Goal: Information Seeking & Learning: Learn about a topic

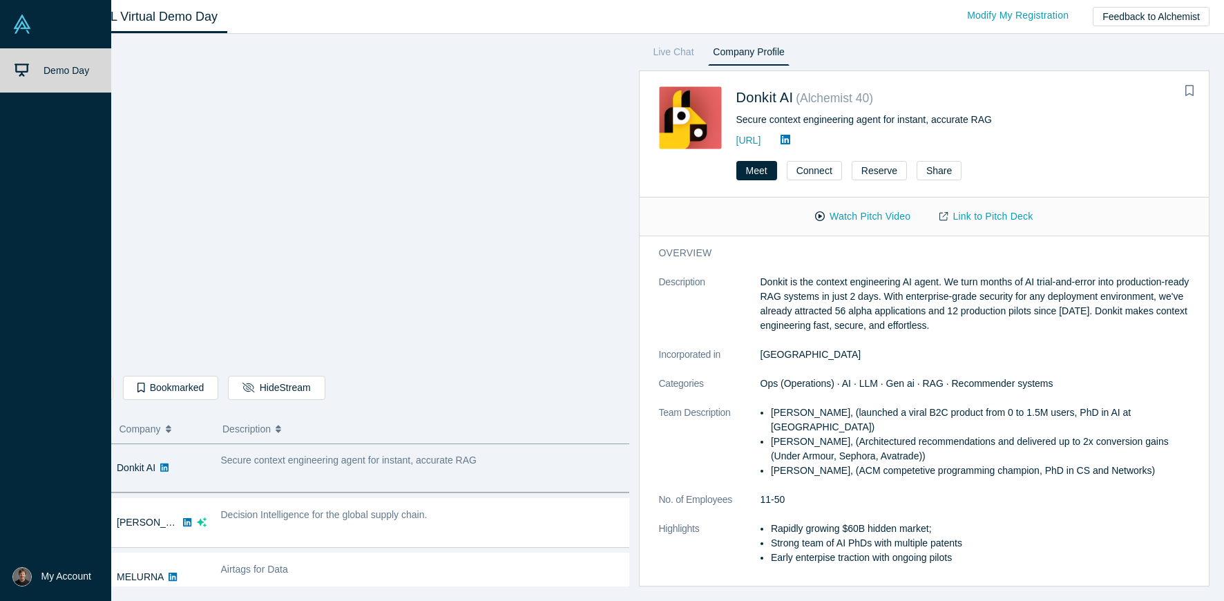
click at [65, 70] on span "Demo Day" at bounding box center [67, 70] width 46 height 11
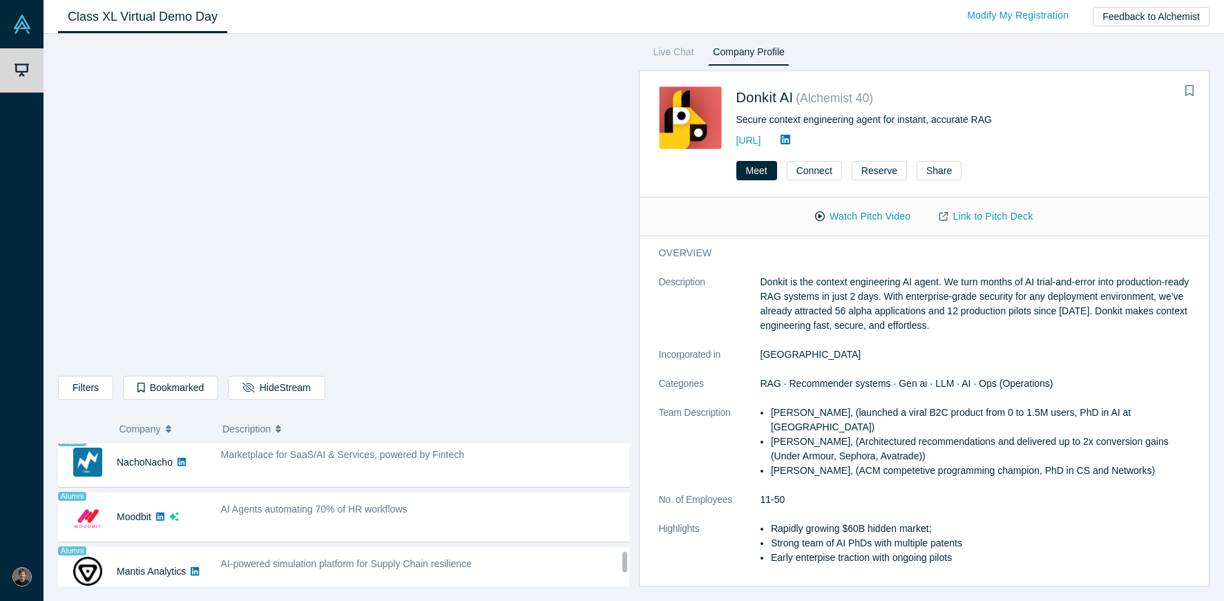
scroll to position [1026, 0]
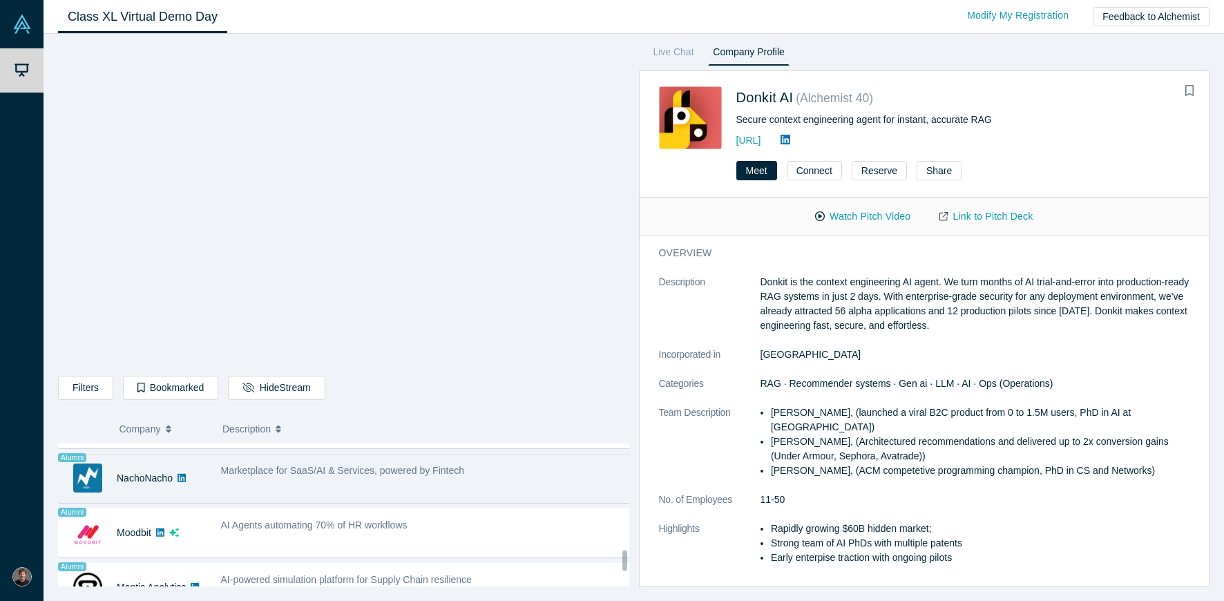
click at [361, 481] on div "Marketplace for SaaS/AI & Services, powered by Fintech" at bounding box center [425, 479] width 425 height 44
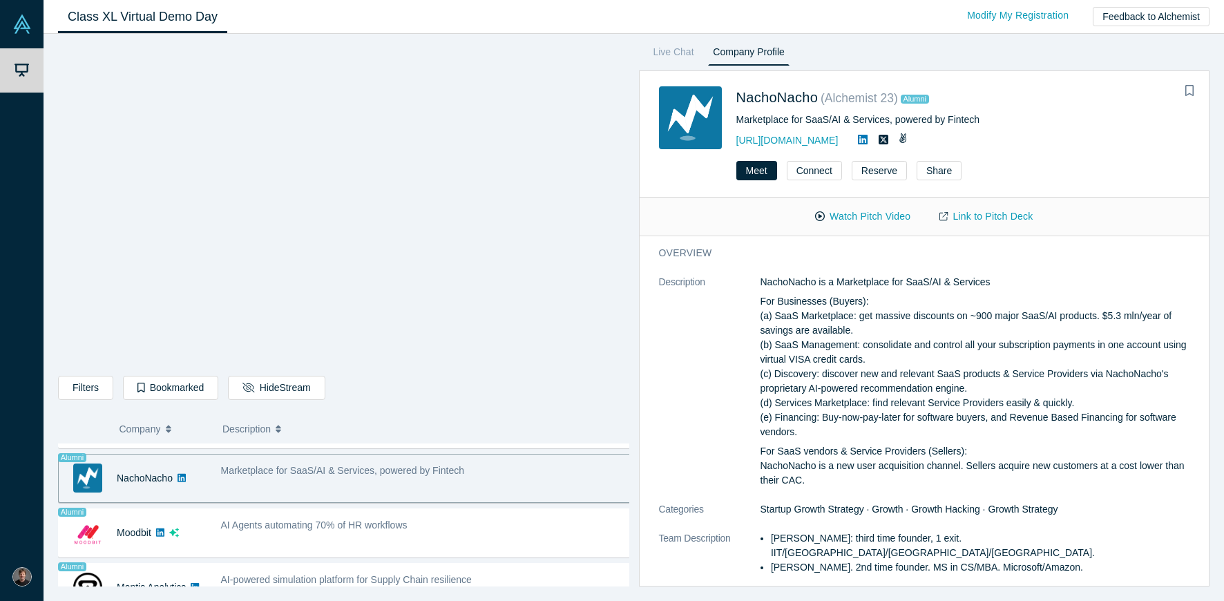
drag, startPoint x: 952, startPoint y: 389, endPoint x: 963, endPoint y: 475, distance: 87.0
click at [963, 475] on div "NachoNacho is a Marketplace for SaaS/AI & Services For Businesses (Buyers): (a)…" at bounding box center [980, 381] width 440 height 213
click at [963, 475] on p "For SaaS vendors & Service Providers (Sellers): NachoNacho is a new user acquis…" at bounding box center [980, 466] width 440 height 44
click at [958, 217] on link "Link to Pitch Deck" at bounding box center [986, 216] width 122 height 24
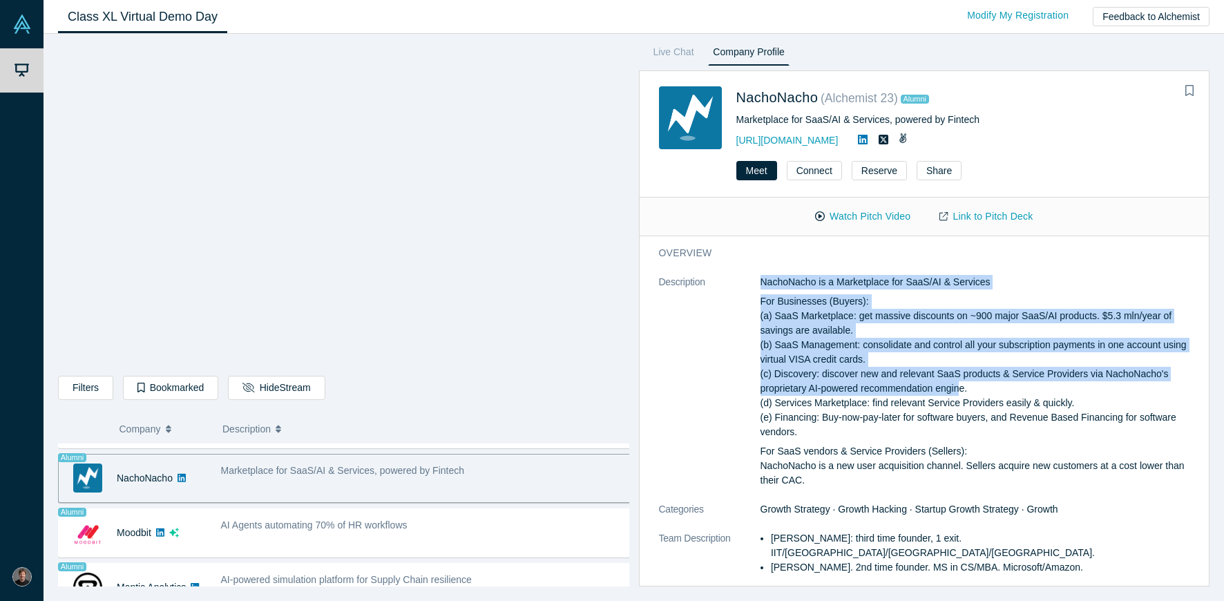
drag, startPoint x: 891, startPoint y: 269, endPoint x: 961, endPoint y: 399, distance: 146.8
click at [961, 399] on div "overview Description NachoNacho is a Marketplace for SaaS/AI & Services For Bus…" at bounding box center [930, 461] width 580 height 450
click at [961, 399] on p "For Businesses (Buyers): (a) SaaS Marketplace: get massive discounts on ~900 ma…" at bounding box center [980, 366] width 440 height 145
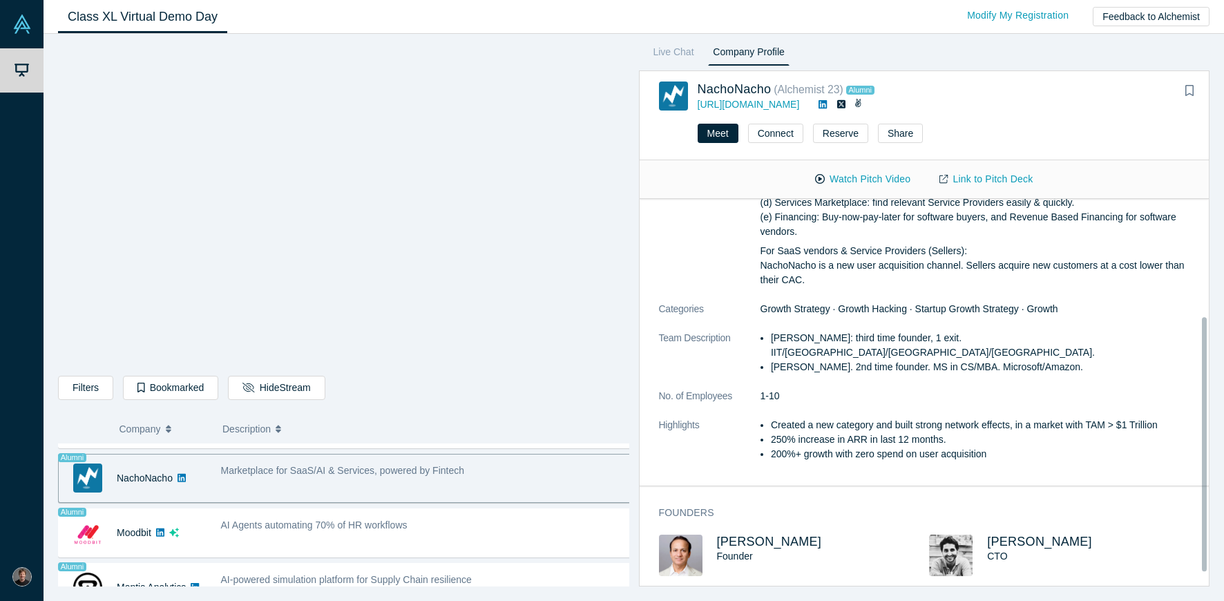
scroll to position [159, 0]
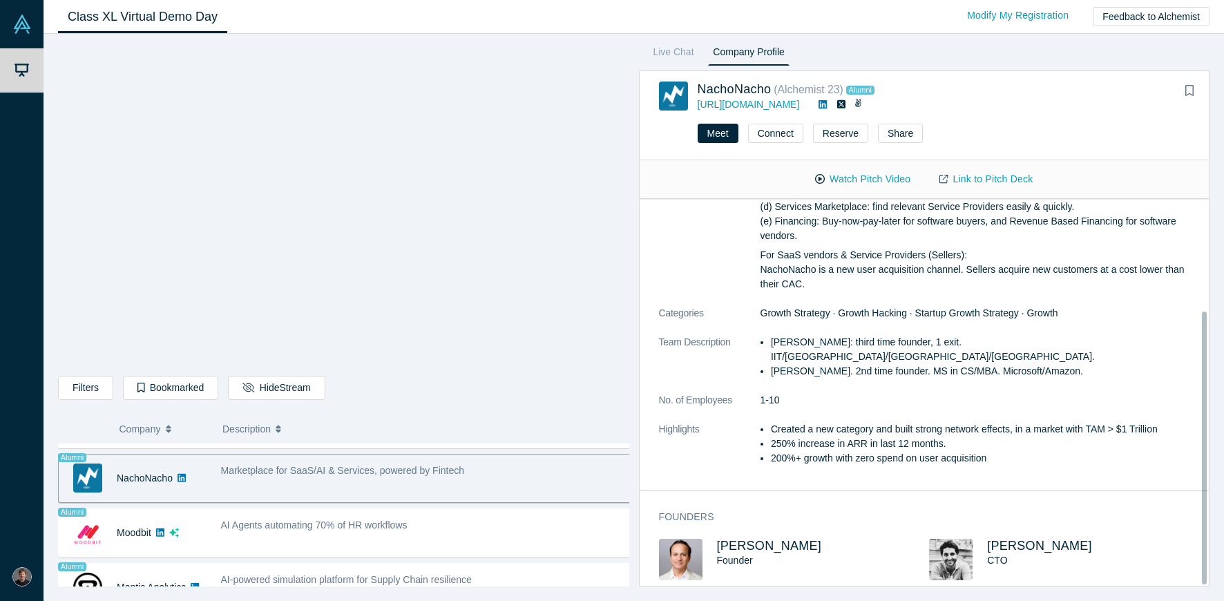
drag, startPoint x: 997, startPoint y: 369, endPoint x: 1026, endPoint y: 429, distance: 66.7
click at [1027, 430] on dl "Description NachoNacho is a Marketplace for SaaS/AI & Services For Businesses (…" at bounding box center [930, 279] width 542 height 401
click at [1026, 437] on li "250% increase in ARR in last 12 months." at bounding box center [985, 444] width 429 height 15
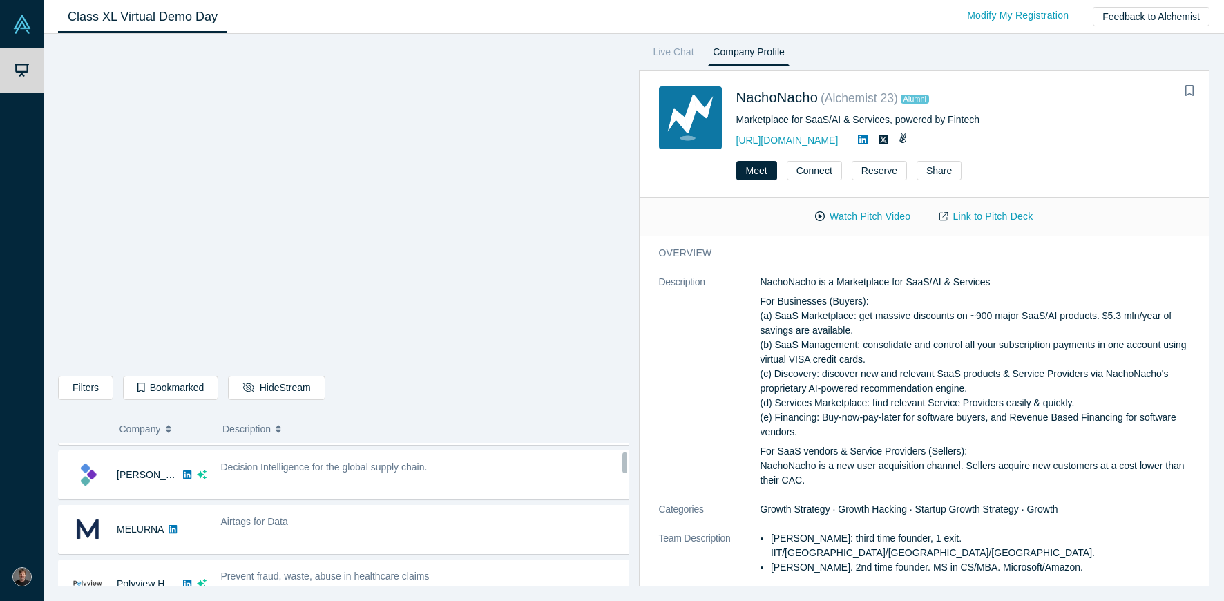
scroll to position [0, 0]
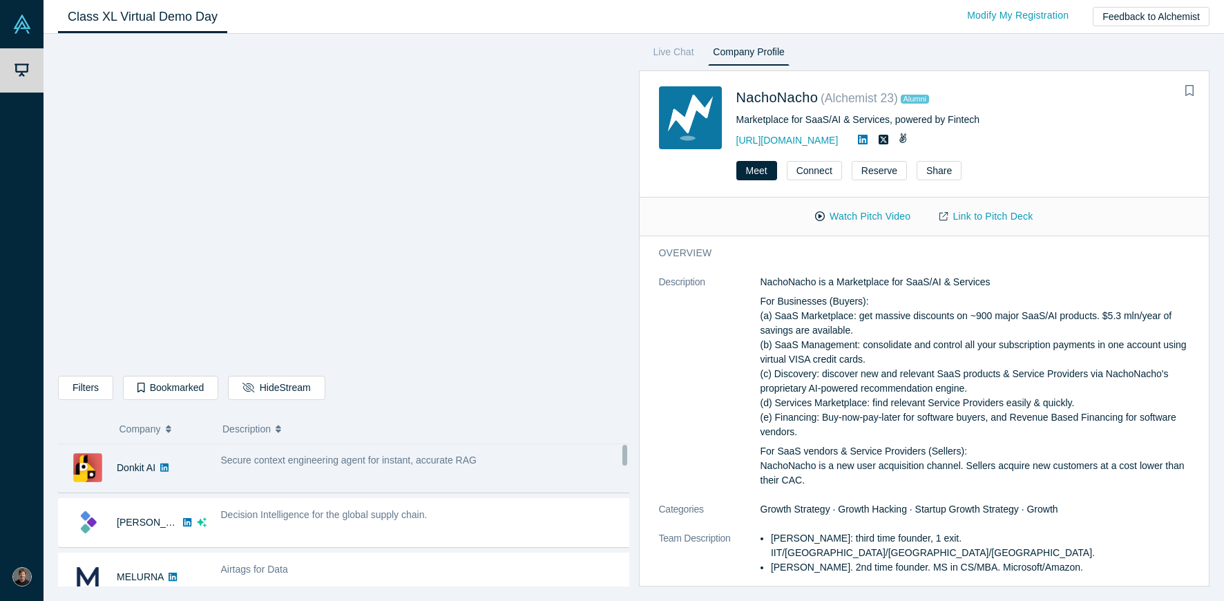
click at [354, 475] on div "Secure context engineering agent for instant, accurate RAG" at bounding box center [425, 468] width 425 height 44
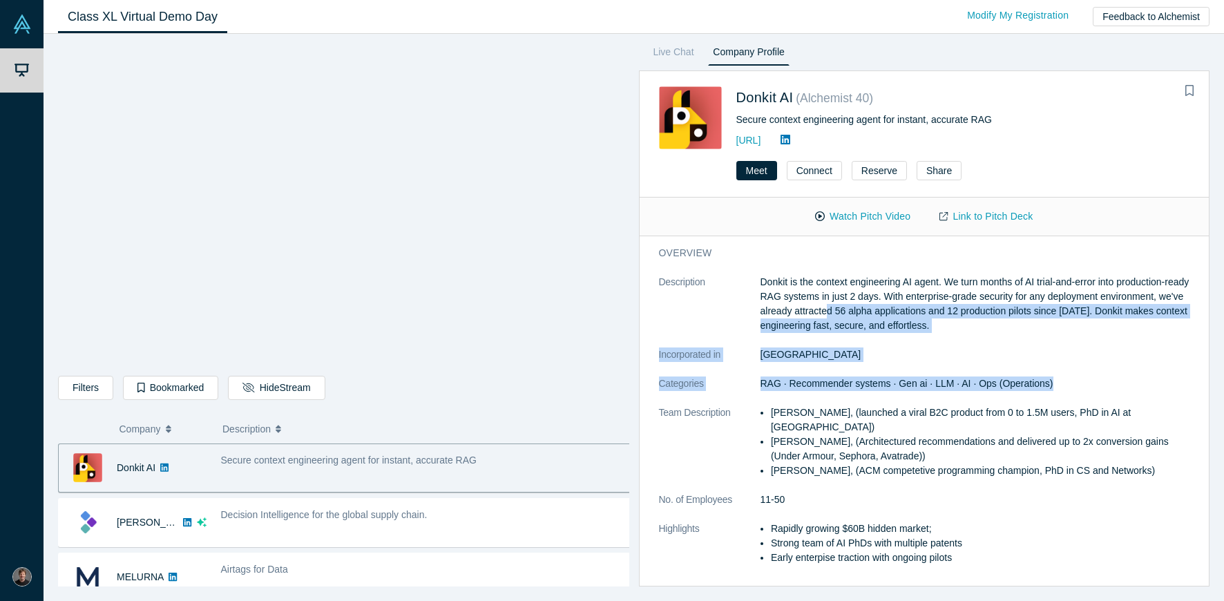
click at [874, 393] on dl "Description Donkit is the context engineering AI agent. We turn months of AI tr…" at bounding box center [930, 427] width 542 height 305
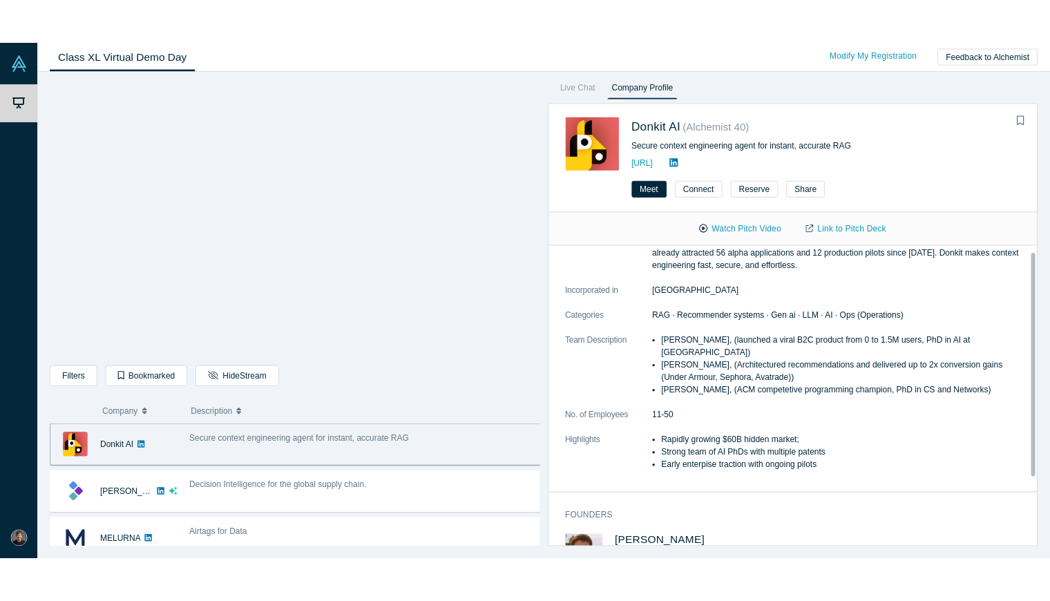
scroll to position [79, 0]
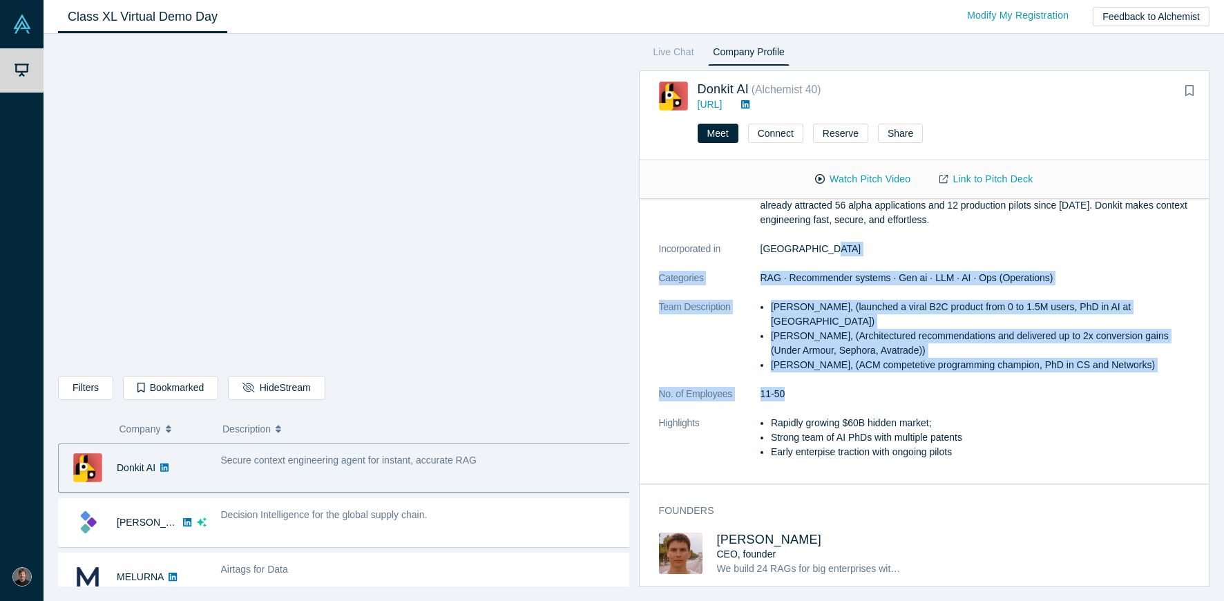
drag, startPoint x: 977, startPoint y: 249, endPoint x: 1037, endPoint y: 376, distance: 141.2
click at [1037, 376] on dl "Description Donkit is the context engineering AI agent. We turn months of AI tr…" at bounding box center [930, 321] width 542 height 305
click at [1037, 387] on dd "11-50" at bounding box center [980, 394] width 440 height 15
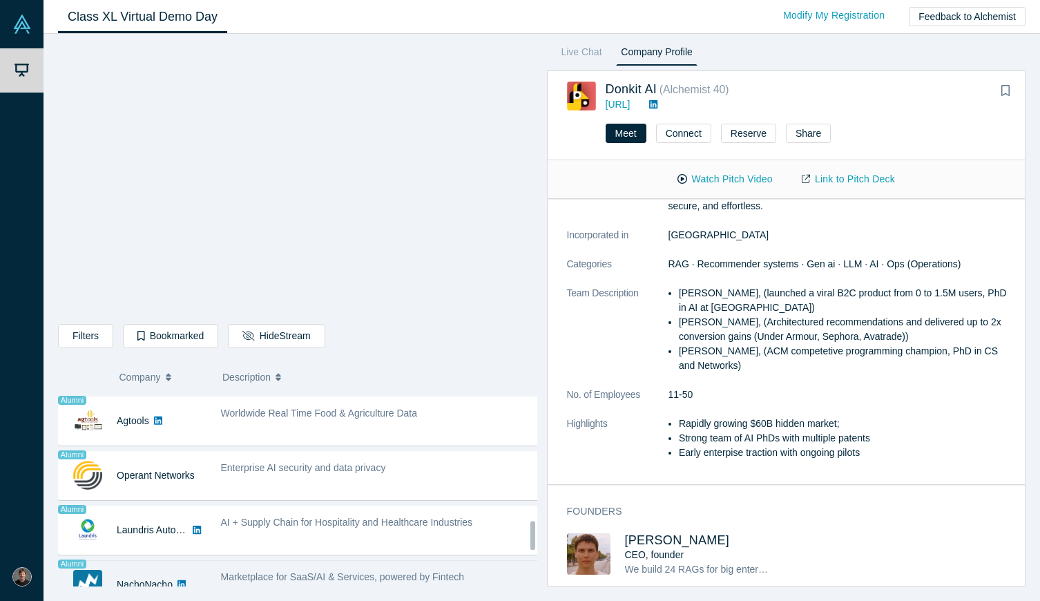
scroll to position [964, 0]
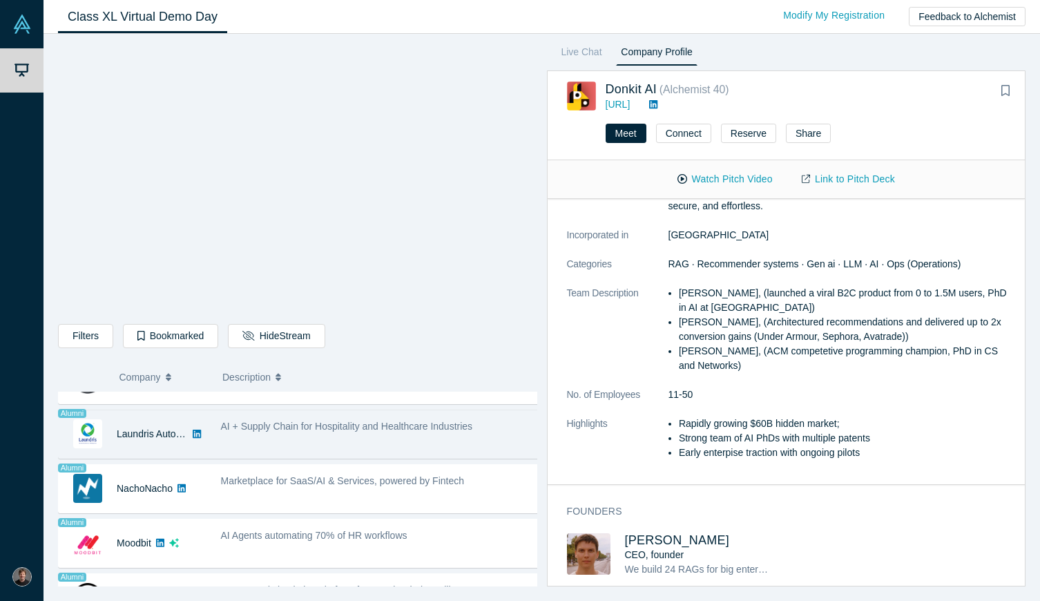
click at [278, 433] on div "AI + Supply Chain for Hospitality and Healthcare Industries" at bounding box center [380, 426] width 319 height 15
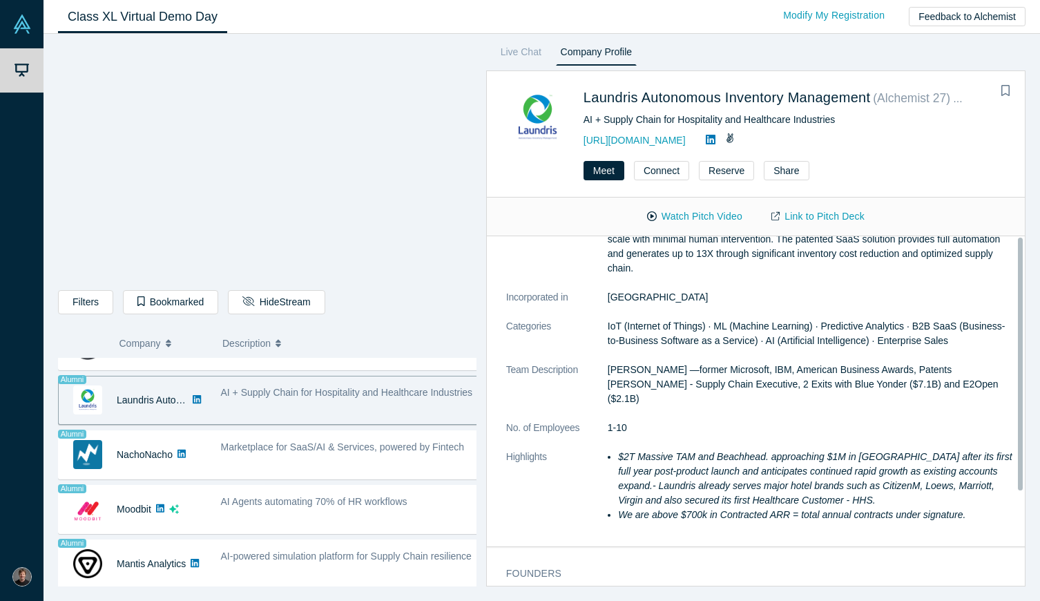
scroll to position [0, 0]
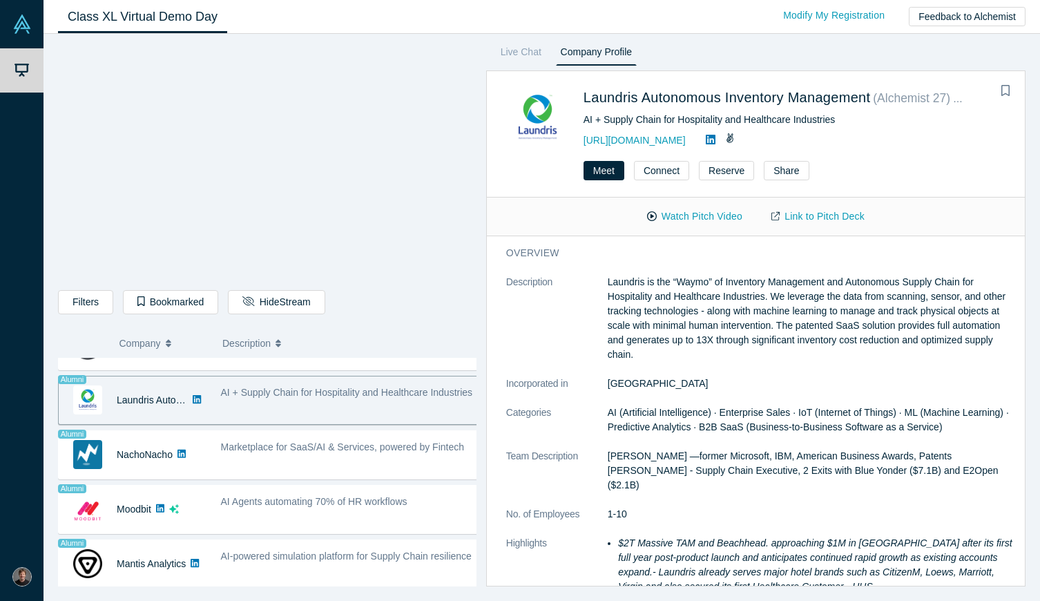
click at [278, 440] on div "Marketplace for SaaS/AI & Services, powered by Fintech" at bounding box center [350, 447] width 258 height 15
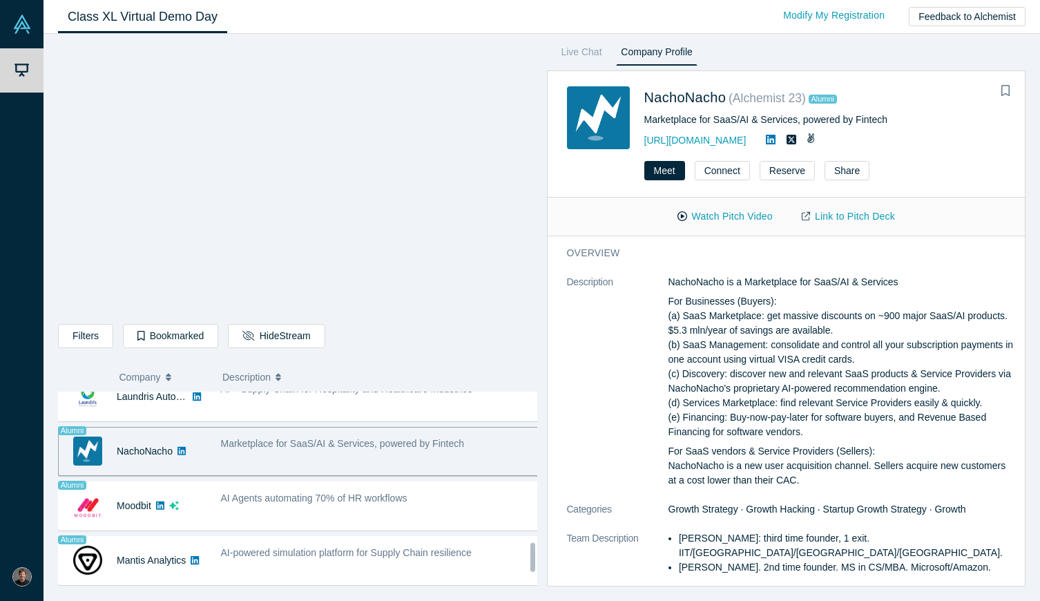
scroll to position [1081, 0]
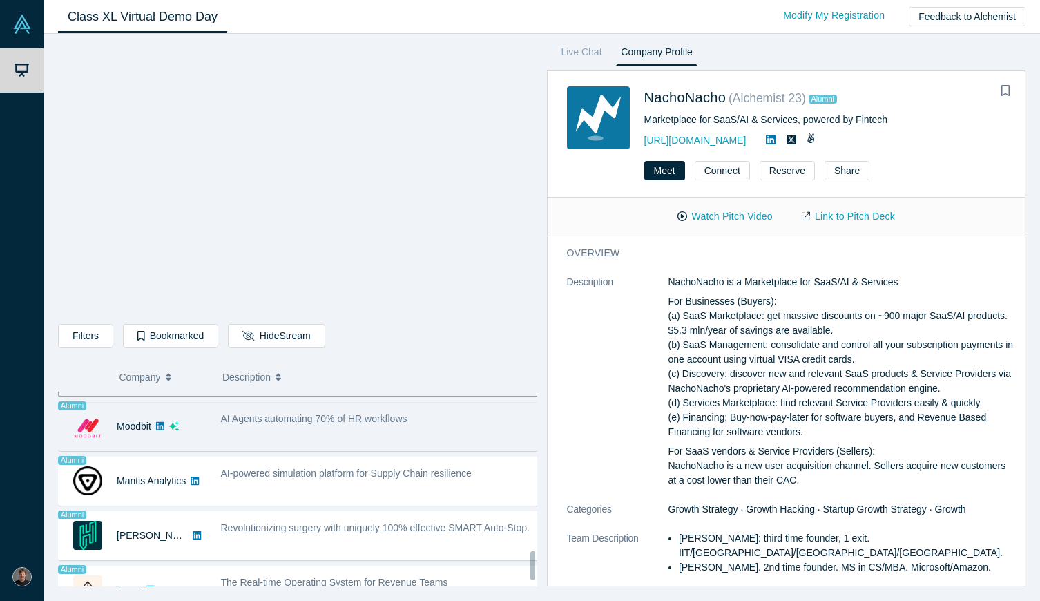
click at [282, 440] on div "AI Agents automating 70% of HR workflows" at bounding box center [380, 427] width 334 height 44
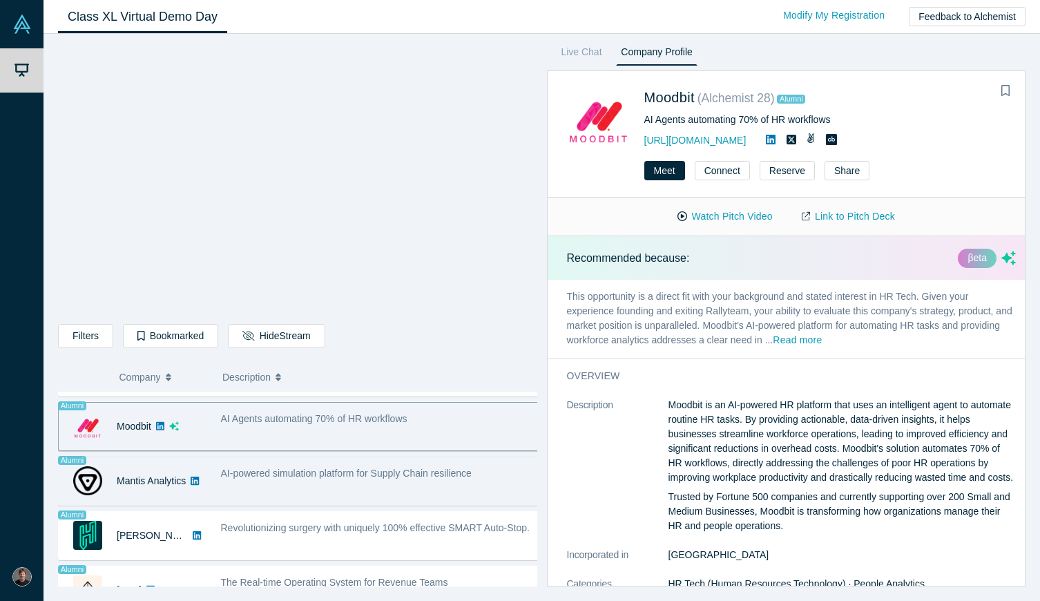
click at [279, 482] on div "AI-powered simulation platform for Supply Chain resilience" at bounding box center [380, 481] width 334 height 44
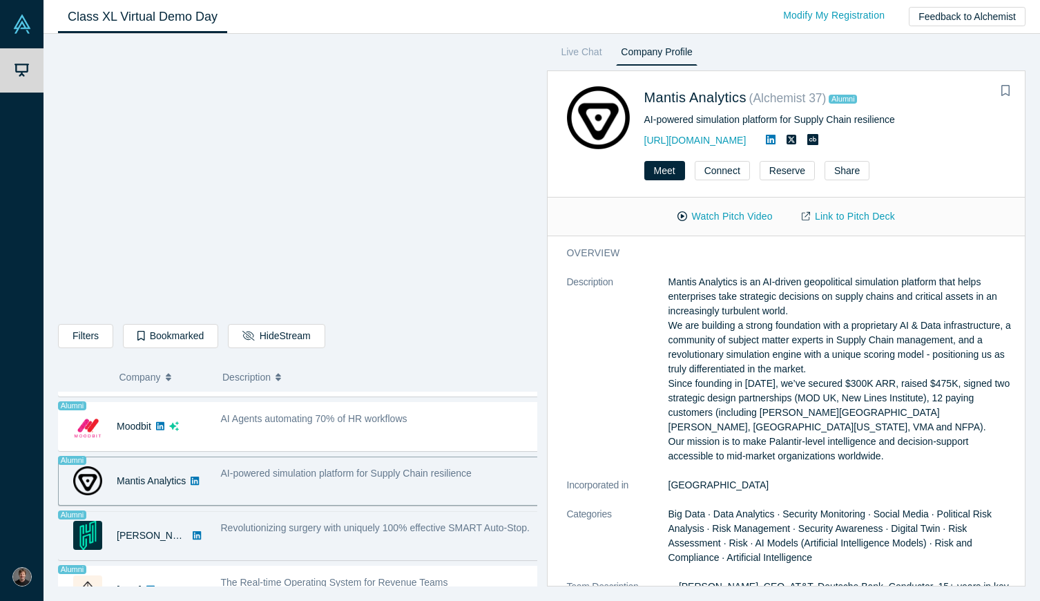
click at [287, 531] on span "Revolutionizing surgery with uniquely 100% effective SMART Auto-Stop." at bounding box center [375, 527] width 309 height 11
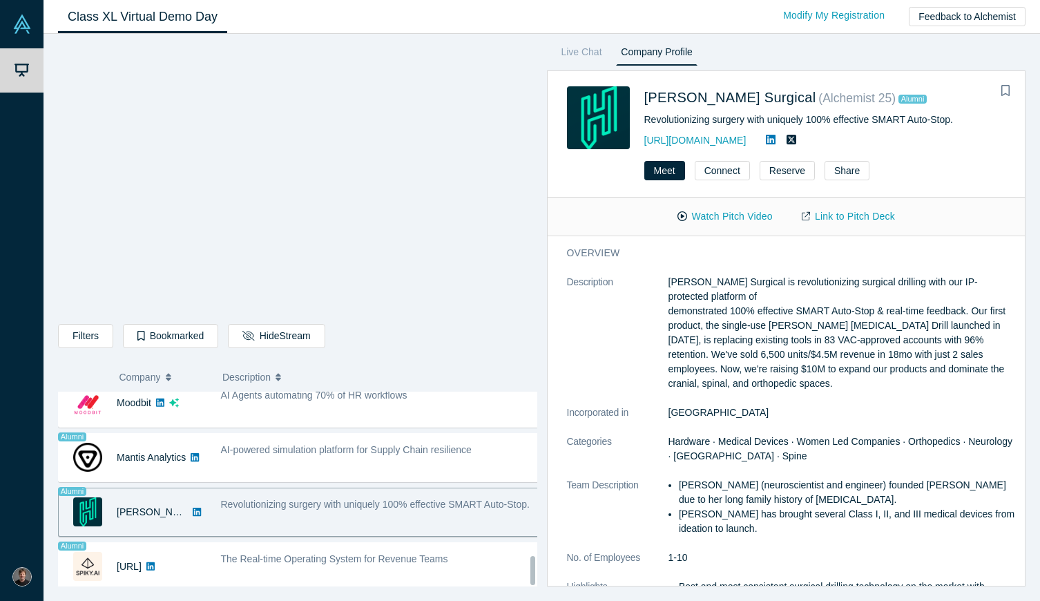
scroll to position [1115, 0]
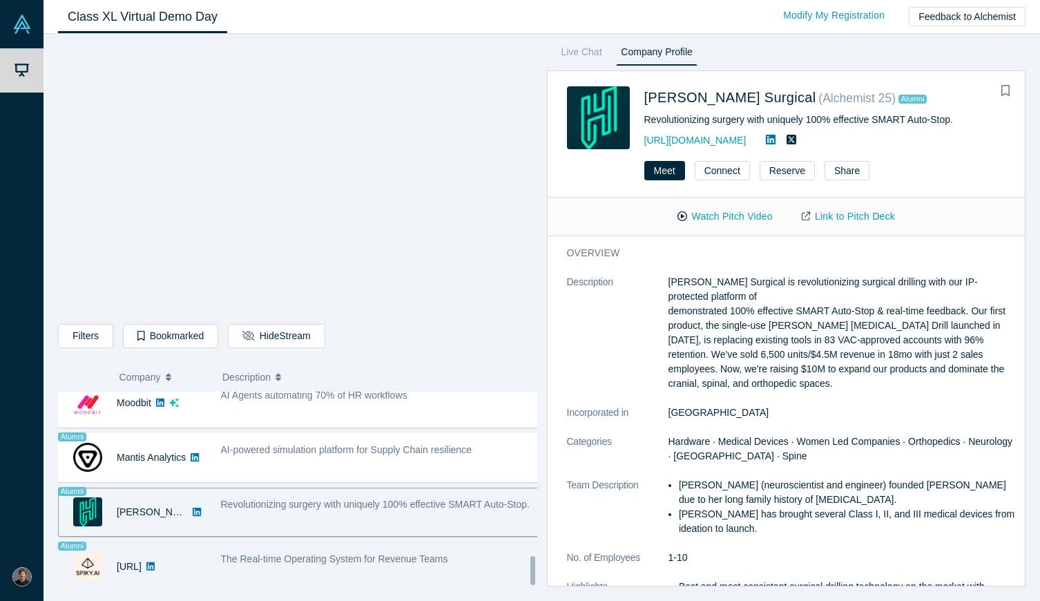
click at [319, 559] on div "The Real-time Operating System for Revenue Teams" at bounding box center [380, 567] width 334 height 44
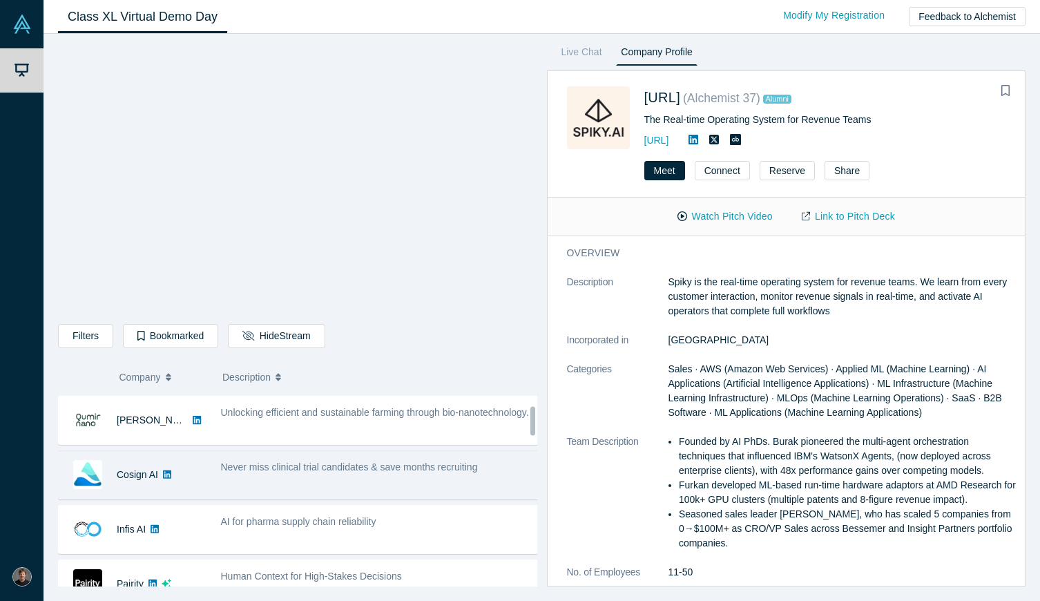
scroll to position [0, 0]
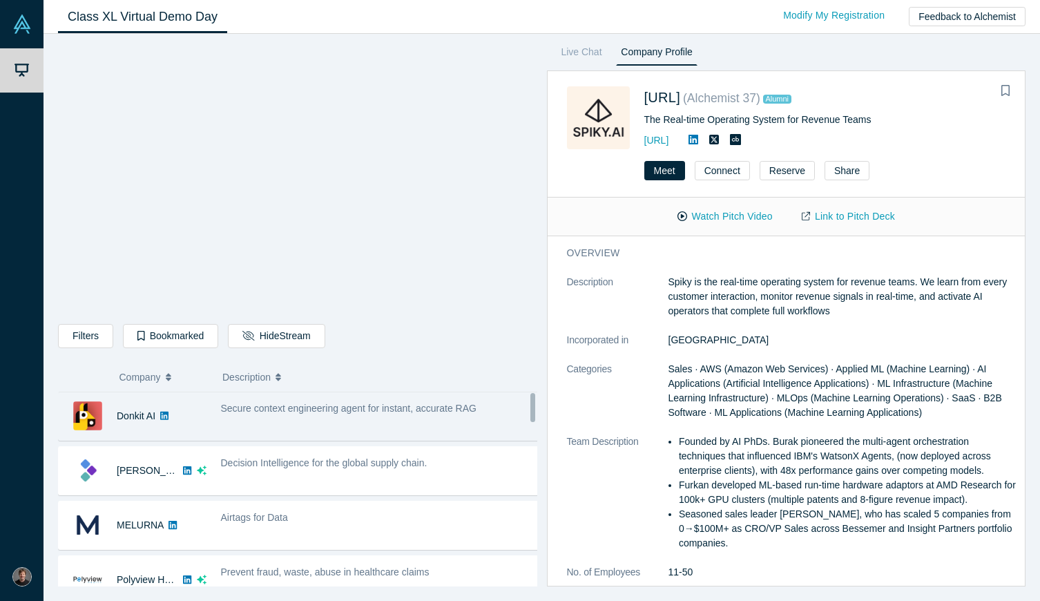
click at [299, 421] on div "Secure context engineering agent for instant, accurate RAG" at bounding box center [380, 416] width 334 height 44
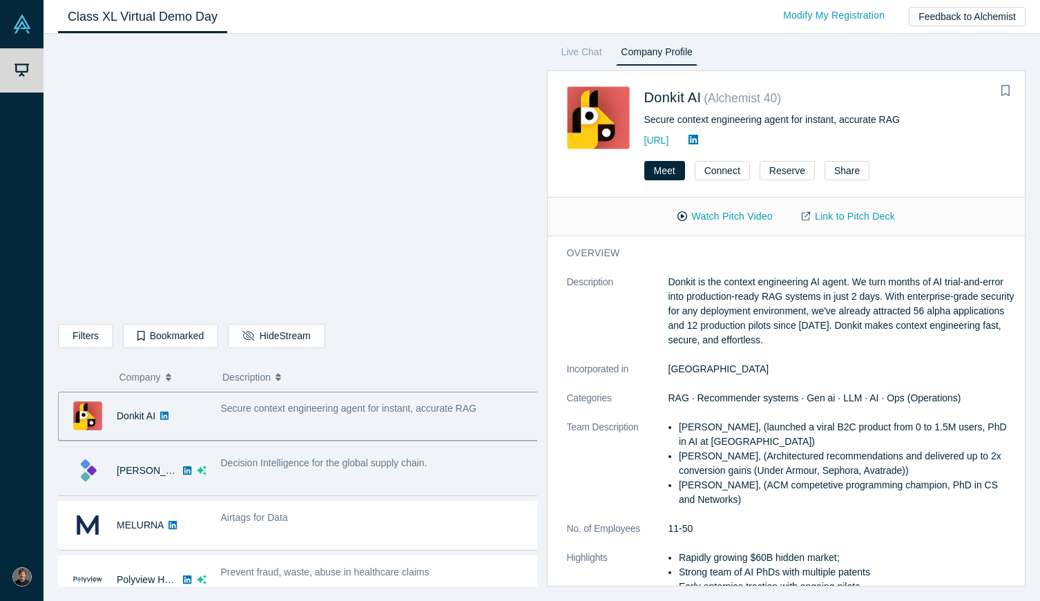
click at [306, 477] on div "Decision Intelligence for the global supply chain." at bounding box center [380, 471] width 334 height 44
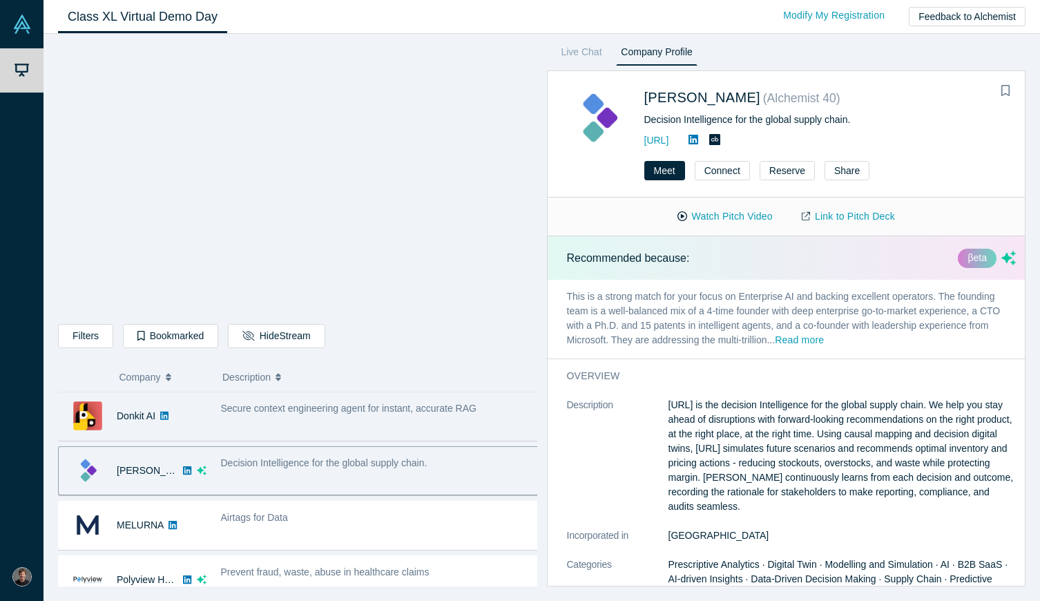
click at [322, 411] on span "Secure context engineering agent for instant, accurate RAG" at bounding box center [349, 408] width 256 height 11
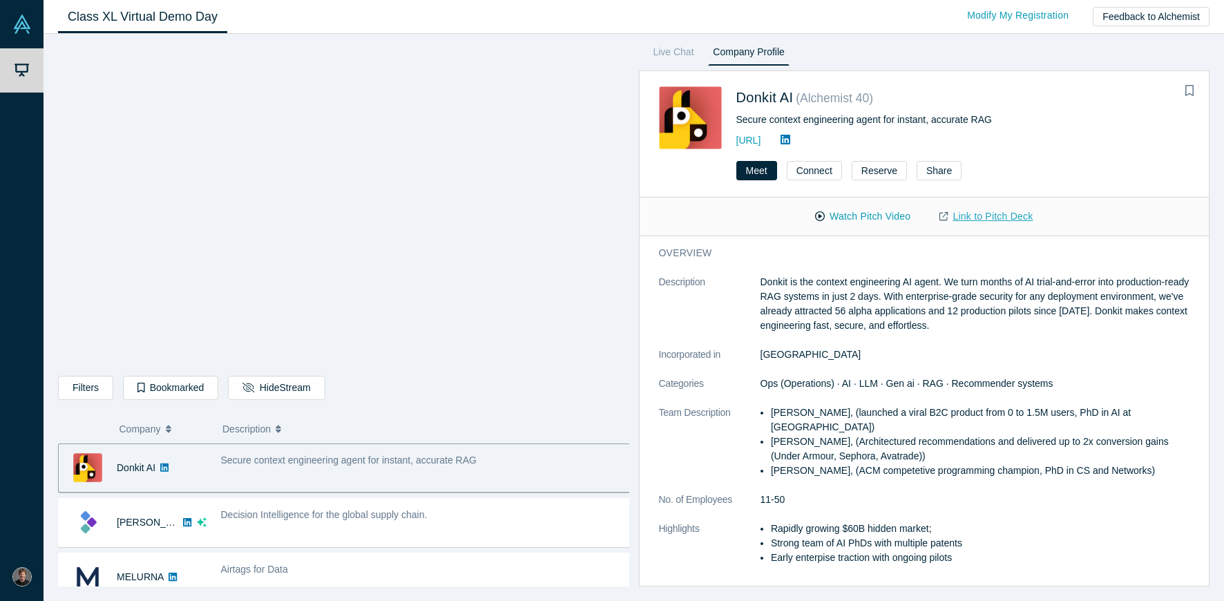
click at [988, 219] on link "Link to Pitch Deck" at bounding box center [986, 216] width 122 height 24
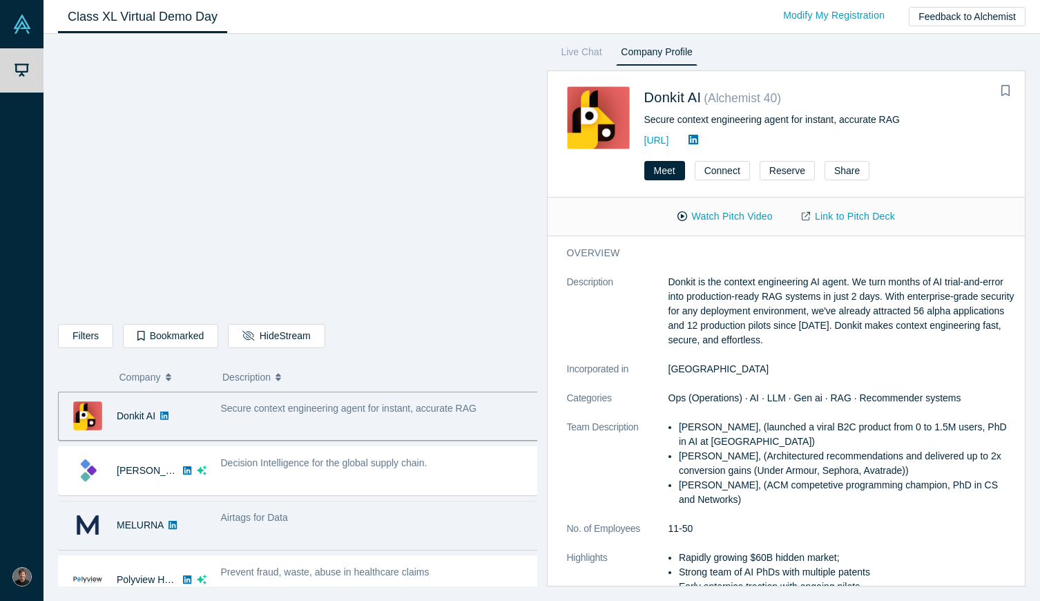
click at [287, 524] on div "Airtags for Data" at bounding box center [380, 517] width 319 height 15
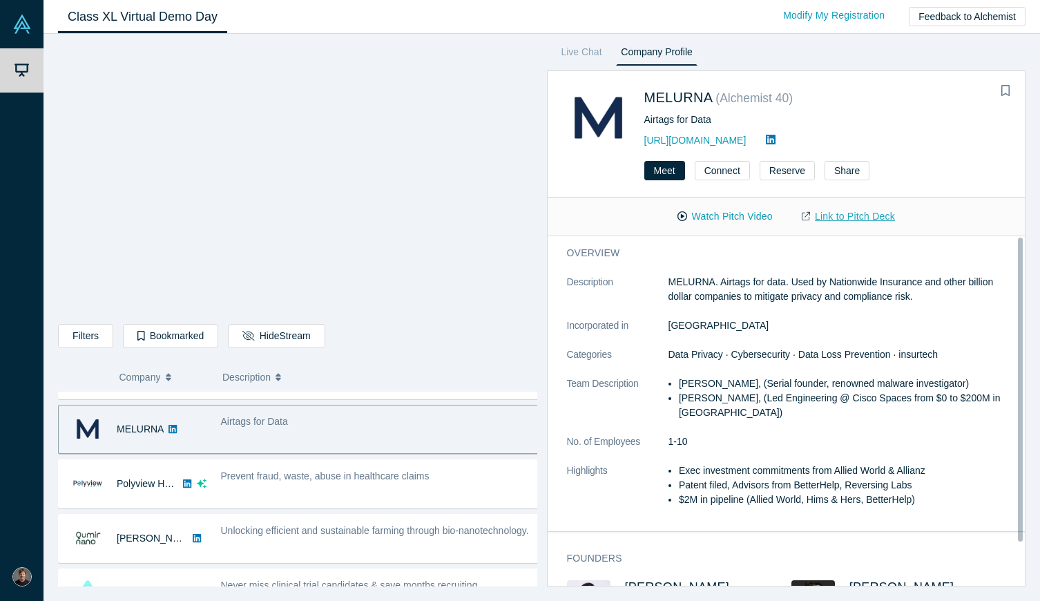
click at [834, 220] on link "Link to Pitch Deck" at bounding box center [848, 216] width 122 height 24
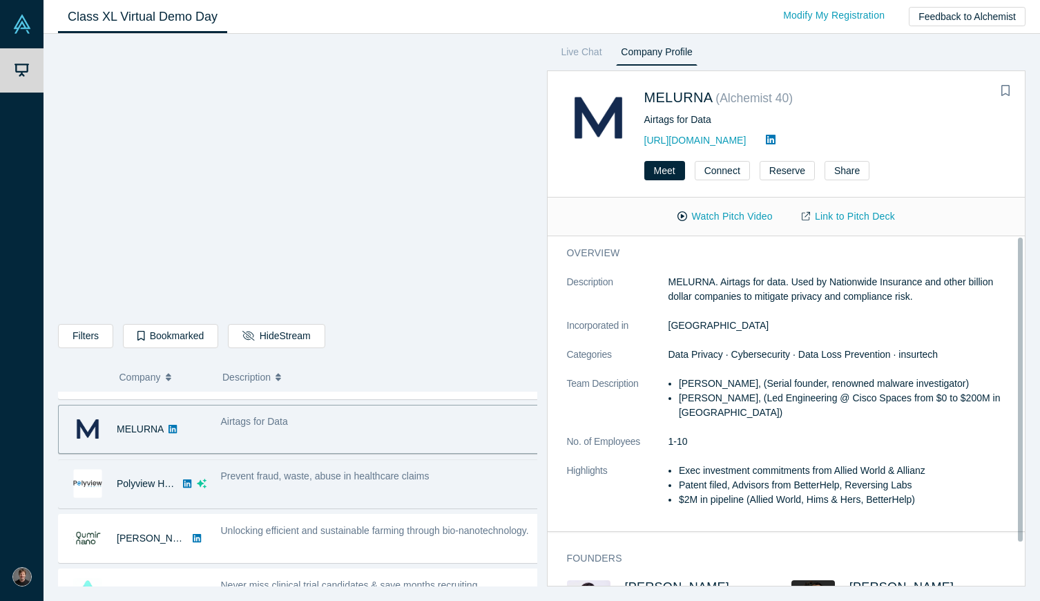
click at [272, 473] on span "Prevent fraud, waste, abuse in healthcare claims" at bounding box center [325, 475] width 209 height 11
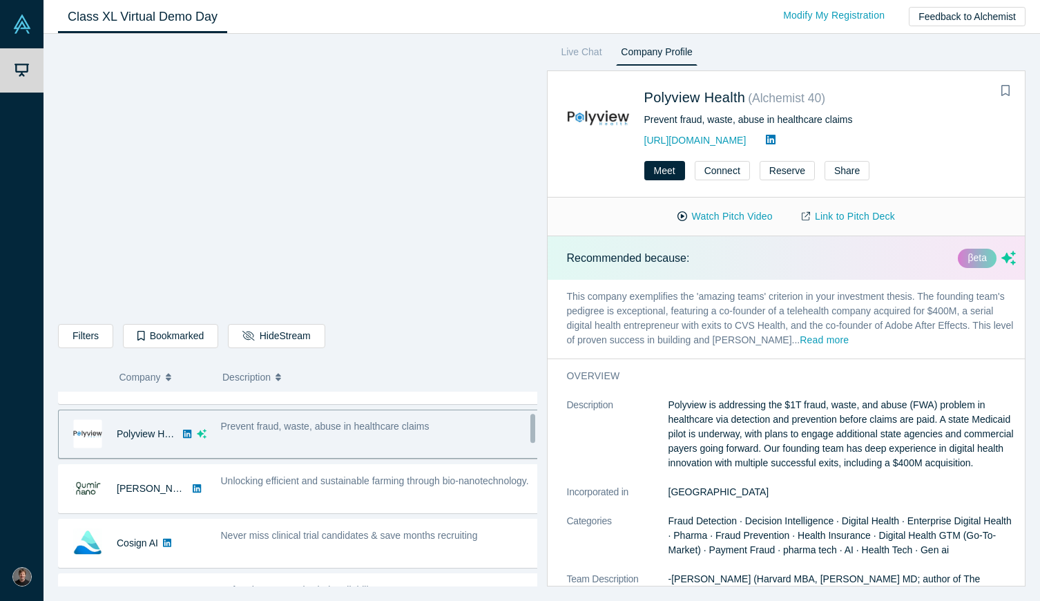
scroll to position [140, 0]
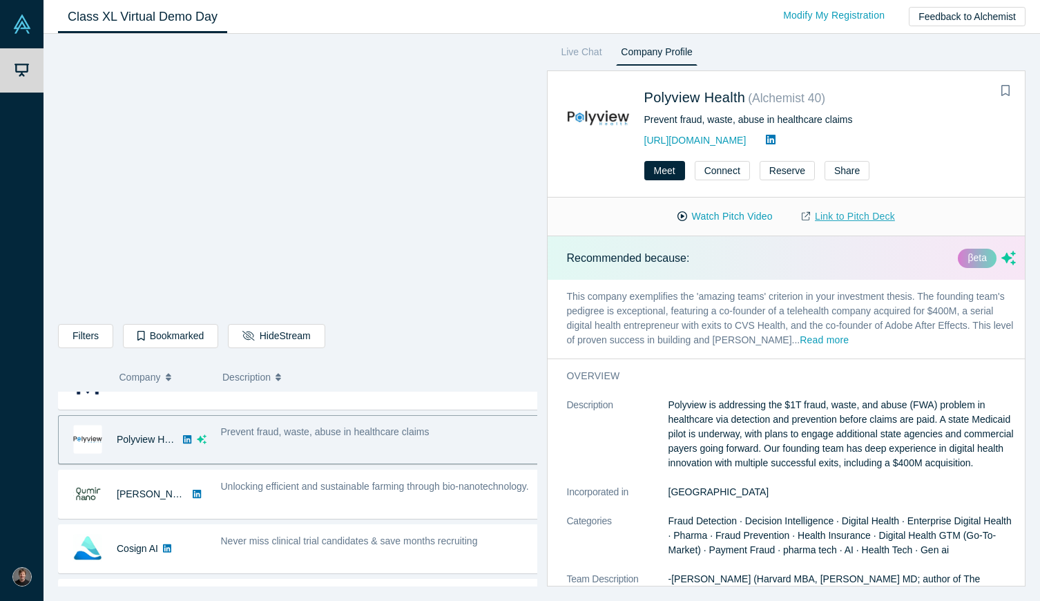
click at [836, 212] on link "Link to Pitch Deck" at bounding box center [848, 216] width 122 height 24
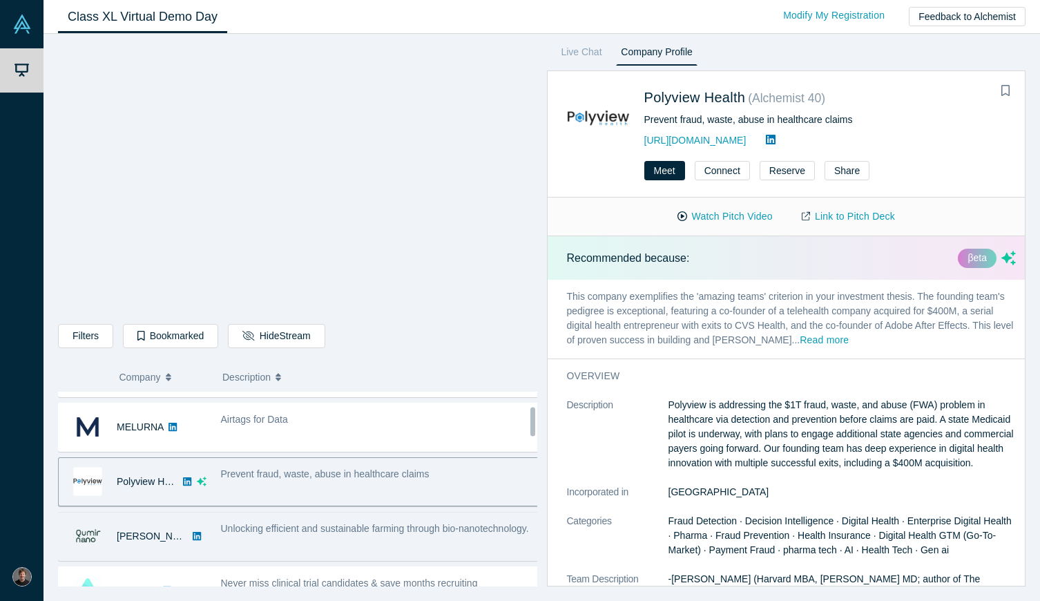
scroll to position [93, 0]
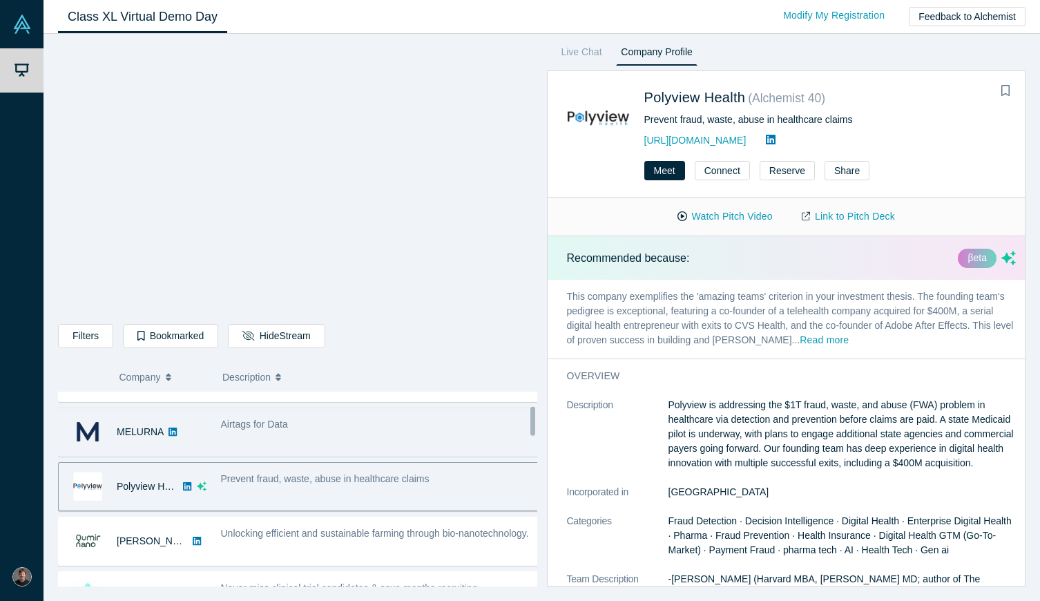
click at [276, 417] on div "Airtags for Data" at bounding box center [380, 424] width 319 height 15
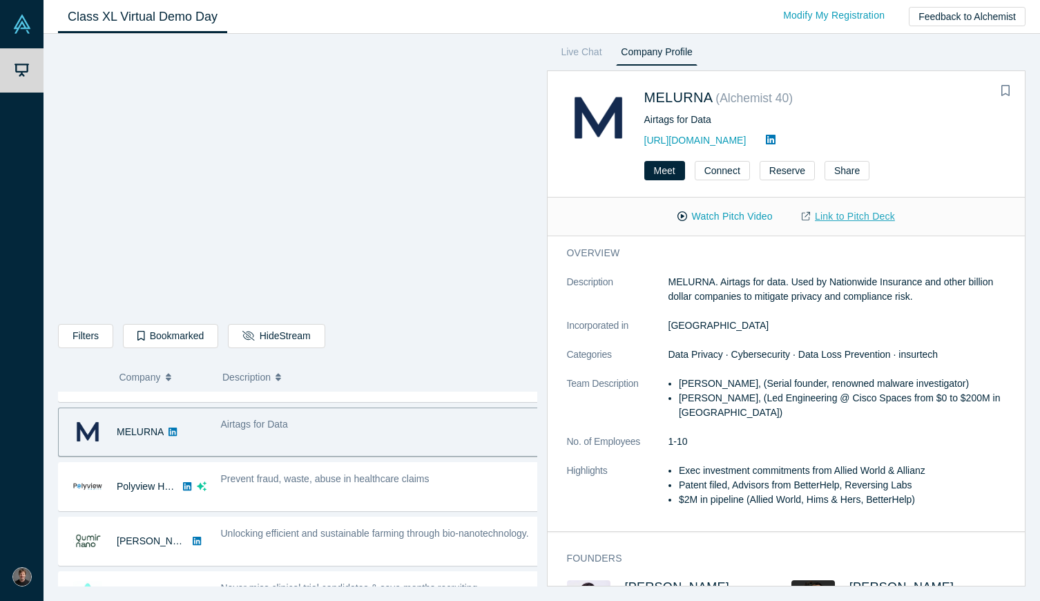
click at [841, 213] on link "Link to Pitch Deck" at bounding box center [848, 216] width 122 height 24
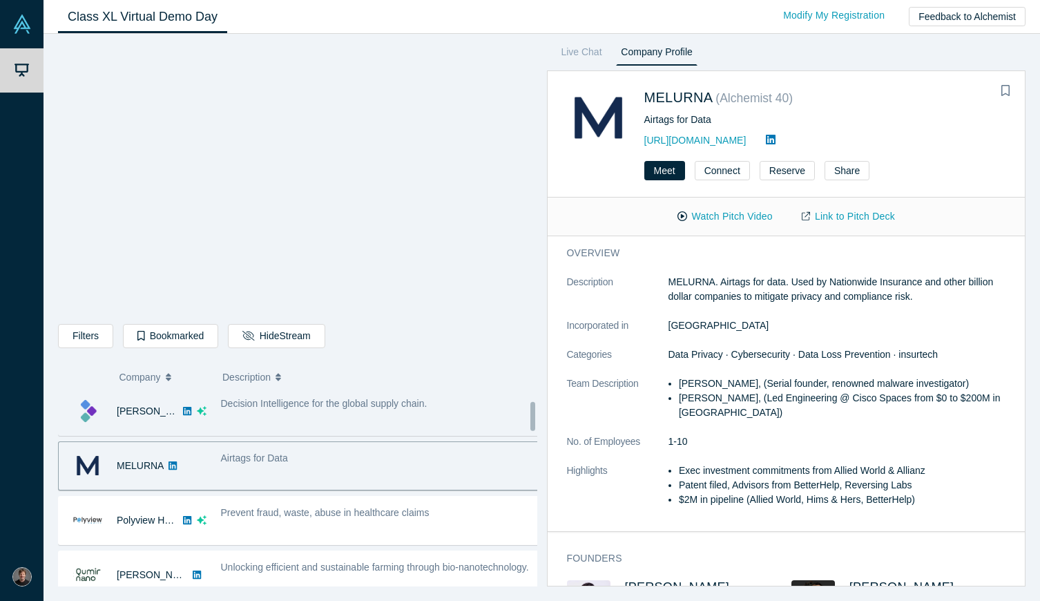
click at [327, 412] on div "Decision Intelligence for the global supply chain." at bounding box center [380, 412] width 334 height 44
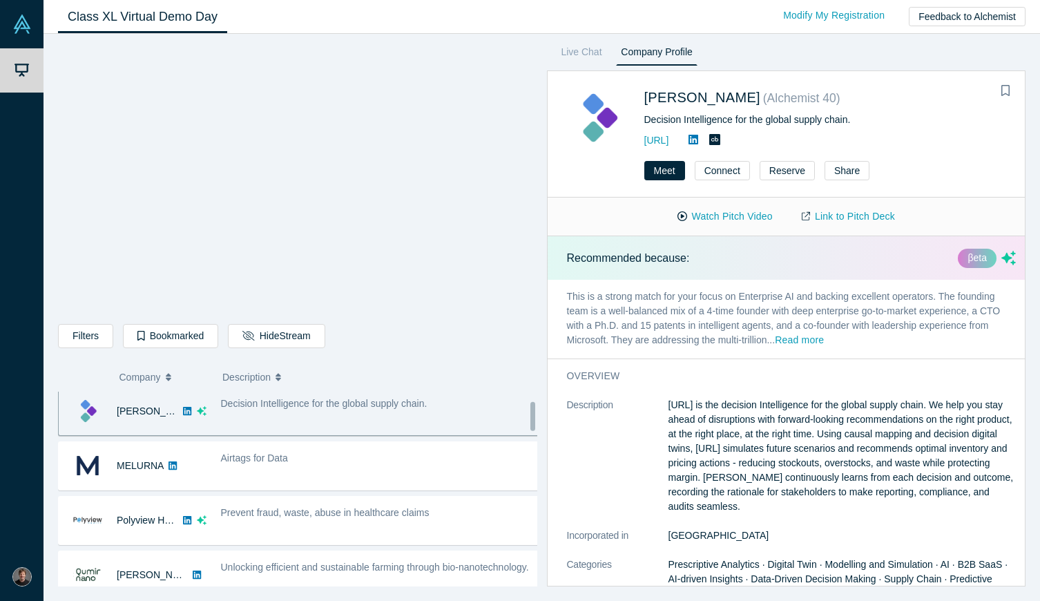
scroll to position [55, 0]
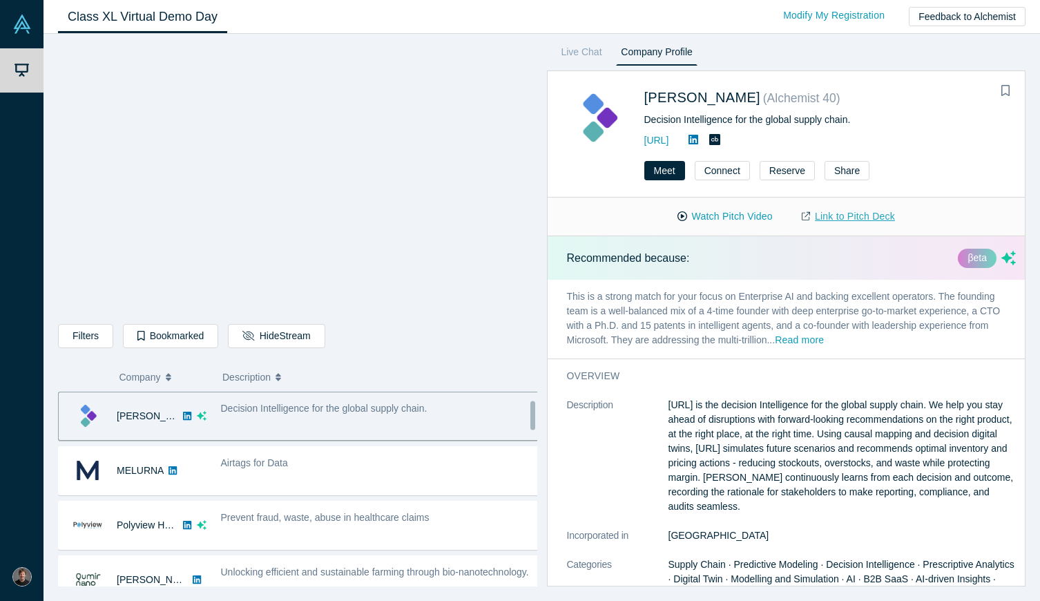
click at [837, 222] on link "Link to Pitch Deck" at bounding box center [848, 216] width 122 height 24
click at [278, 425] on div "Decision Intelligence for the global supply chain." at bounding box center [380, 416] width 334 height 44
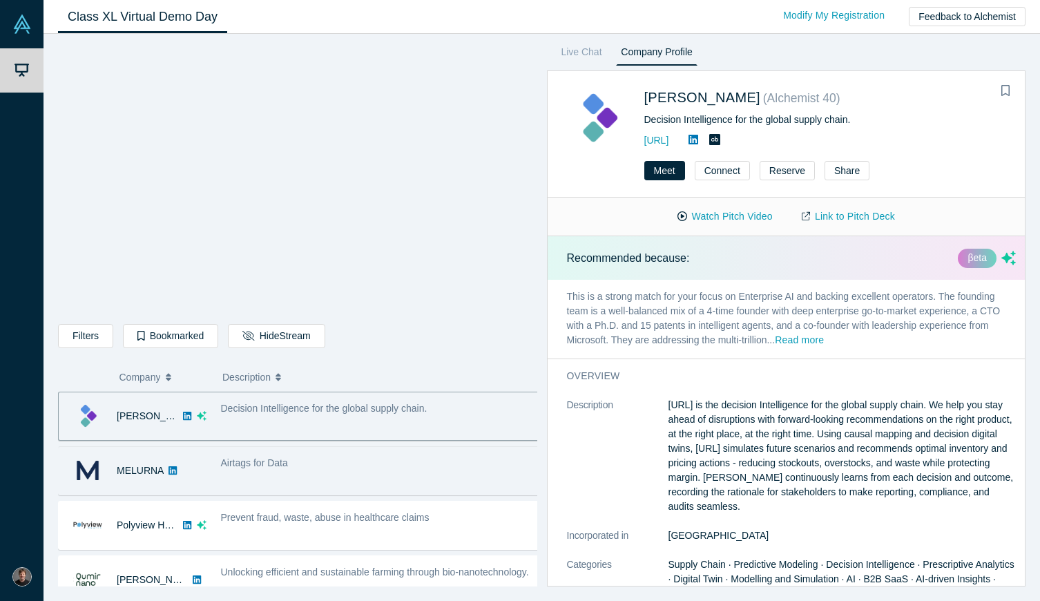
click at [269, 461] on span "Airtags for Data" at bounding box center [254, 462] width 67 height 11
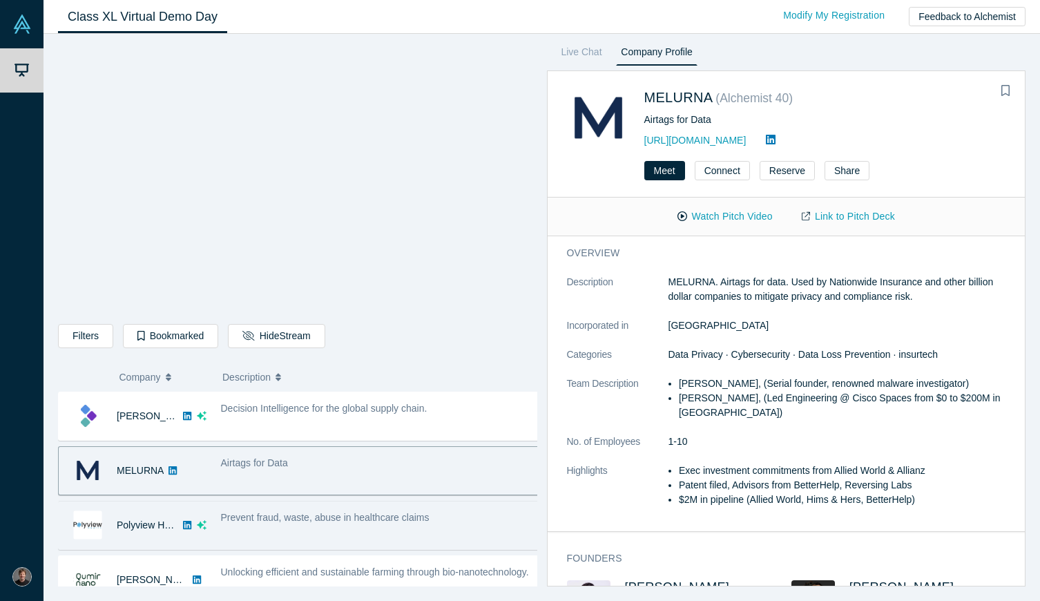
click at [325, 531] on div "Prevent fraud, waste, abuse in healthcare claims" at bounding box center [380, 526] width 334 height 44
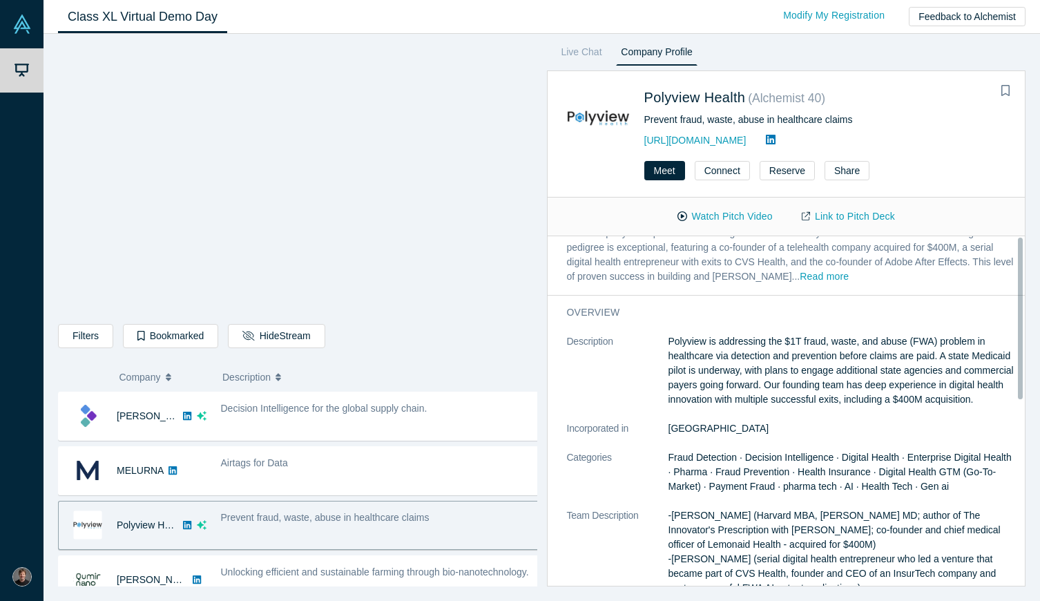
scroll to position [0, 0]
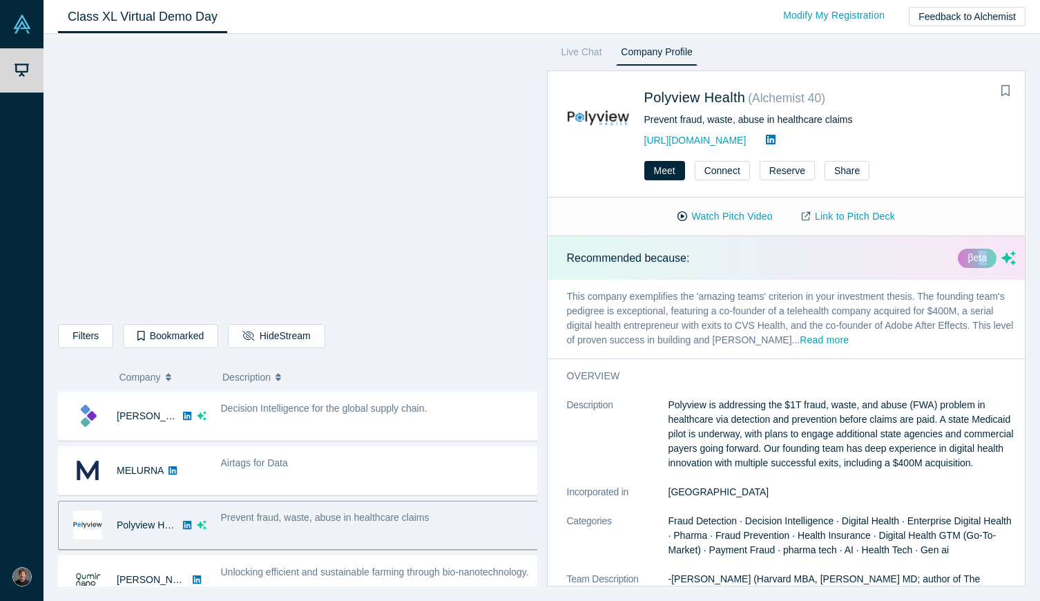
drag, startPoint x: 966, startPoint y: 258, endPoint x: 974, endPoint y: 269, distance: 13.8
click at [975, 269] on div "Recommended because: βeta" at bounding box center [792, 258] width 488 height 44
click at [857, 218] on link "Link to Pitch Deck" at bounding box center [848, 216] width 122 height 24
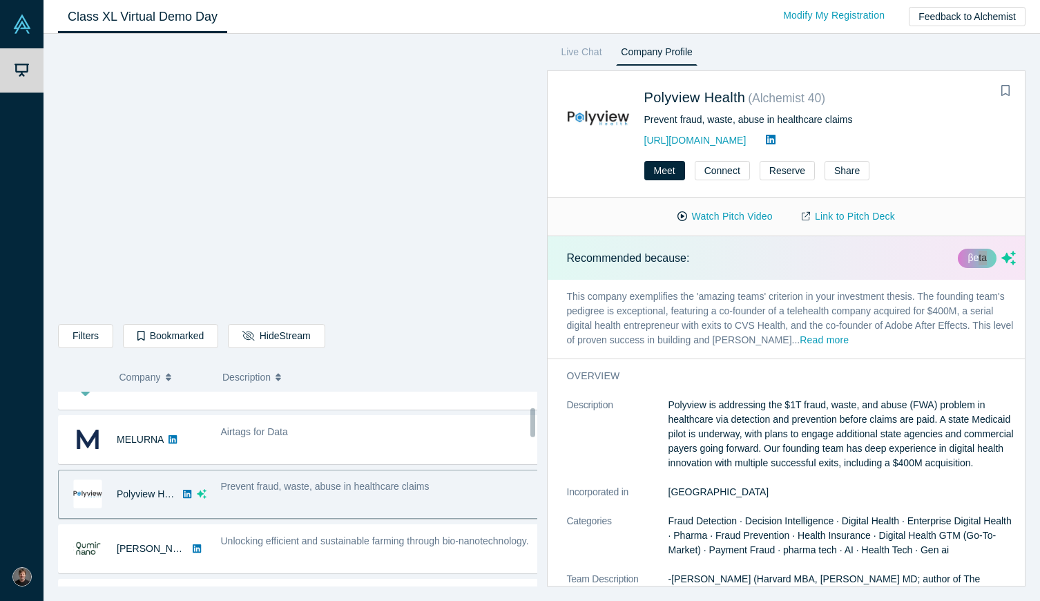
scroll to position [158, 0]
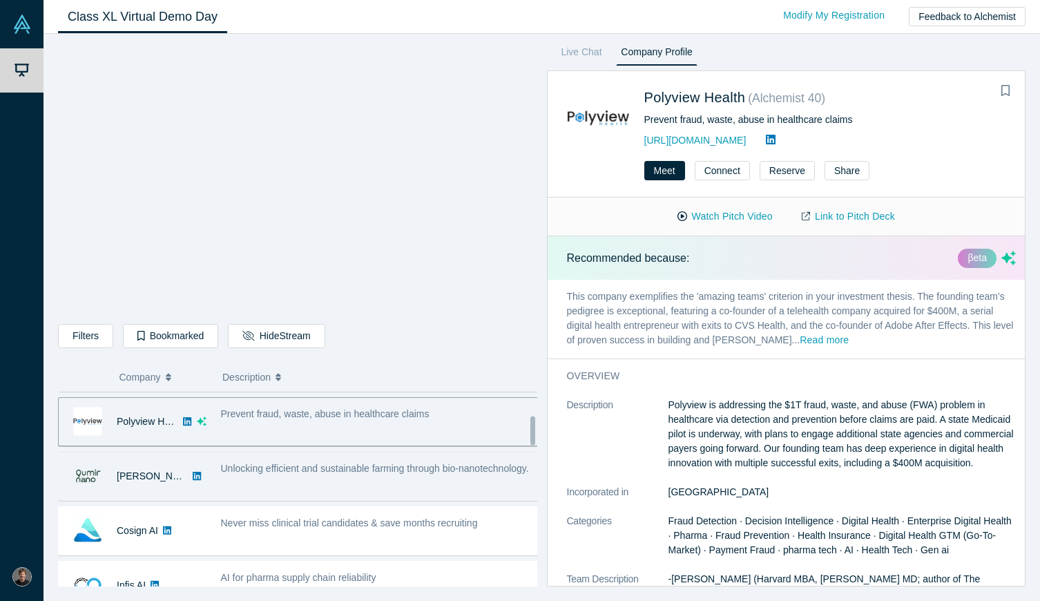
click at [306, 475] on div "Unlocking efficient and sustainable farming through bio-nanotechnology." at bounding box center [380, 468] width 319 height 15
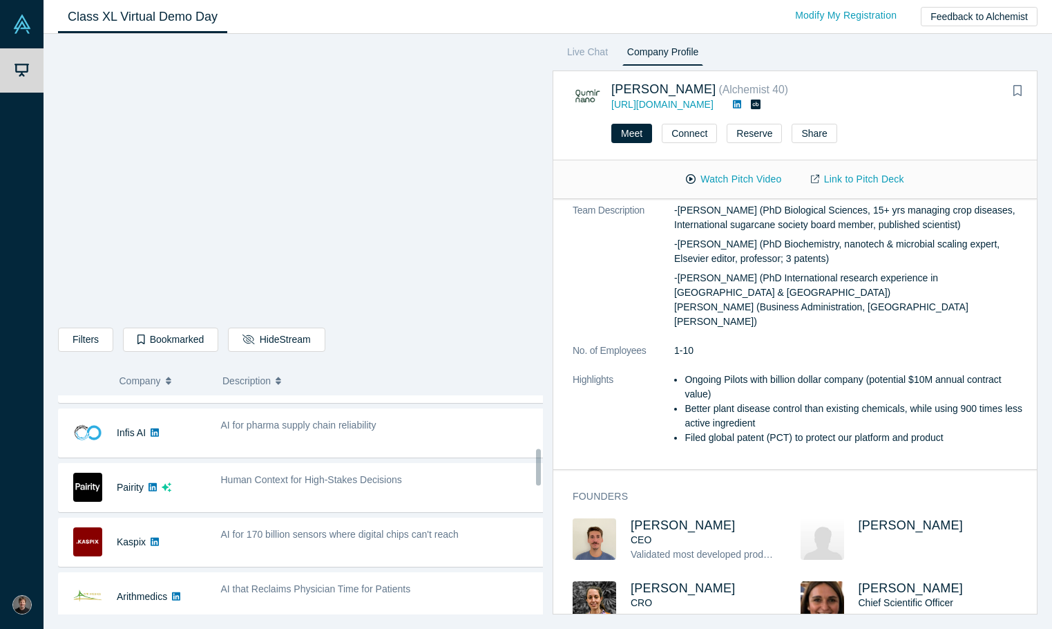
scroll to position [319, 0]
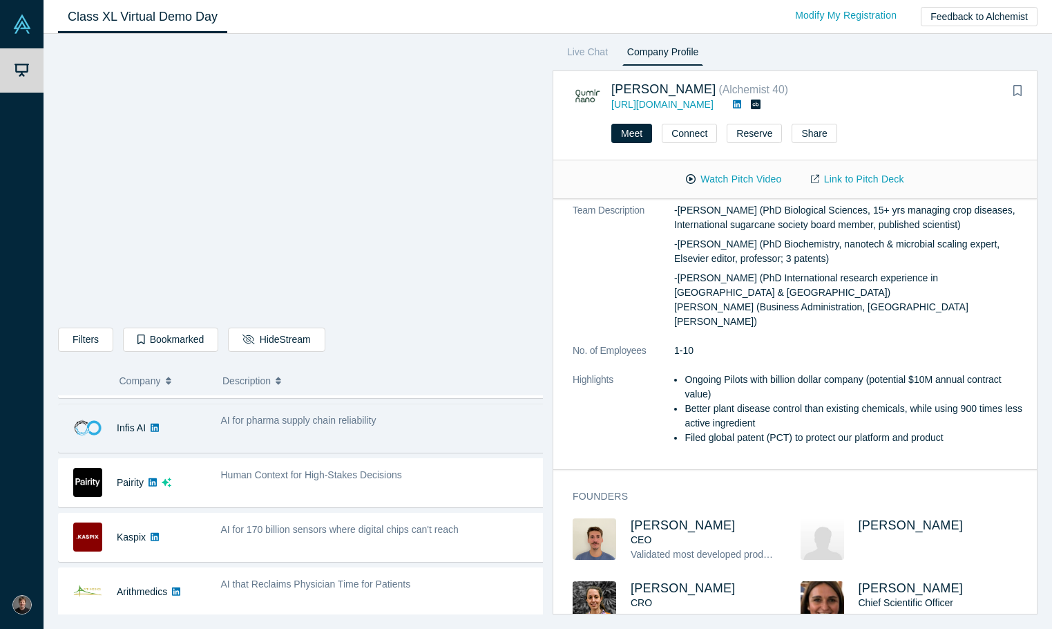
click at [308, 436] on div "AI for pharma supply chain reliability" at bounding box center [382, 428] width 339 height 44
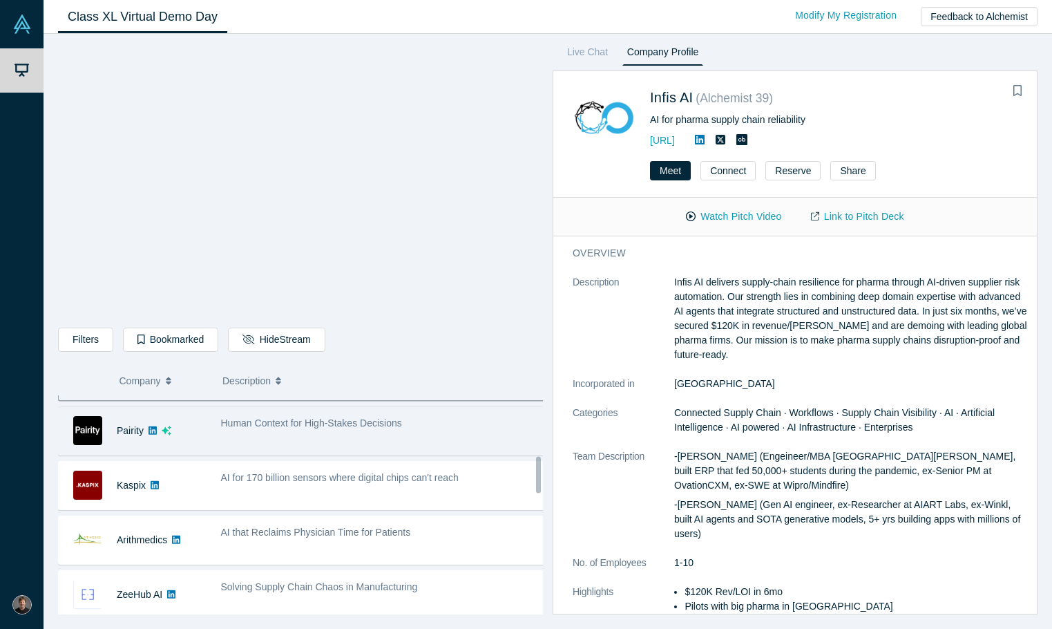
scroll to position [381, 0]
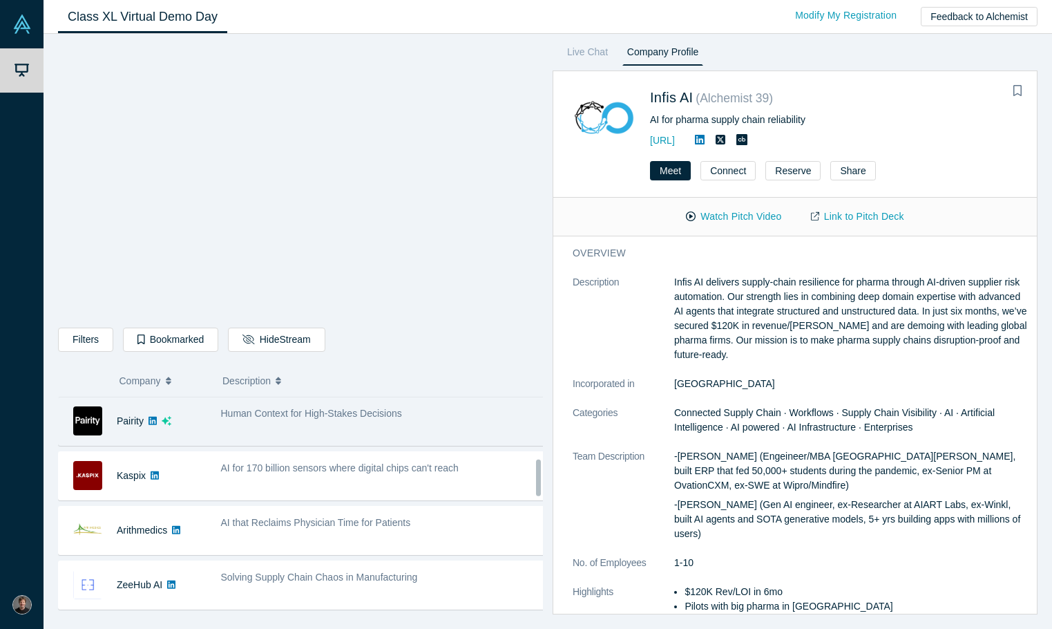
click at [287, 441] on div "Human Context for High-Stakes Decisions" at bounding box center [382, 421] width 339 height 44
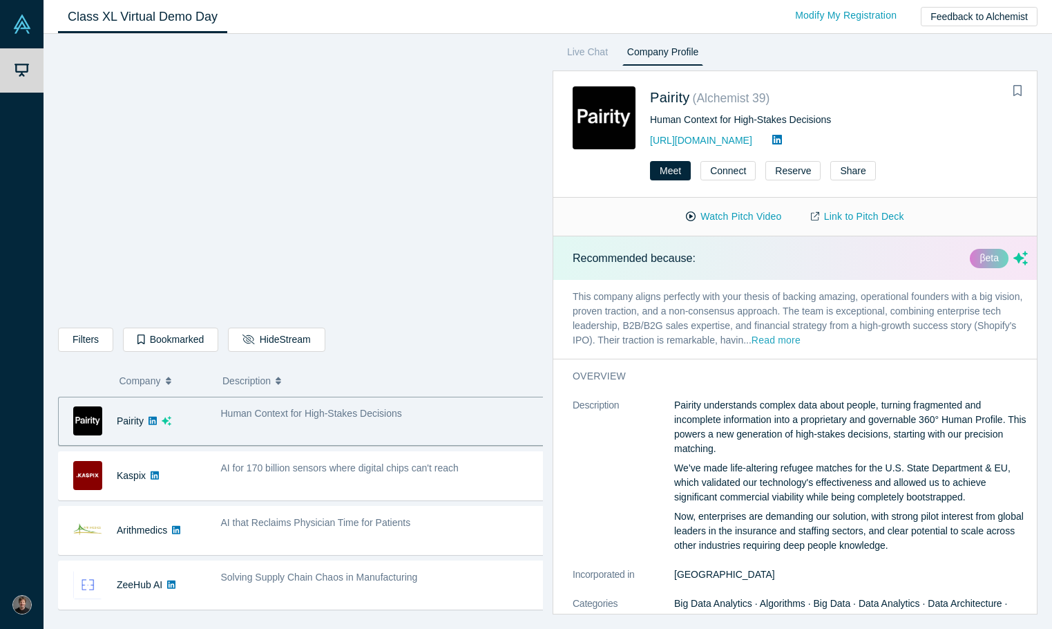
click at [801, 336] on button "Read more" at bounding box center [776, 341] width 49 height 16
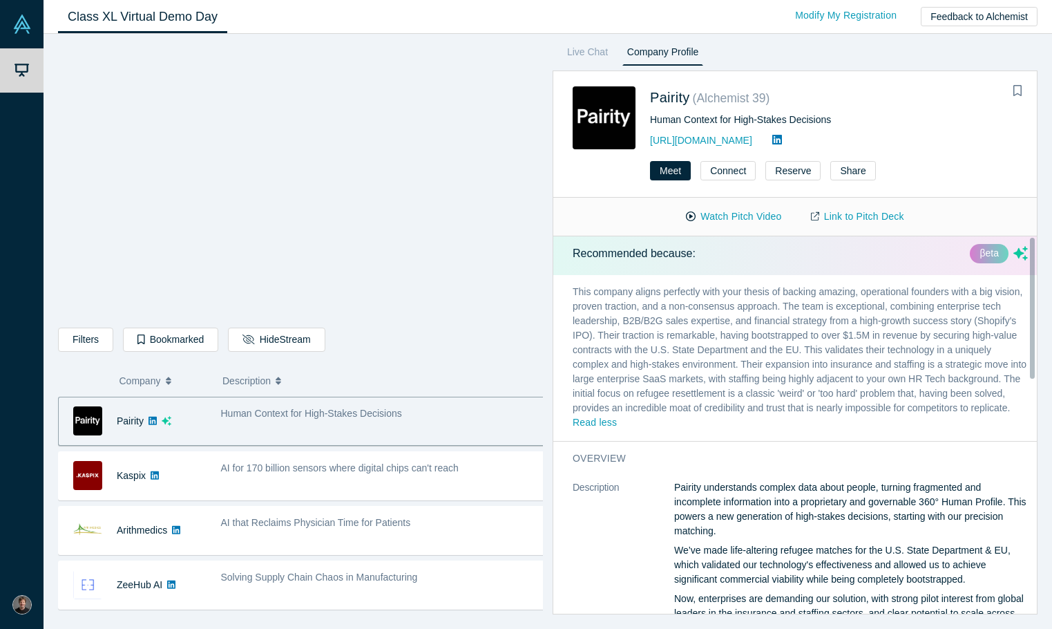
scroll to position [0, 0]
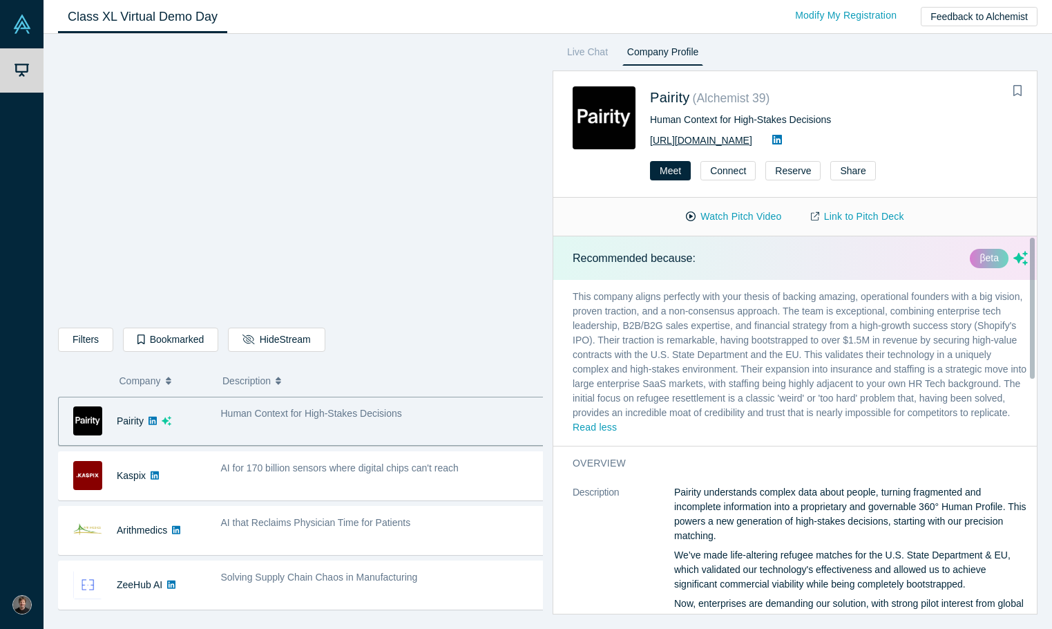
click at [714, 140] on link "[URL][DOMAIN_NAME]" at bounding box center [701, 140] width 102 height 11
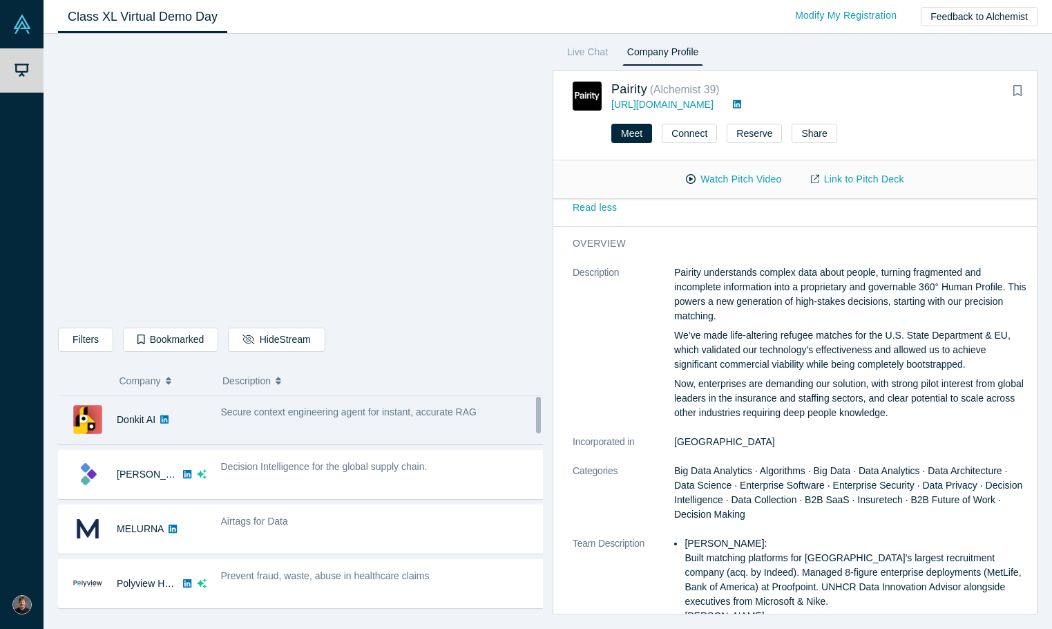
click at [271, 417] on span "Secure context engineering agent for instant, accurate RAG" at bounding box center [349, 411] width 256 height 11
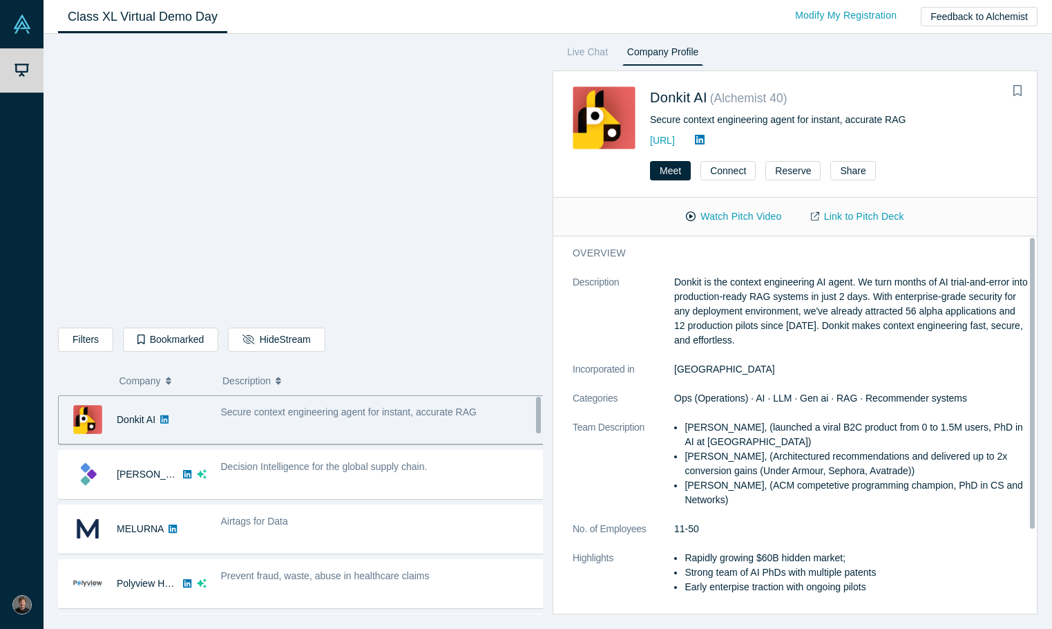
scroll to position [8, 0]
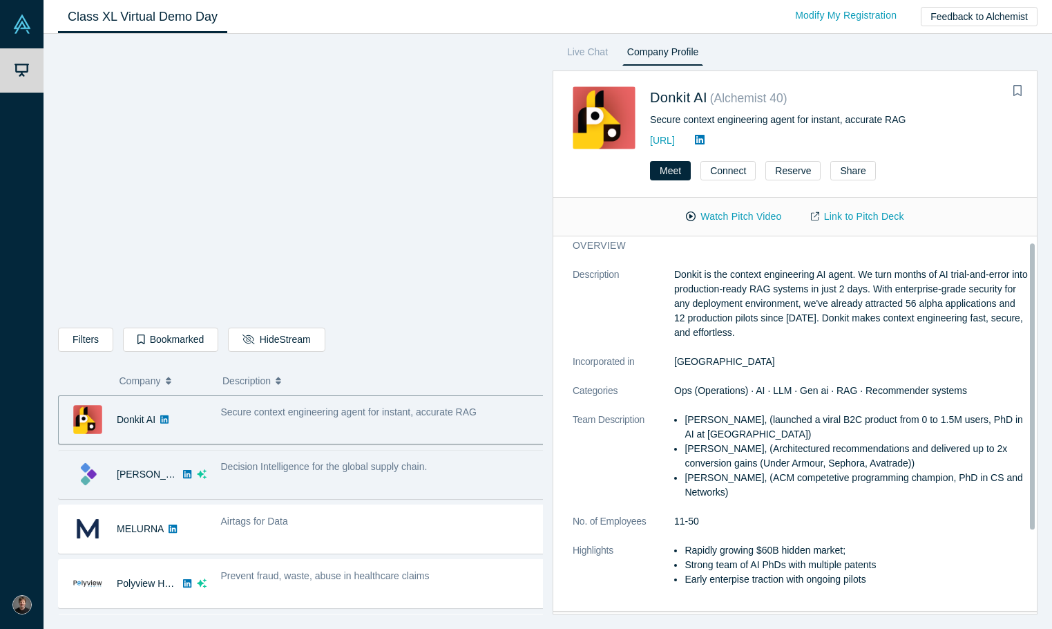
click at [245, 475] on div "Decision Intelligence for the global supply chain." at bounding box center [382, 474] width 339 height 44
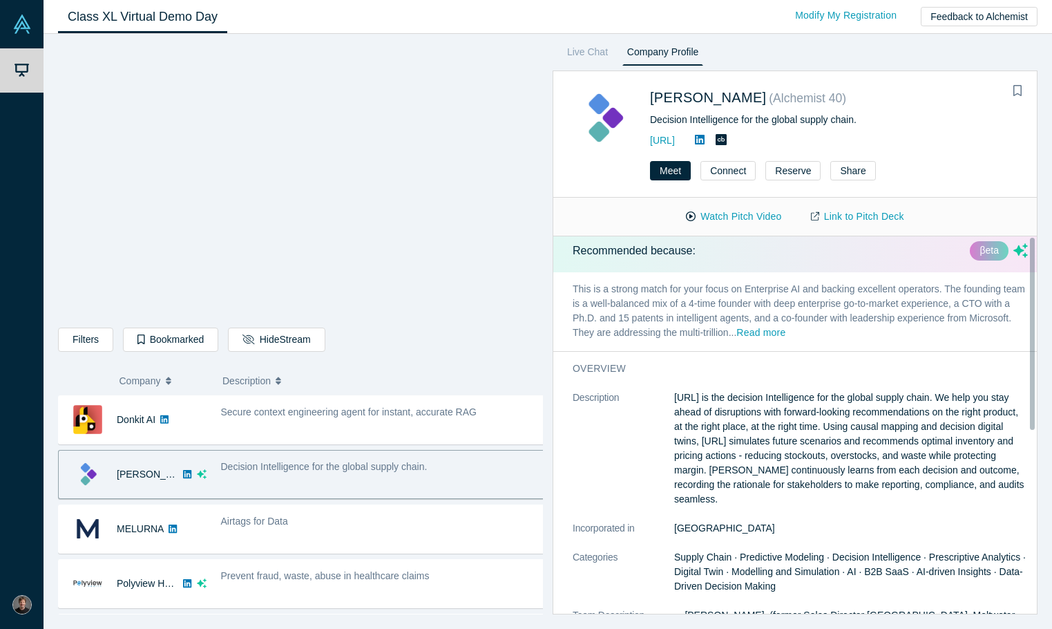
scroll to position [0, 0]
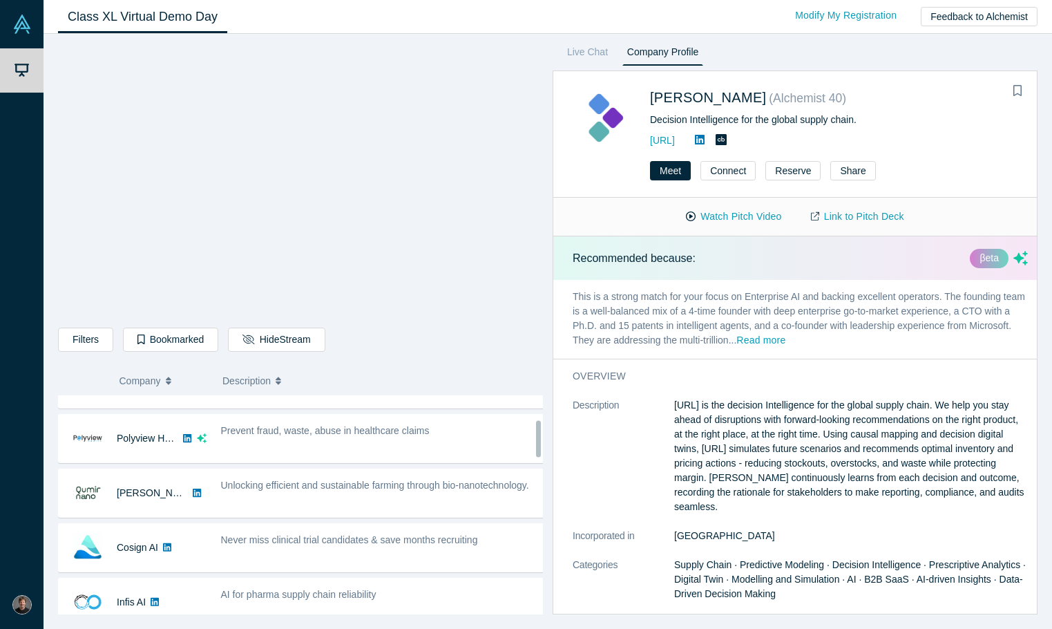
click at [245, 475] on div "Unlocking efficient and sustainable farming through bio-nanotechnology." at bounding box center [382, 493] width 339 height 44
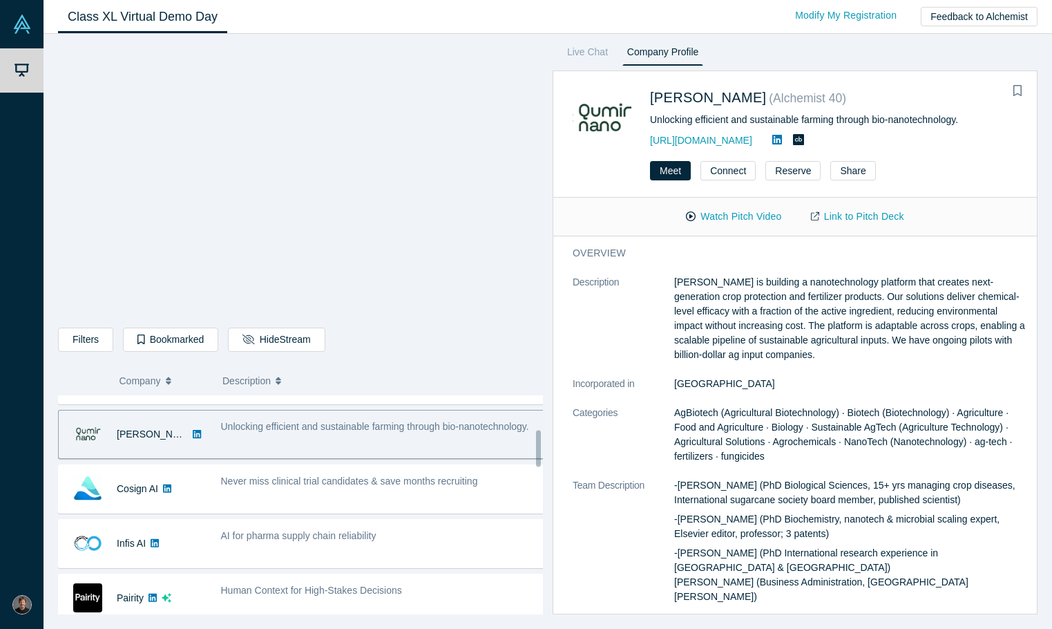
click at [245, 475] on div "Never miss clinical trial candidates & save months recruiting" at bounding box center [383, 481] width 325 height 15
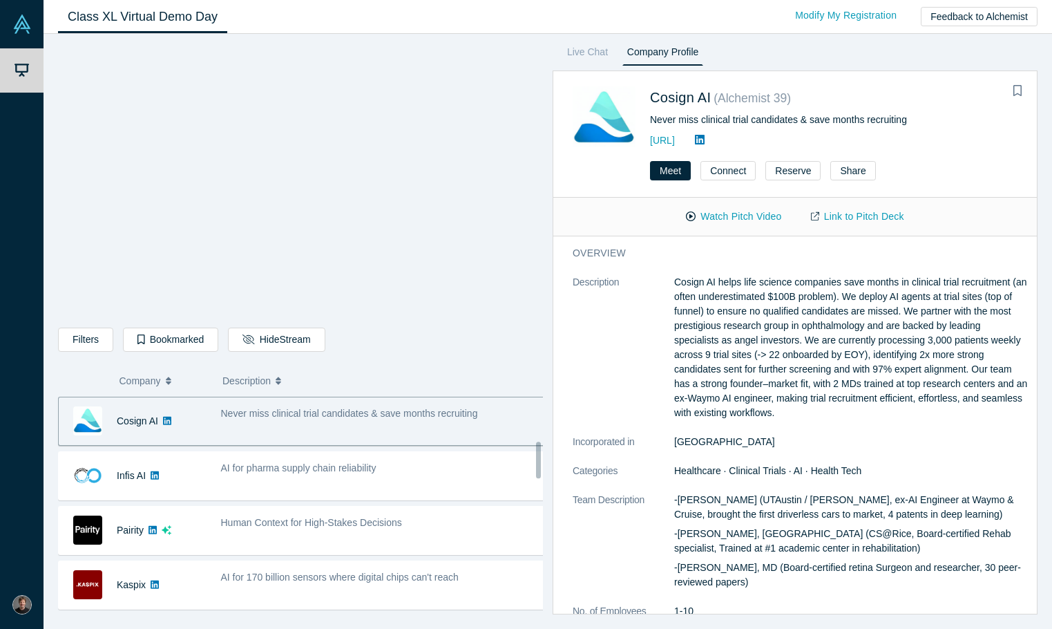
scroll to position [277, 0]
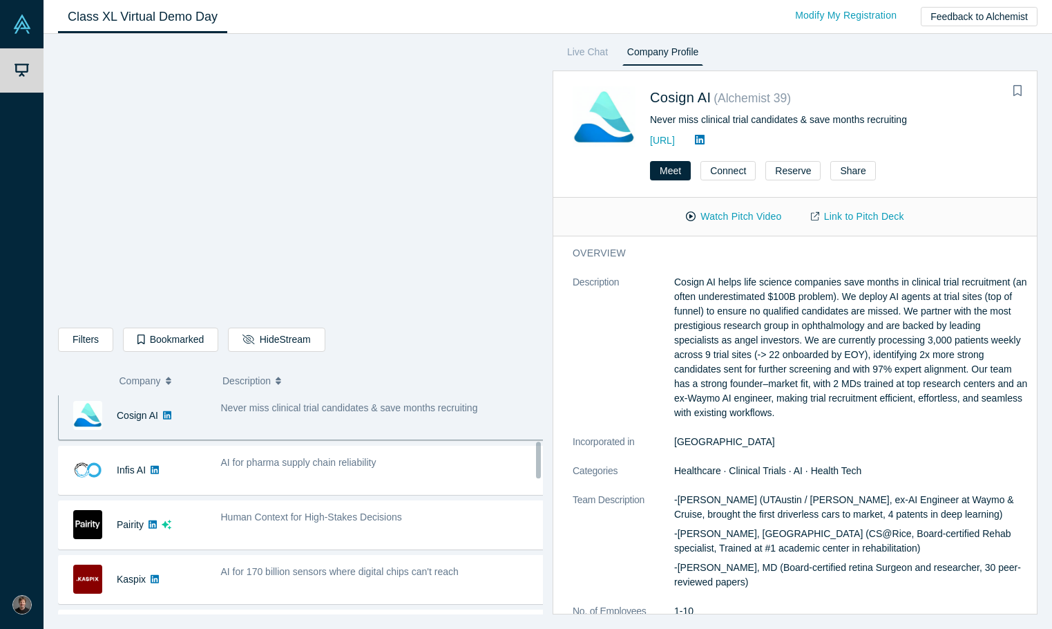
click at [245, 475] on div "AI for pharma supply chain reliability" at bounding box center [382, 470] width 339 height 44
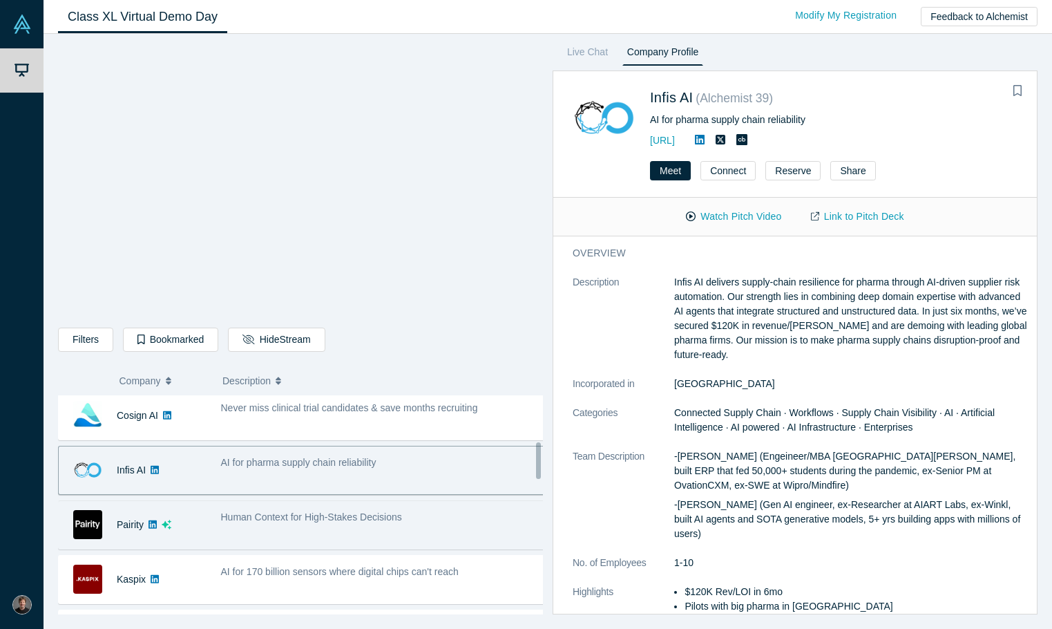
click at [243, 526] on div "Human Context for High-Stakes Decisions" at bounding box center [382, 525] width 339 height 44
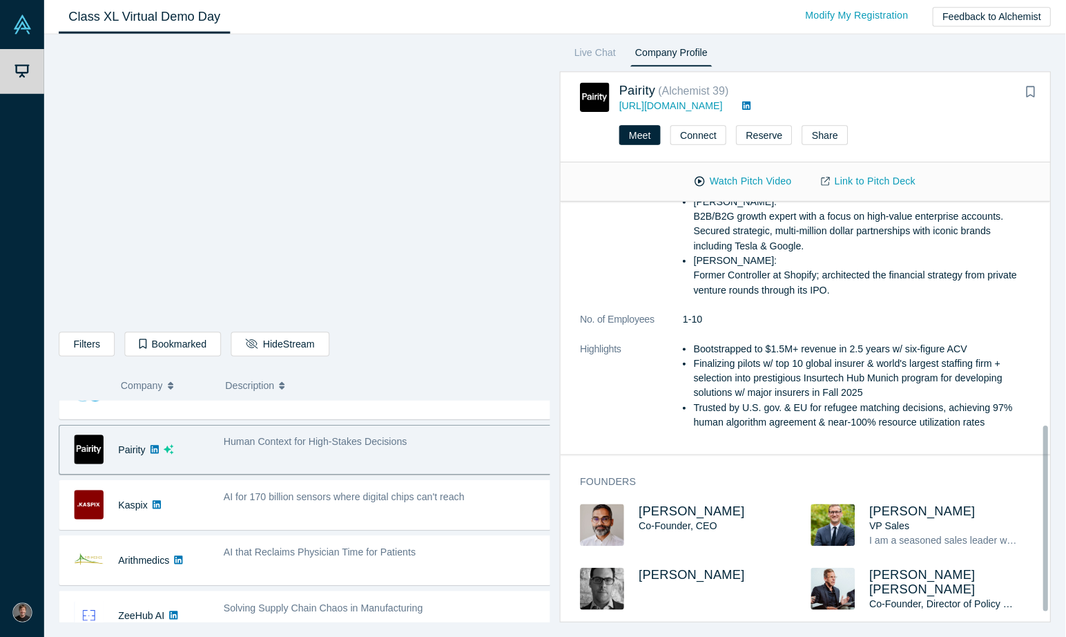
scroll to position [0, 0]
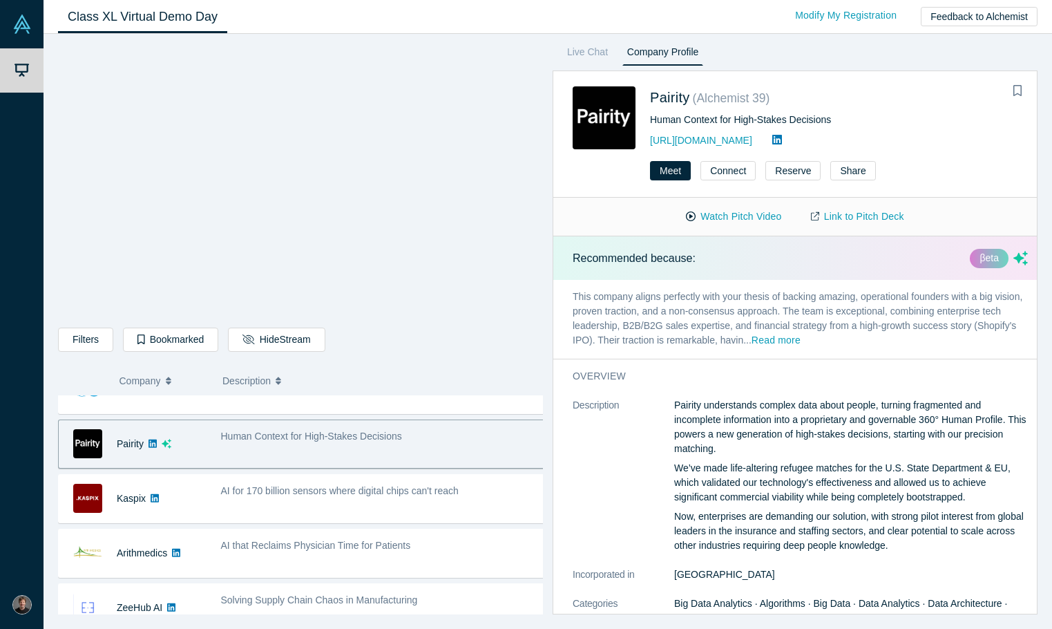
click at [864, 229] on div "Watch Pitch Video Link to Pitch Deck" at bounding box center [795, 217] width 484 height 39
click at [870, 219] on link "Link to Pitch Deck" at bounding box center [857, 216] width 122 height 24
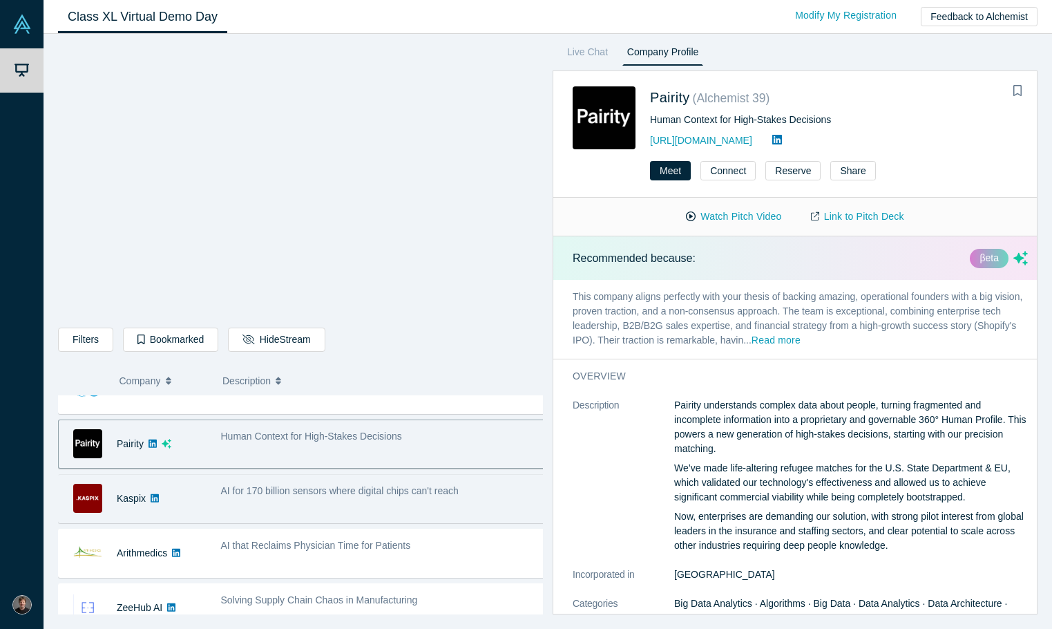
click at [300, 497] on div "AI for 170 billion sensors where digital chips can't reach" at bounding box center [383, 491] width 325 height 15
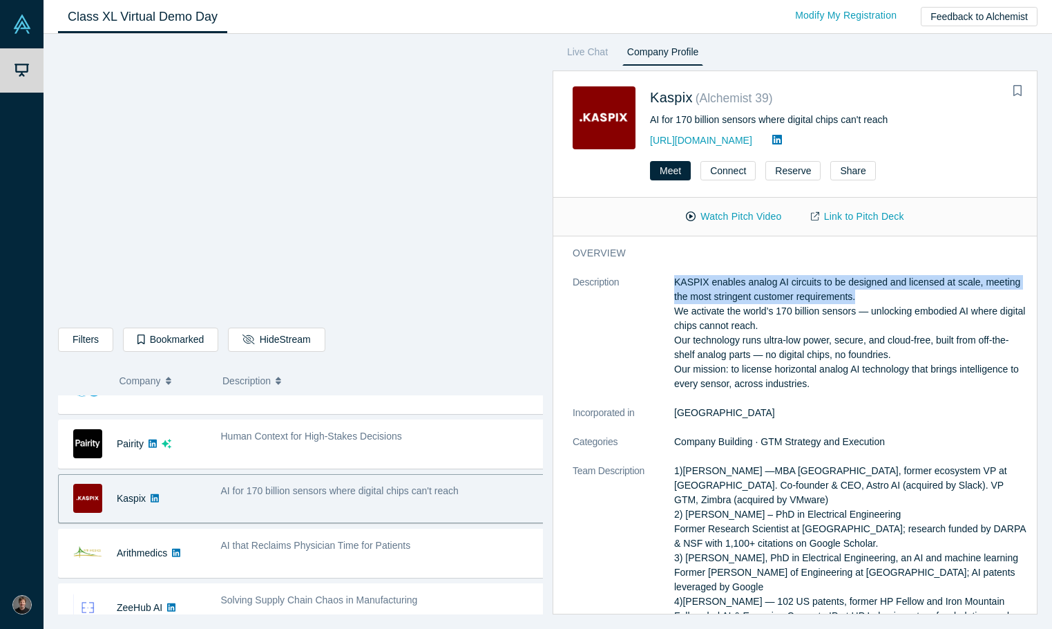
drag, startPoint x: 676, startPoint y: 281, endPoint x: 948, endPoint y: 301, distance: 272.9
click at [948, 301] on p "KASPIX enables analog AI circuits to be designed and licensed at scale, meeting…" at bounding box center [851, 333] width 354 height 116
copy p "KASPIX enables analog AI circuits to be designed and licensed at scale, meeting…"
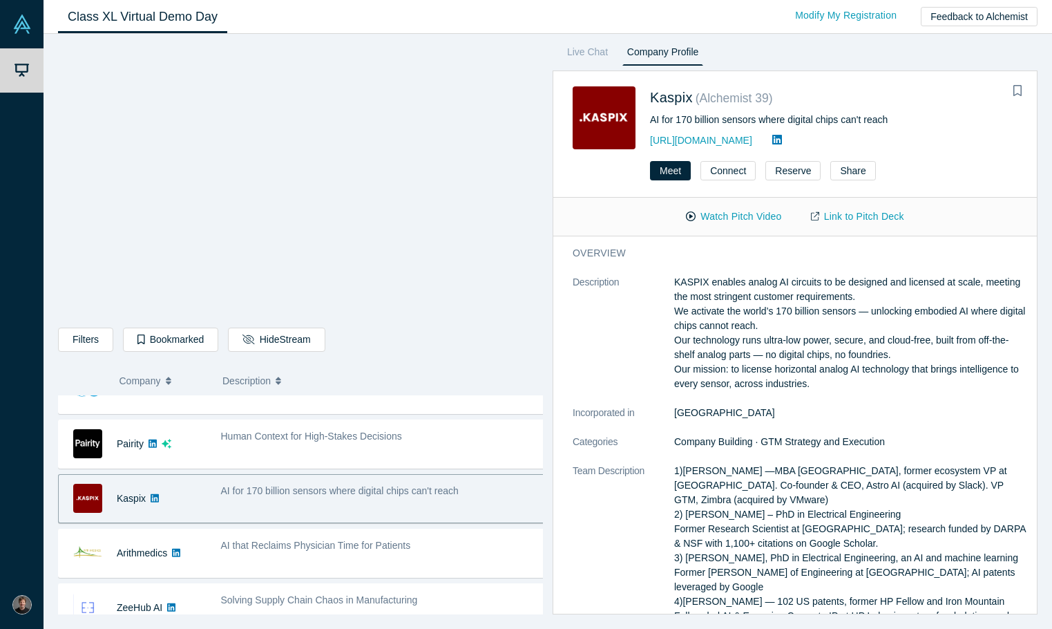
click at [868, 412] on dd "[GEOGRAPHIC_DATA]" at bounding box center [851, 412] width 354 height 15
click at [847, 429] on dl "Description KASPIX enables analog AI circuits to be designed and licensed at sc…" at bounding box center [800, 565] width 455 height 580
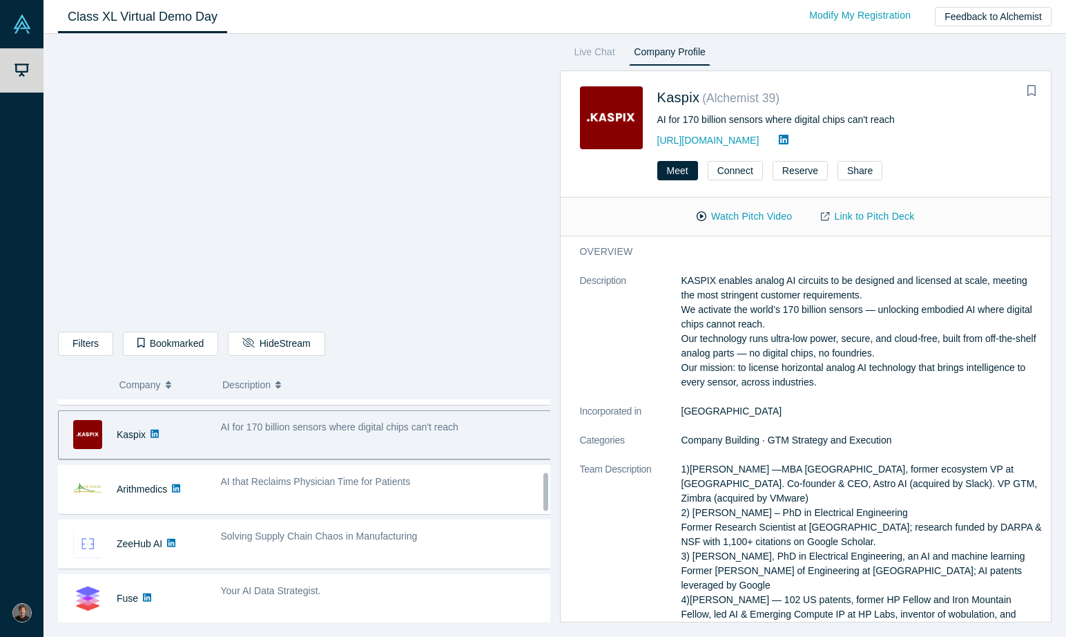
scroll to position [462, 0]
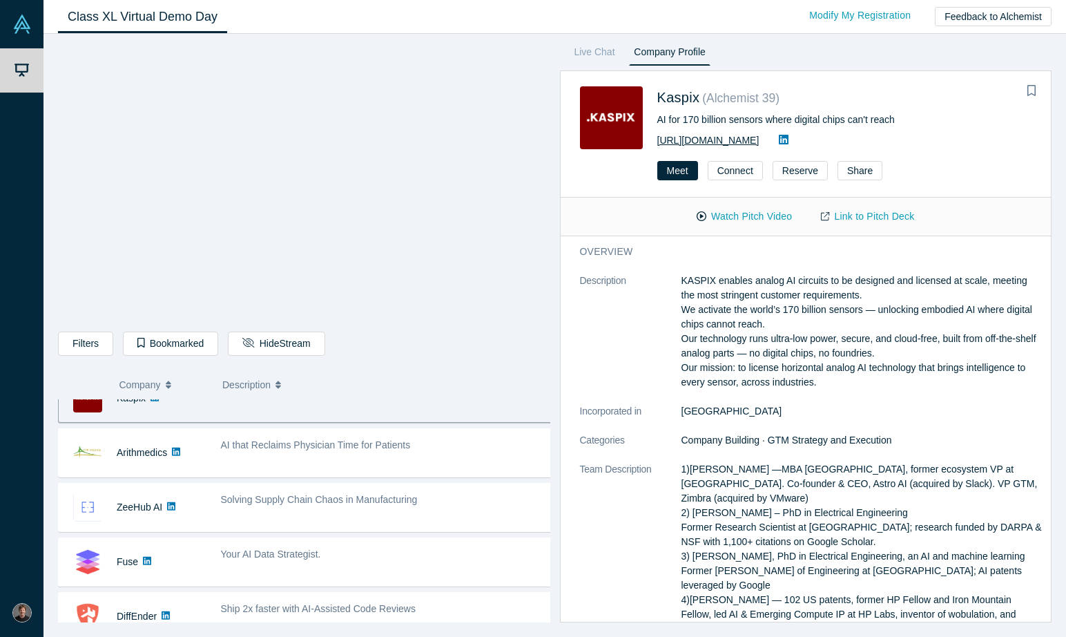
click at [695, 141] on link "[URL][DOMAIN_NAME]" at bounding box center [709, 140] width 102 height 11
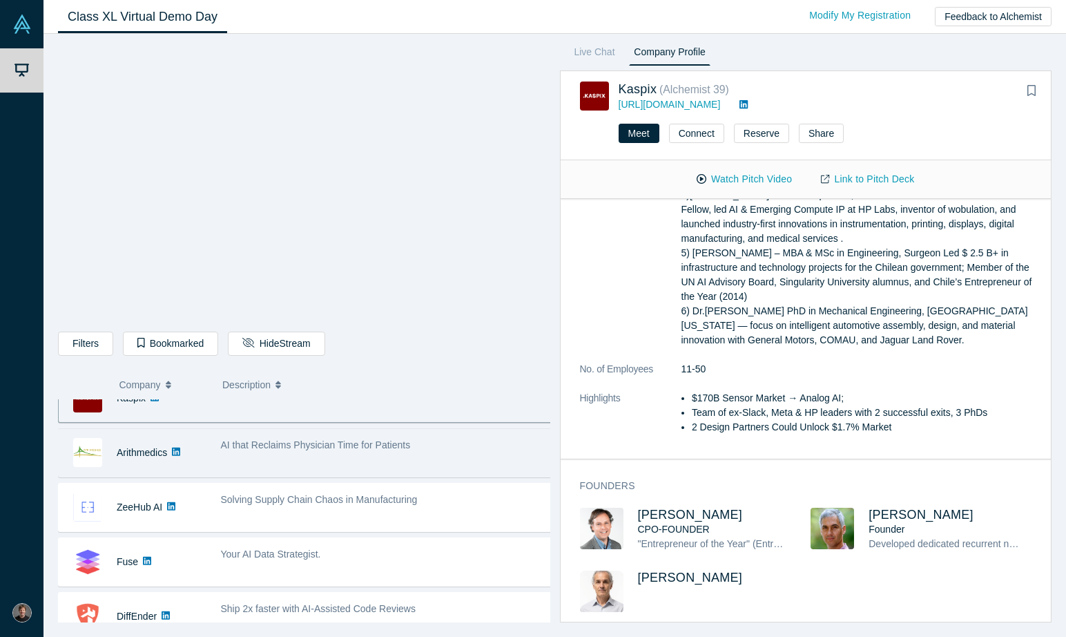
click at [336, 470] on div "AI that Reclaims Physician Time for Patients" at bounding box center [386, 453] width 347 height 44
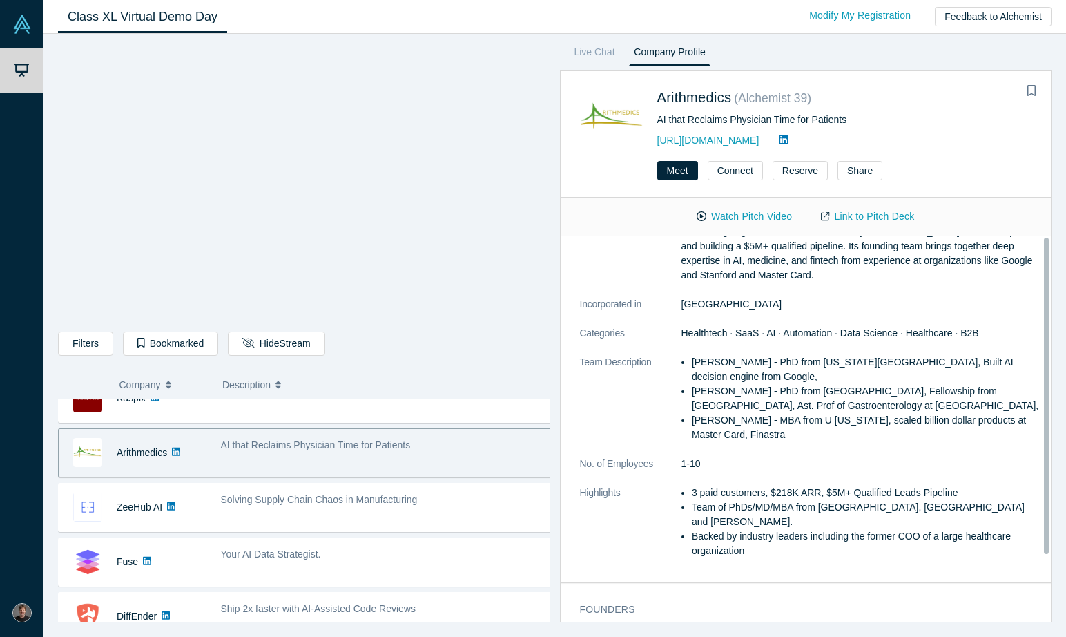
scroll to position [0, 0]
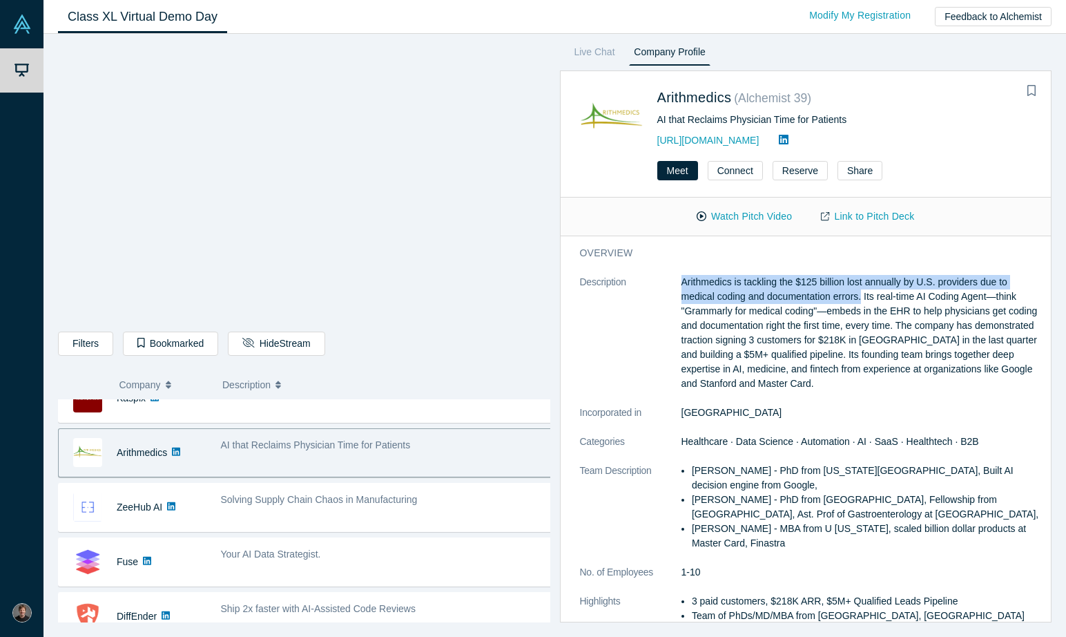
drag, startPoint x: 680, startPoint y: 283, endPoint x: 864, endPoint y: 294, distance: 184.0
click at [864, 294] on dl "Description Arithmedics is tackling the $125 billion lost annually by U.S. prov…" at bounding box center [811, 478] width 463 height 406
copy dl "Arithmedics is tackling the $125 billion lost annually by U.S. providers due to…"
click at [725, 140] on link "[URL][DOMAIN_NAME]" at bounding box center [709, 140] width 102 height 11
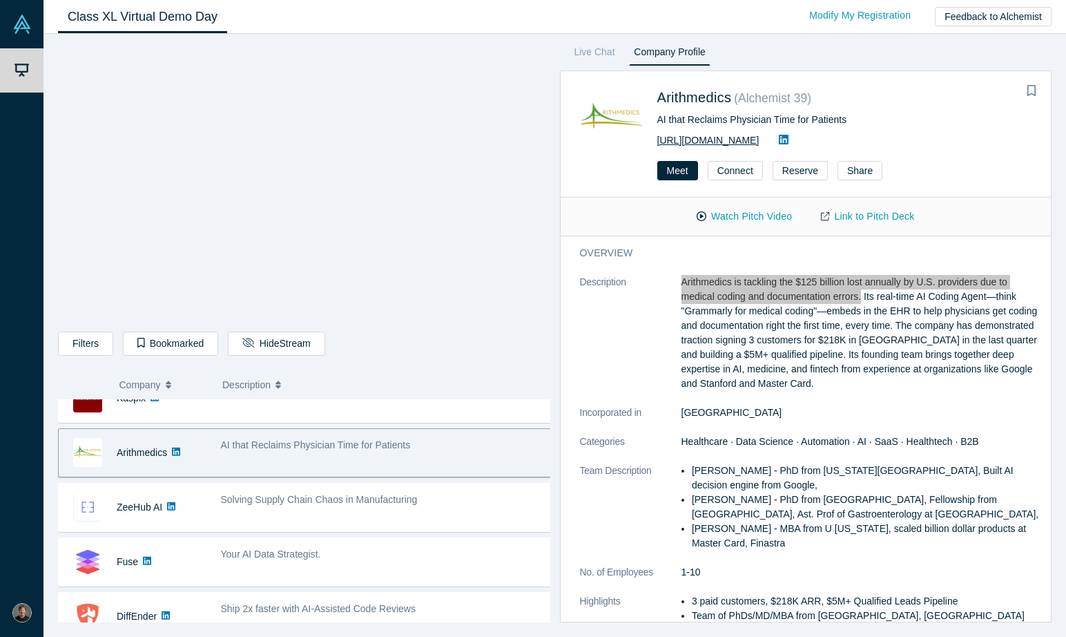
click at [0, 0] on div "Demo Day My Account My Profile Log Out Class XL Virtual Demo Day Livestream sta…" at bounding box center [533, 318] width 1066 height 637
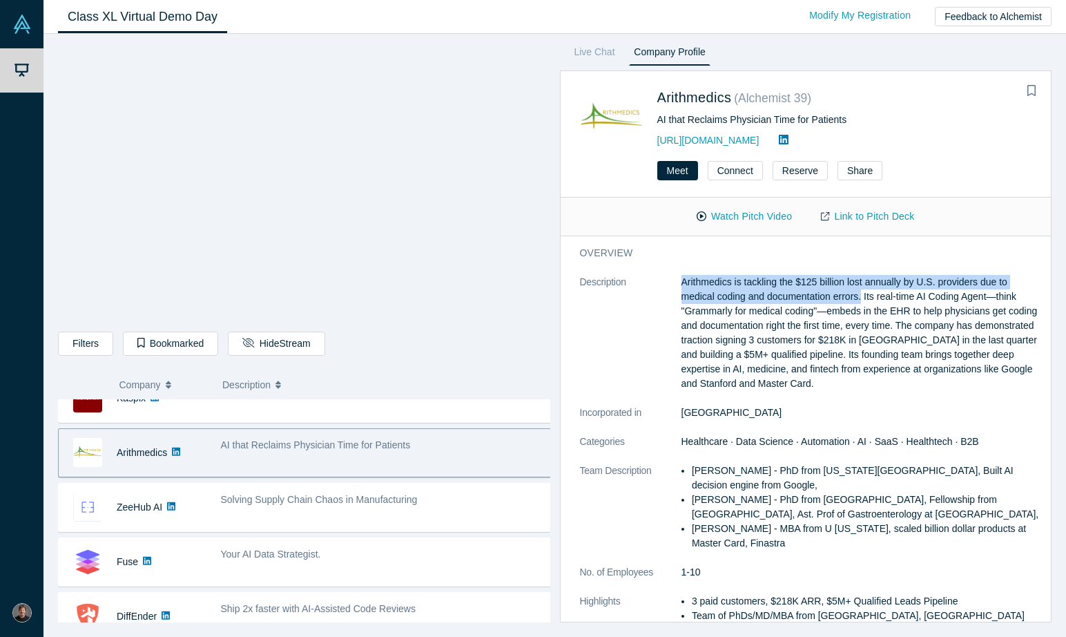
click at [825, 345] on p "Arithmedics is tackling the $125 billion lost annually by U.S. providers due to…" at bounding box center [862, 333] width 361 height 116
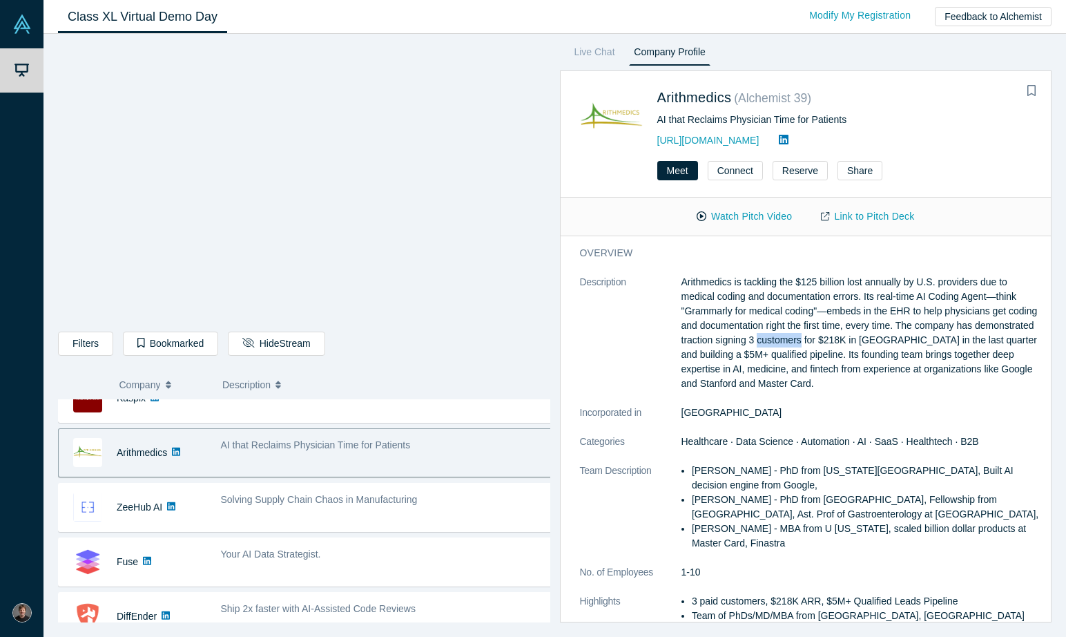
click at [825, 345] on p "Arithmedics is tackling the $125 billion lost annually by U.S. providers due to…" at bounding box center [862, 333] width 361 height 116
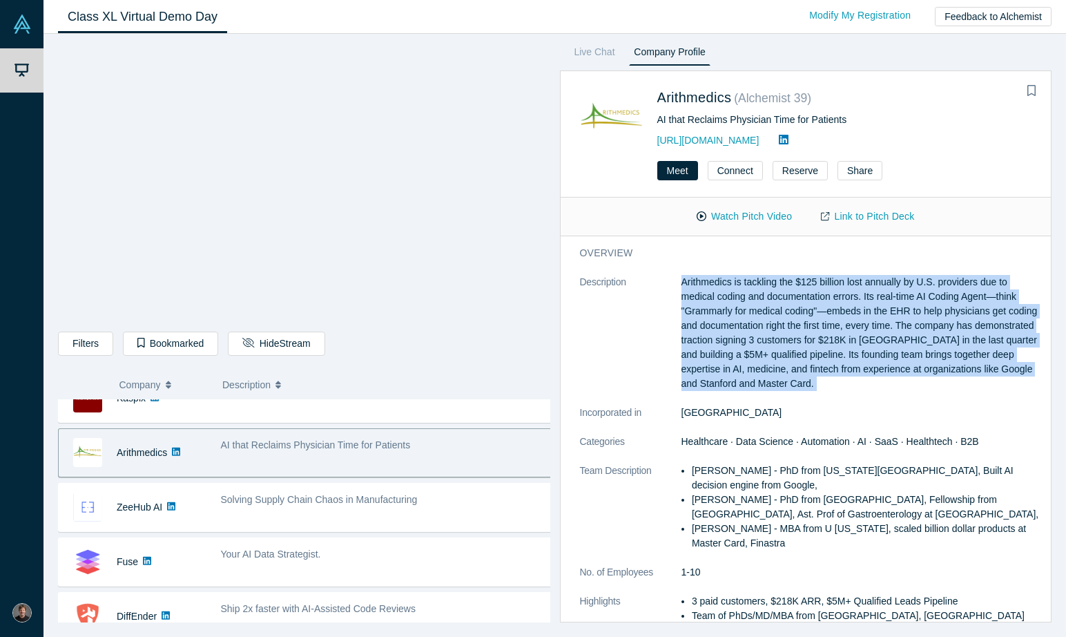
click at [825, 345] on p "Arithmedics is tackling the $125 billion lost annually by U.S. providers due to…" at bounding box center [862, 333] width 361 height 116
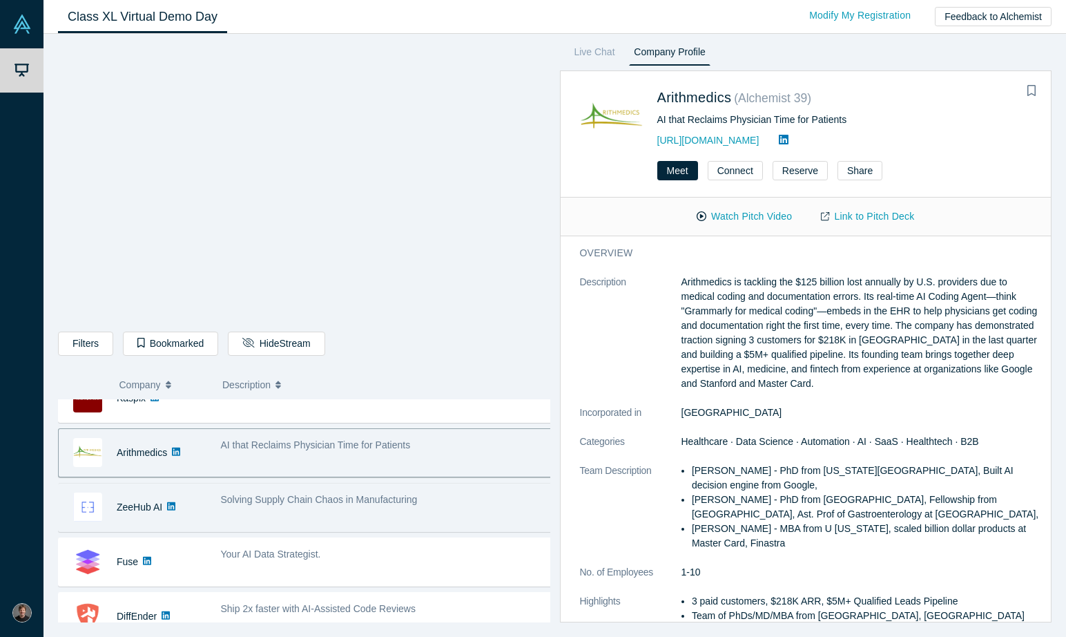
click at [268, 497] on span "Solving Supply Chain Chaos in Manufacturing" at bounding box center [319, 499] width 197 height 11
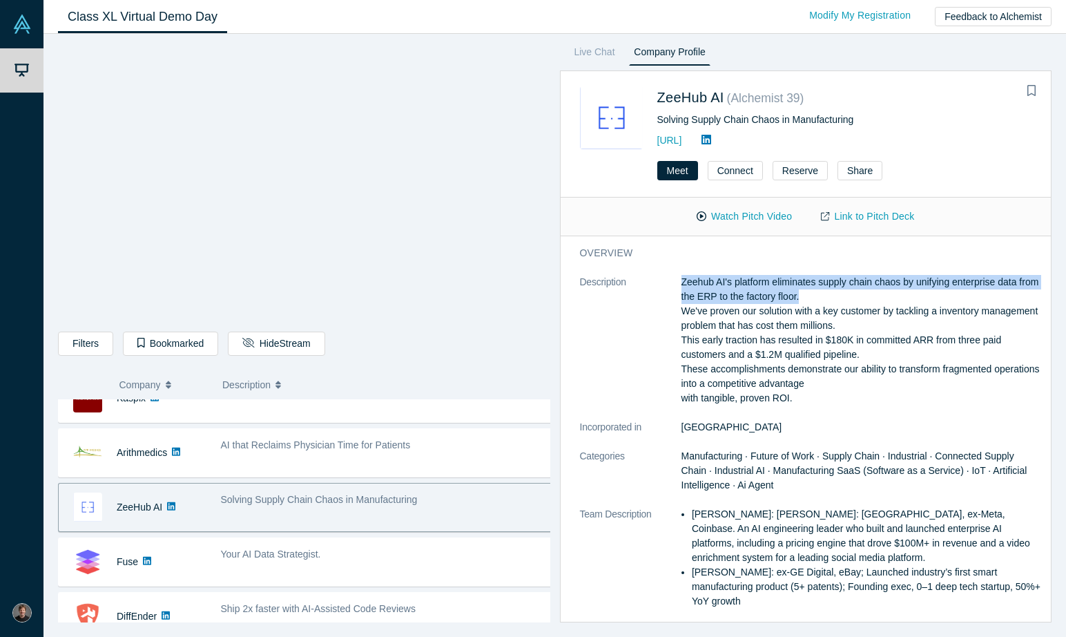
drag, startPoint x: 678, startPoint y: 278, endPoint x: 827, endPoint y: 296, distance: 149.5
click at [827, 296] on dl "Description Zeehub AI's platform eliminates supply chain chaos by unifying ente…" at bounding box center [811, 500] width 463 height 450
copy dl "Zeehub AI's platform eliminates supply chain chaos by unifying enterprise data …"
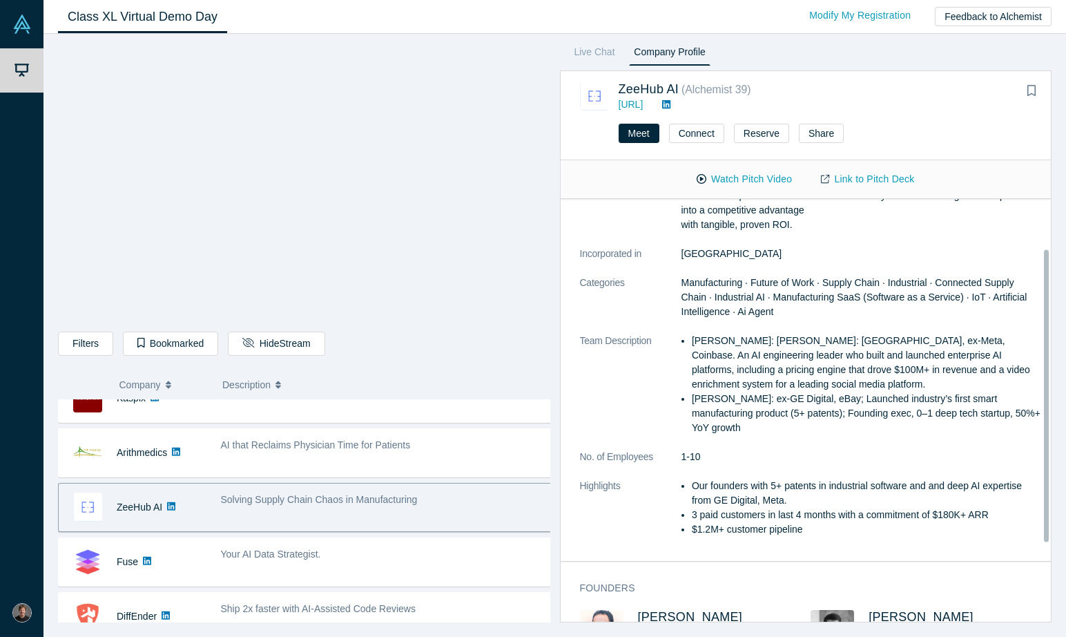
scroll to position [22, 0]
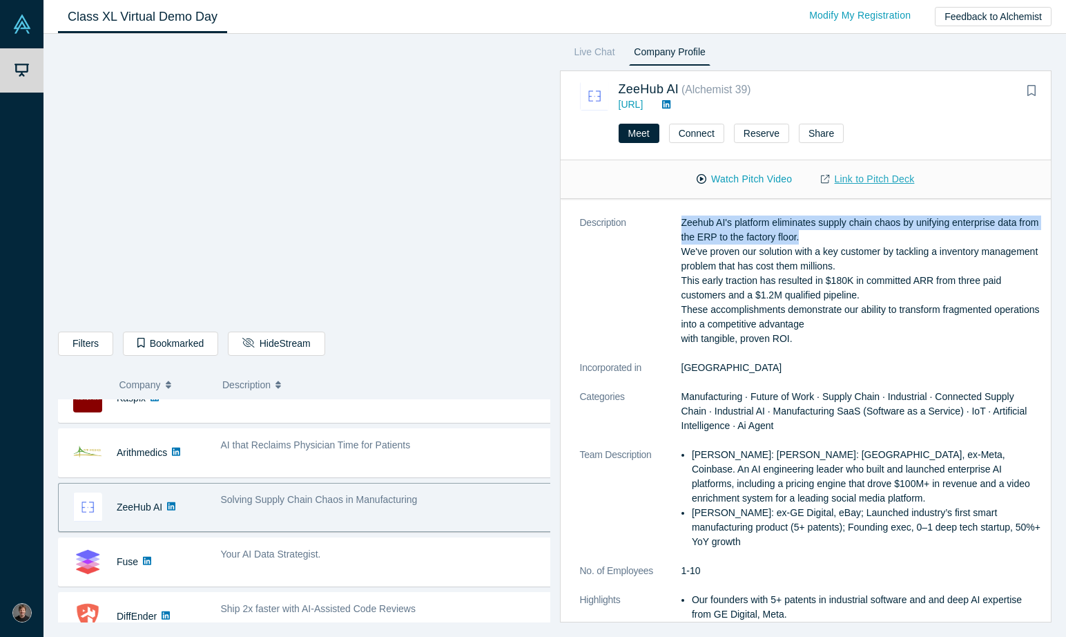
click at [859, 181] on link "Link to Pitch Deck" at bounding box center [868, 179] width 122 height 24
click at [644, 99] on link "[URL]" at bounding box center [631, 104] width 25 height 11
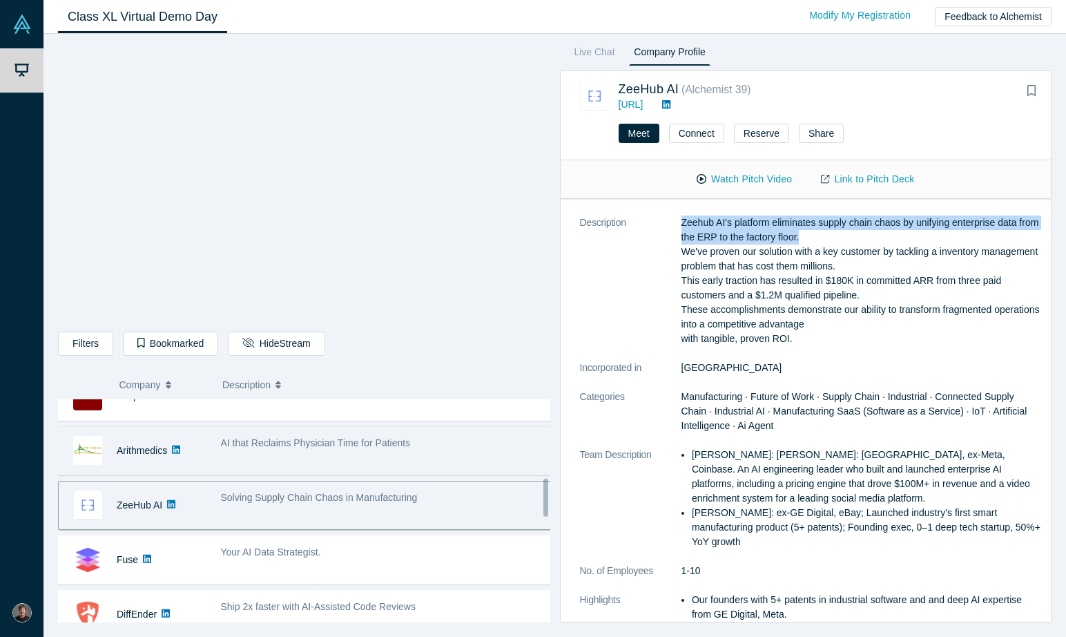
scroll to position [465, 0]
click at [267, 459] on div "AI that Reclaims Physician Time for Patients" at bounding box center [386, 450] width 347 height 44
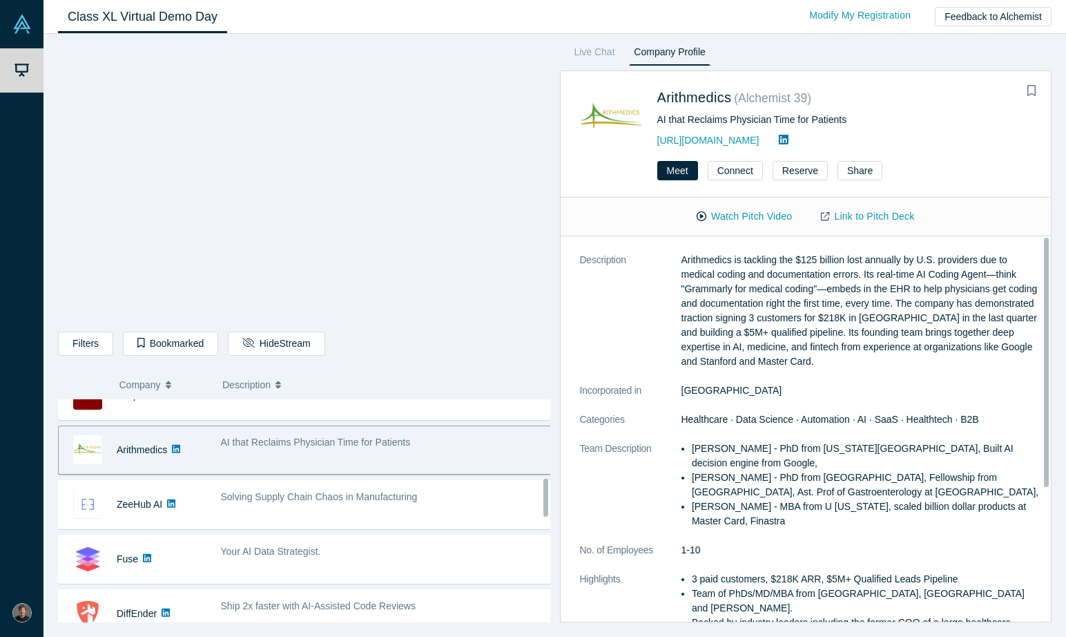
scroll to position [0, 0]
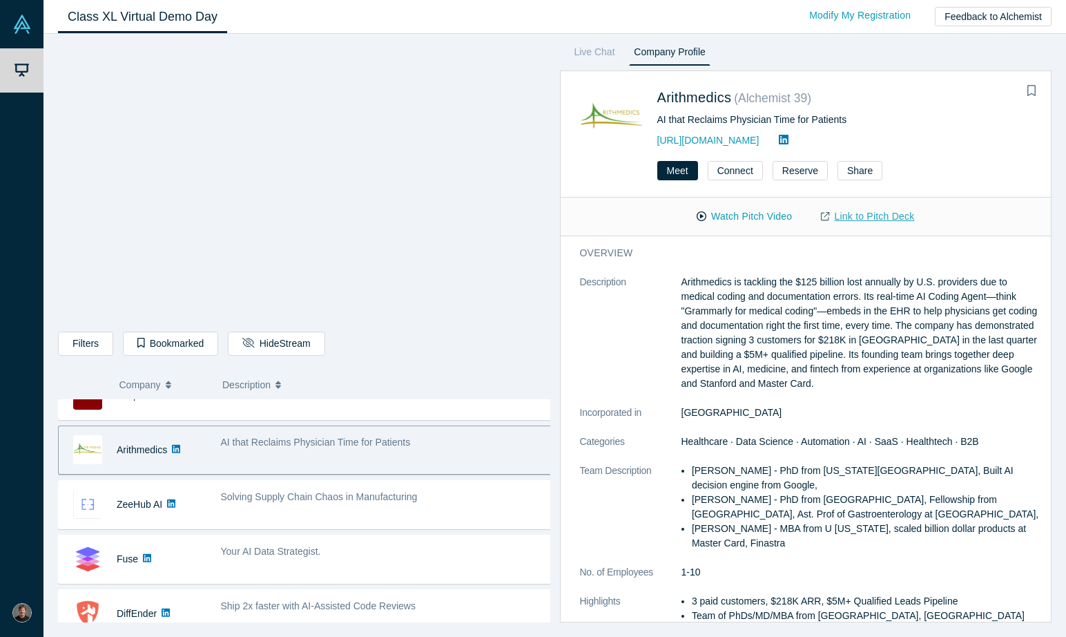
click at [877, 213] on link "Link to Pitch Deck" at bounding box center [868, 216] width 122 height 24
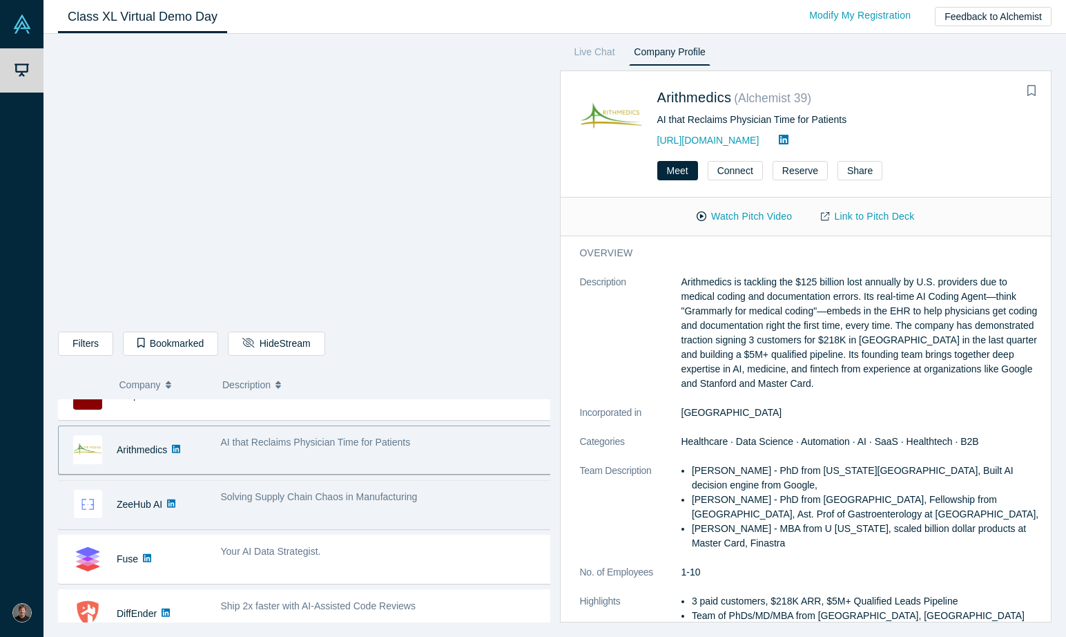
click at [247, 526] on div "ZeeHub AI No overlapping areas Solving Supply Chain Chaos in Manufacturing - [P…" at bounding box center [309, 504] width 503 height 49
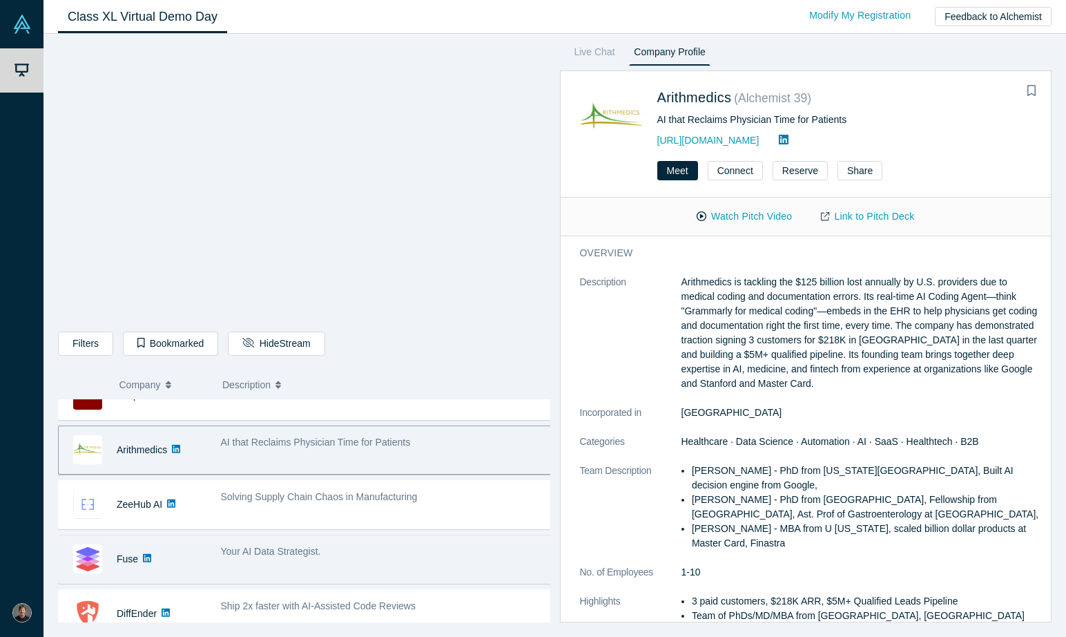
click at [246, 569] on div "Your AI Data Strategist." at bounding box center [386, 559] width 347 height 44
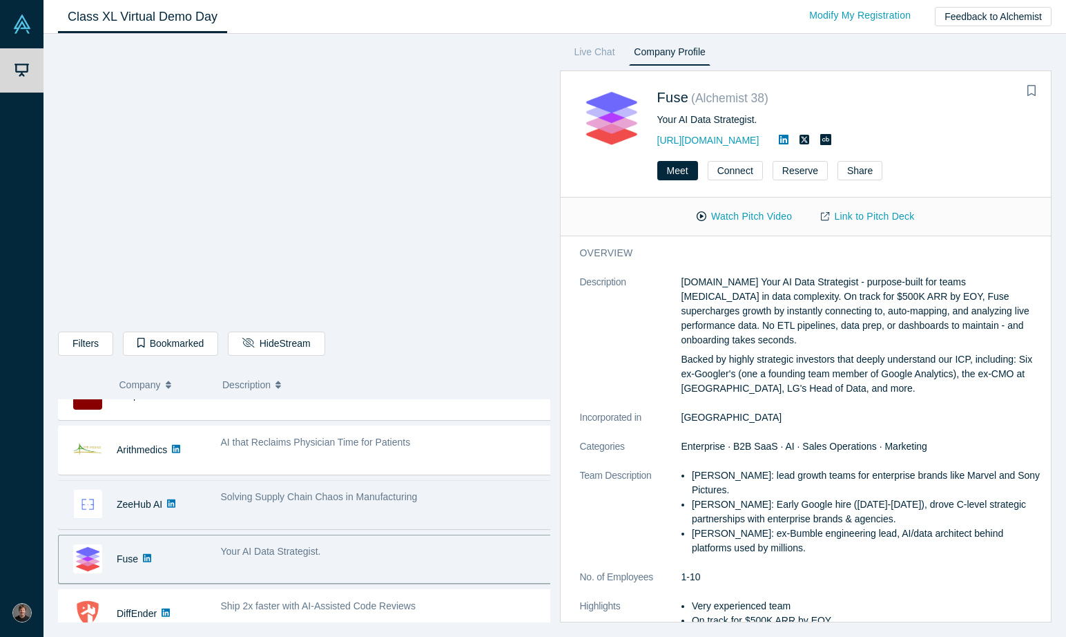
click at [266, 497] on span "Solving Supply Chain Chaos in Manufacturing" at bounding box center [319, 496] width 197 height 11
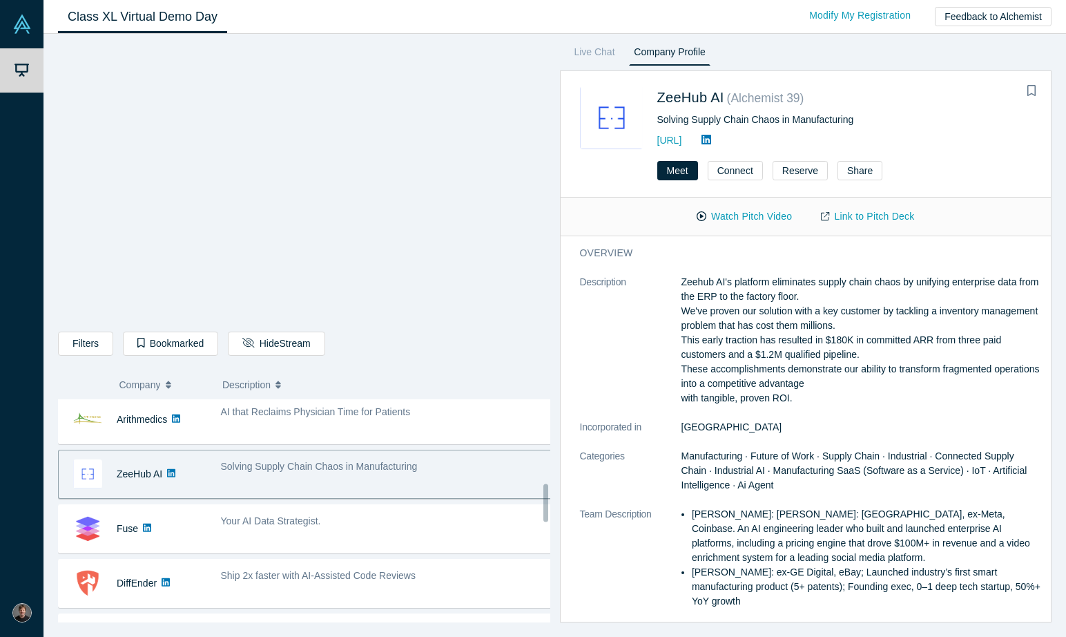
scroll to position [496, 0]
drag, startPoint x: 839, startPoint y: 308, endPoint x: 832, endPoint y: 320, distance: 14.6
click at [839, 311] on p "Zeehub AI's platform eliminates supply chain chaos by unifying enterprise data …" at bounding box center [862, 340] width 361 height 131
click at [831, 322] on p "Zeehub AI's platform eliminates supply chain chaos by unifying enterprise data …" at bounding box center [862, 340] width 361 height 131
click at [765, 478] on dd "Manufacturing · Future of Work · Supply Chain · Industrial · Connected Supply C…" at bounding box center [862, 471] width 361 height 44
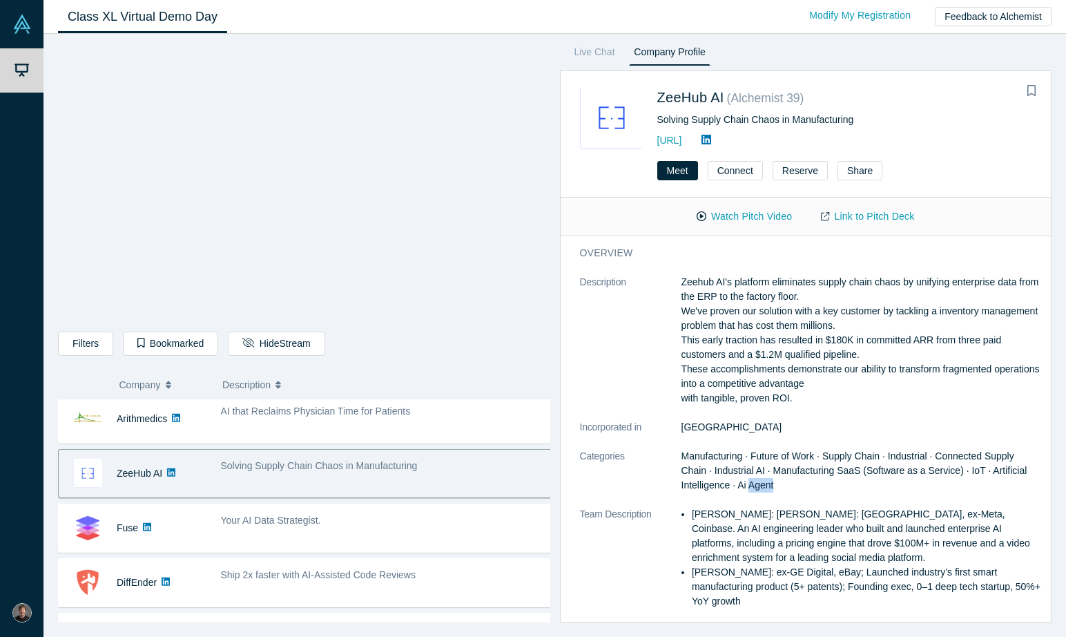
click at [765, 478] on dd "Manufacturing · Future of Work · Supply Chain · Industrial · Connected Supply C…" at bounding box center [862, 471] width 361 height 44
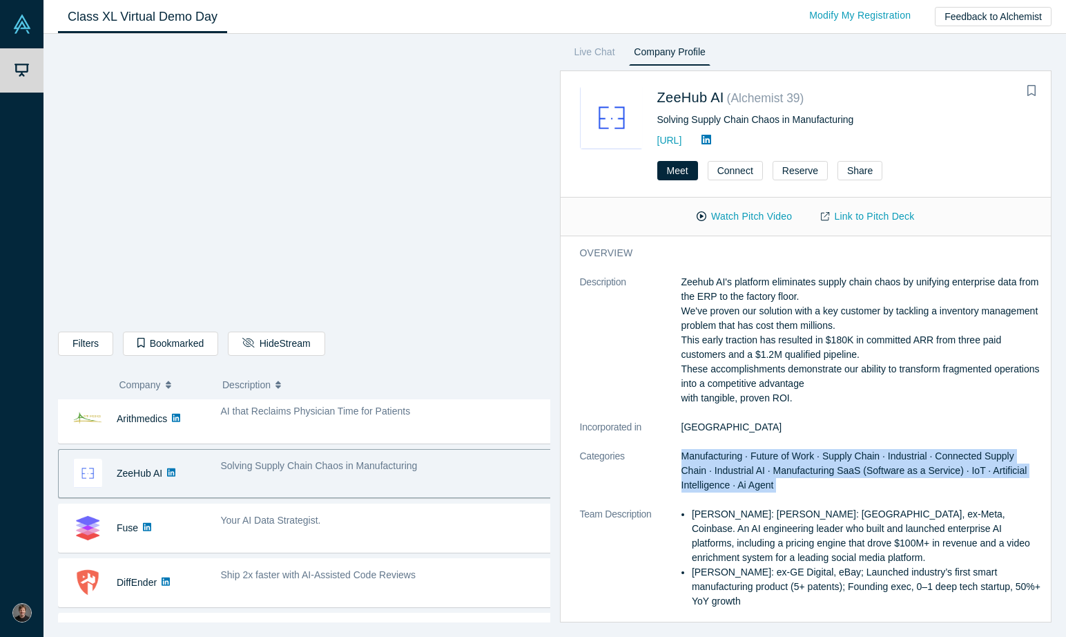
click at [765, 478] on dd "Manufacturing · Future of Work · Supply Chain · Industrial · Connected Supply C…" at bounding box center [862, 471] width 361 height 44
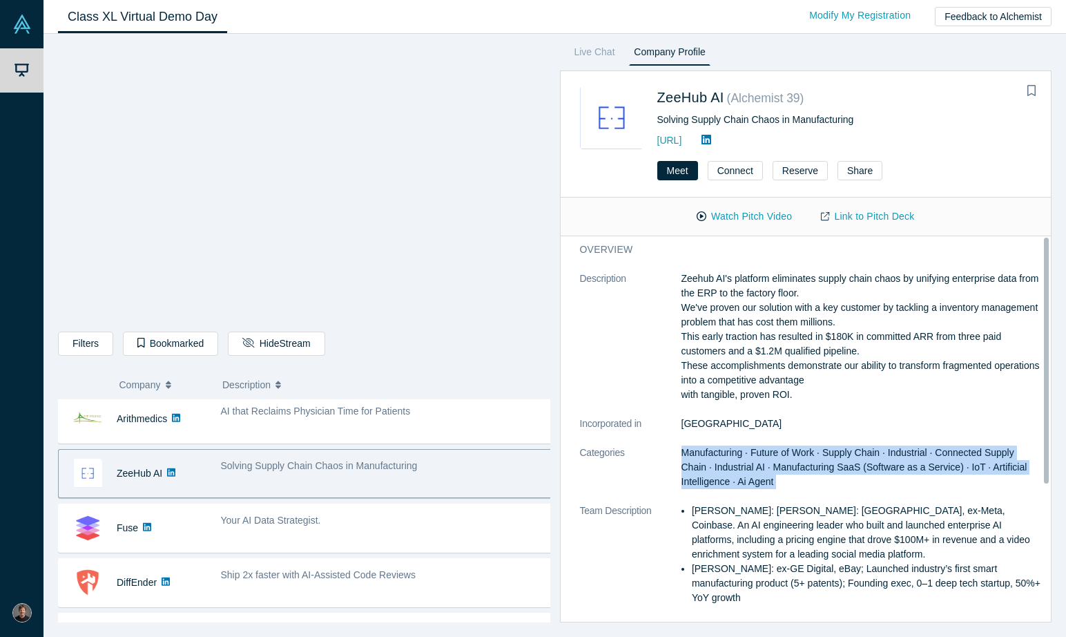
scroll to position [0, 0]
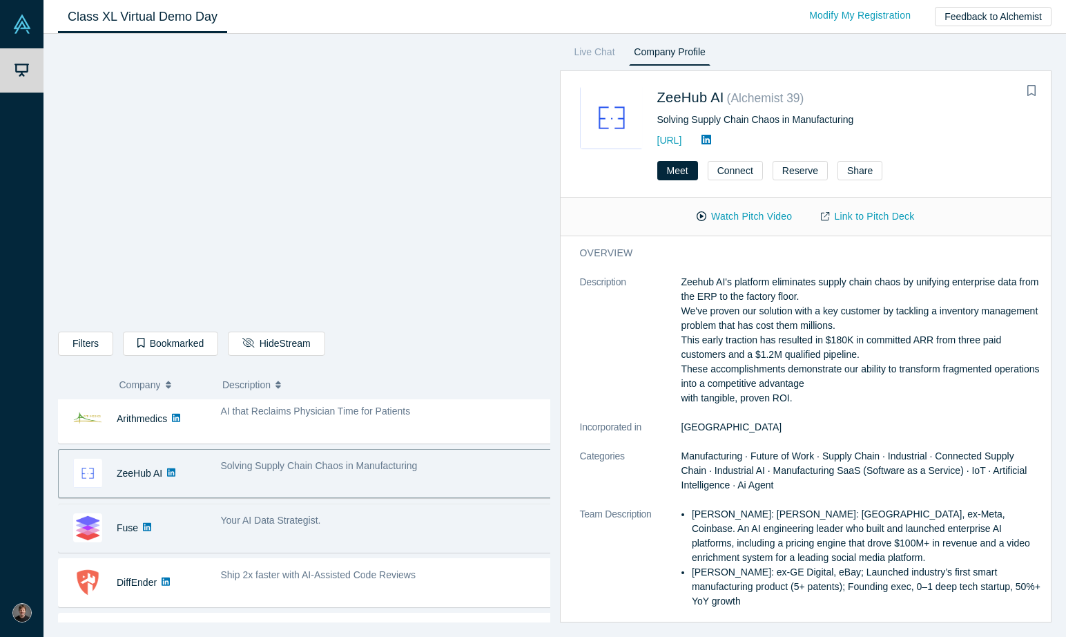
click at [268, 522] on span "Your AI Data Strategist." at bounding box center [271, 520] width 100 height 11
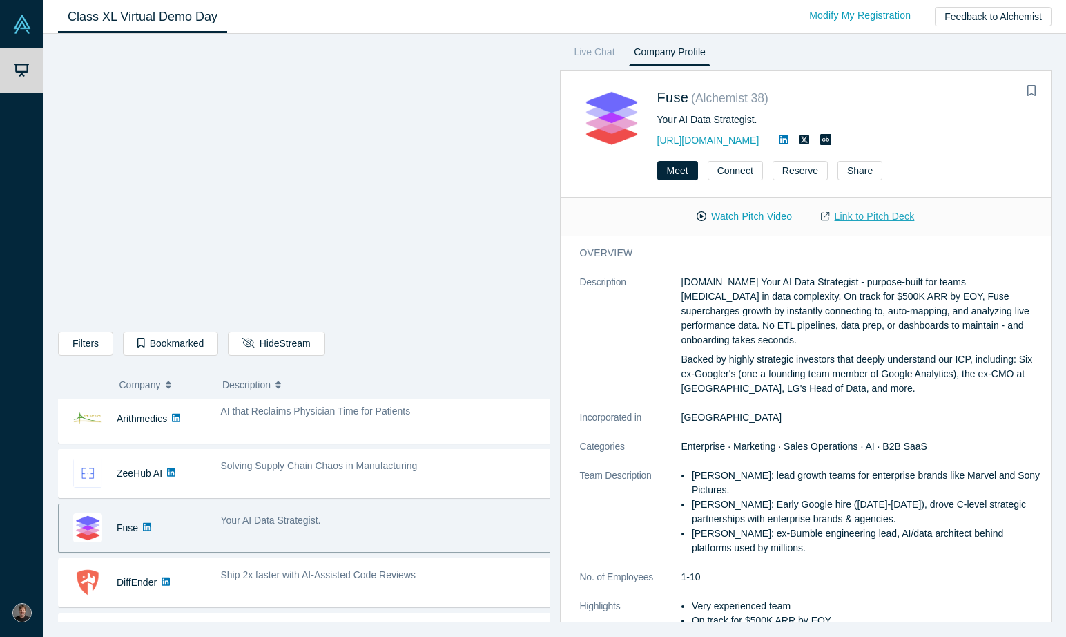
click at [883, 219] on link "Link to Pitch Deck" at bounding box center [868, 216] width 122 height 24
click at [709, 137] on link "[URL][DOMAIN_NAME]" at bounding box center [709, 140] width 102 height 11
click at [311, 542] on div "Your AI Data Strategist." at bounding box center [386, 528] width 347 height 44
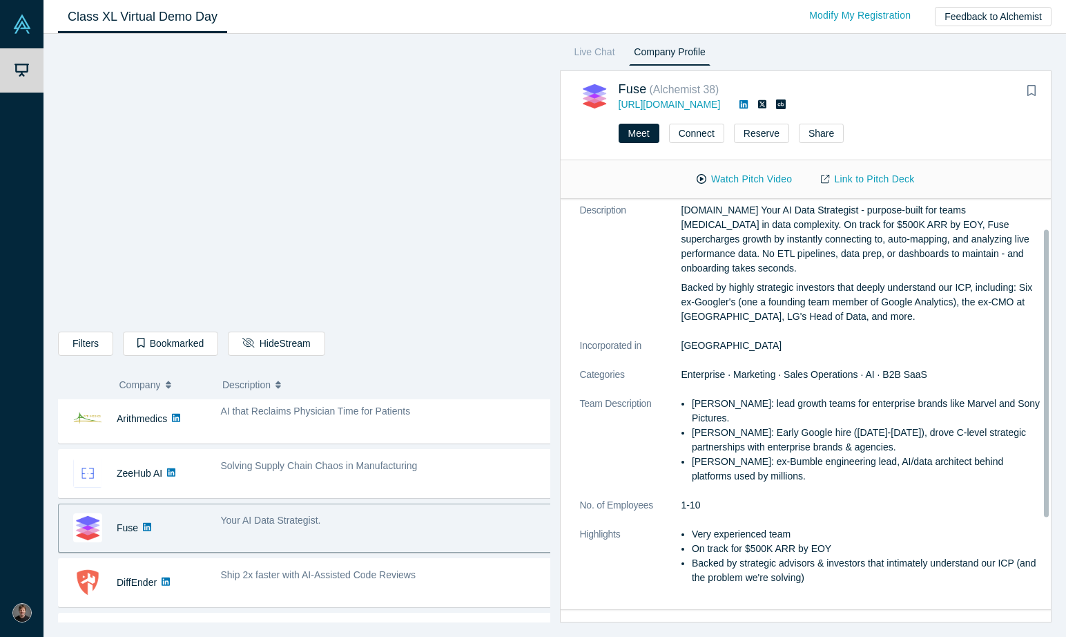
scroll to position [43, 0]
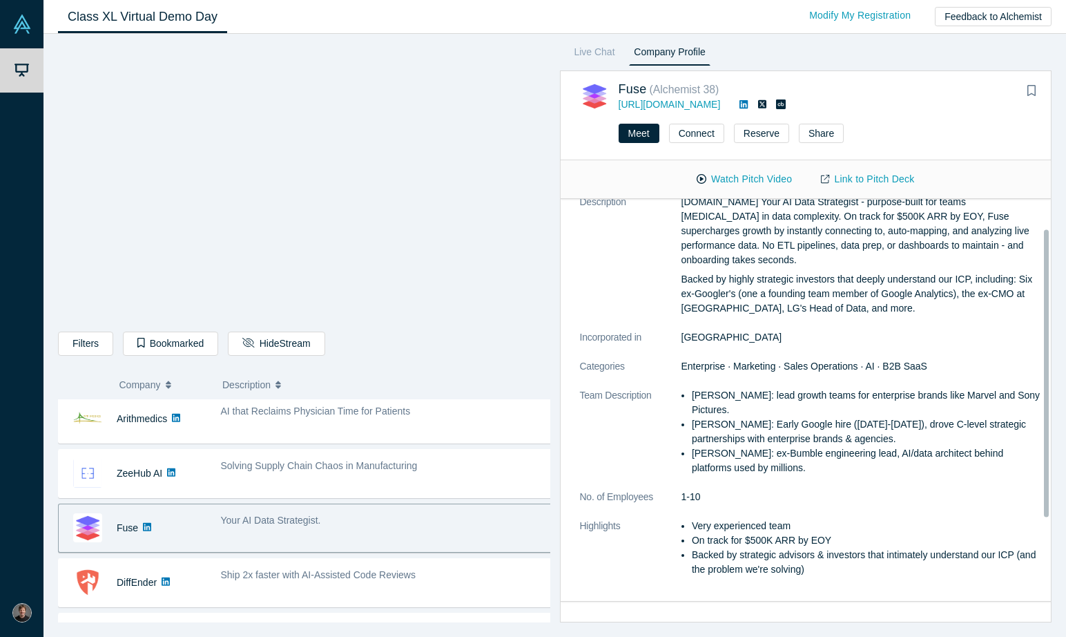
click at [756, 397] on li "[PERSON_NAME]: lead growth teams for enterprise brands like Marvel and Sony Pic…" at bounding box center [867, 402] width 350 height 29
drag, startPoint x: 760, startPoint y: 396, endPoint x: 690, endPoint y: 399, distance: 69.8
click at [690, 399] on ul "[PERSON_NAME]: lead growth teams for enterprise brands like Marvel and Sony Pic…" at bounding box center [862, 431] width 361 height 87
copy li "[PERSON_NAME]"
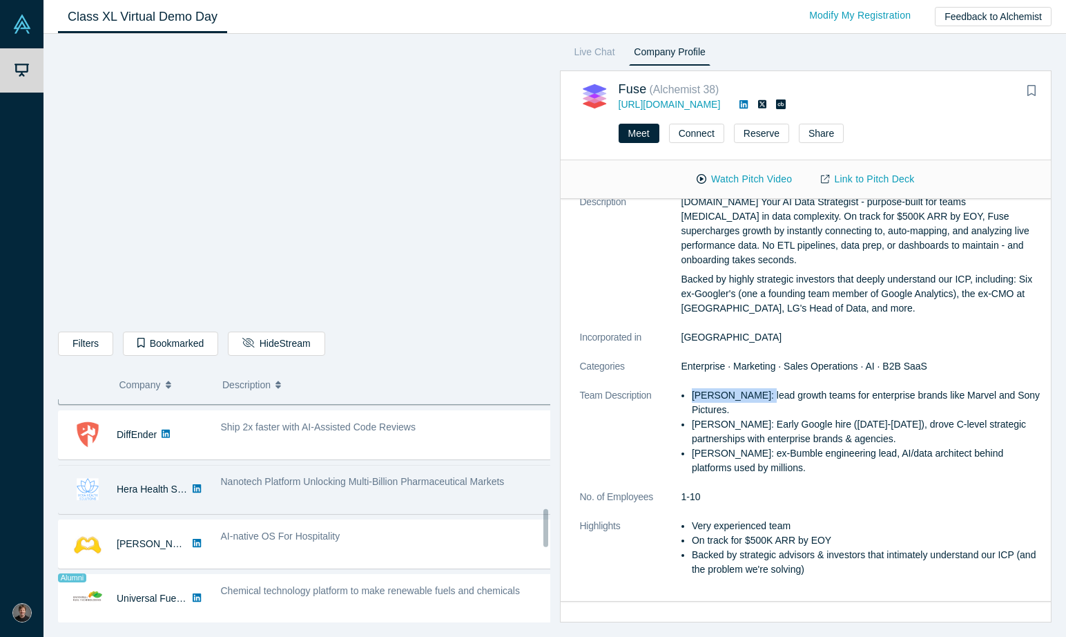
scroll to position [643, 0]
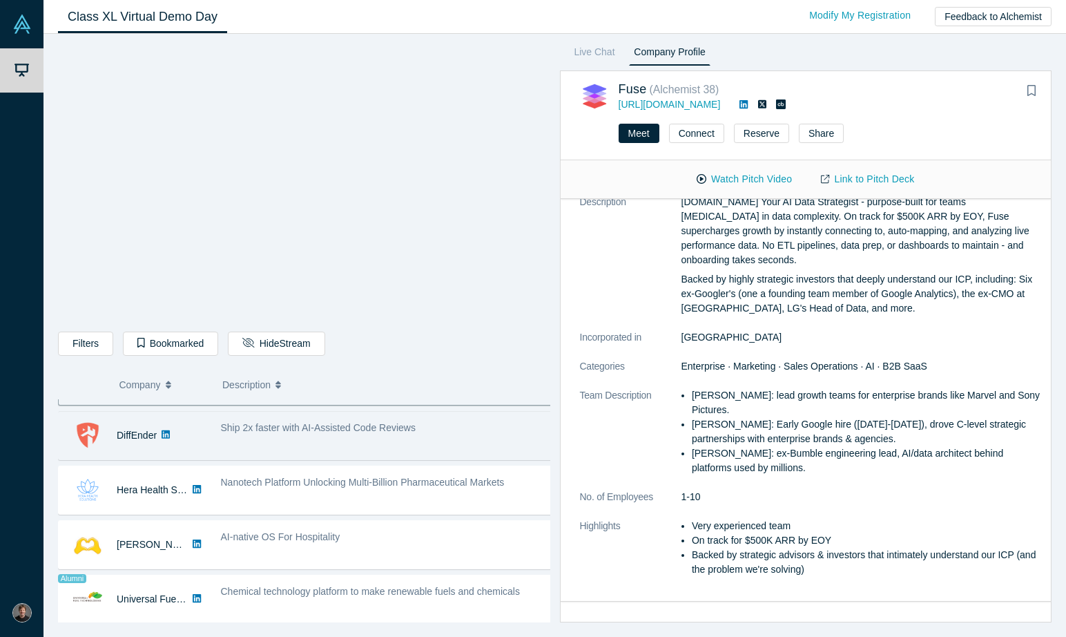
click at [232, 448] on div "Ship 2x faster with AI-Assisted Code Reviews" at bounding box center [386, 436] width 347 height 44
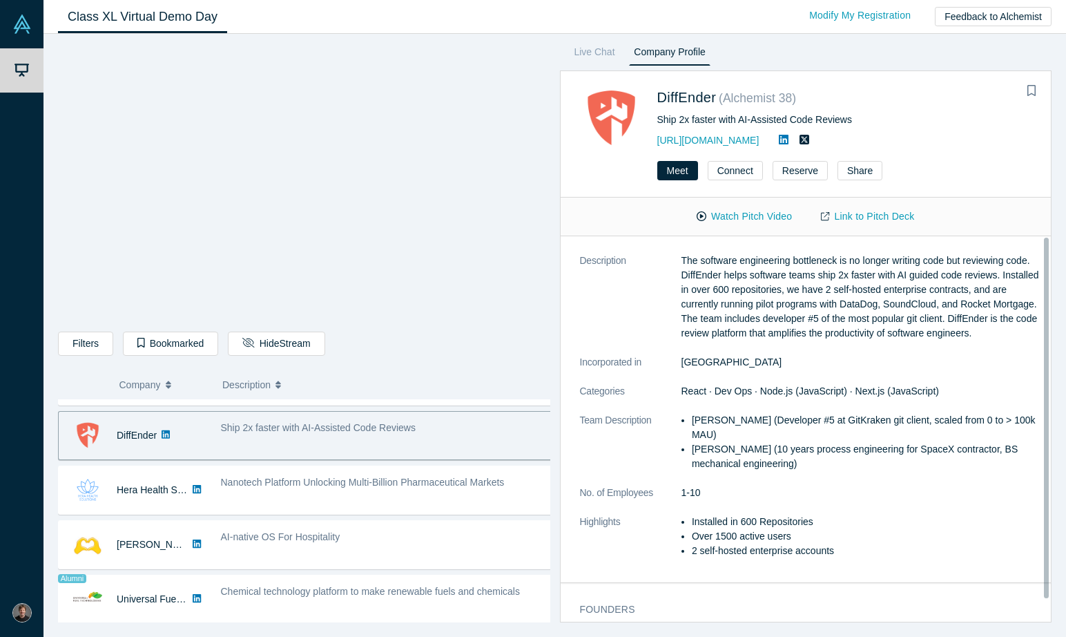
scroll to position [0, 0]
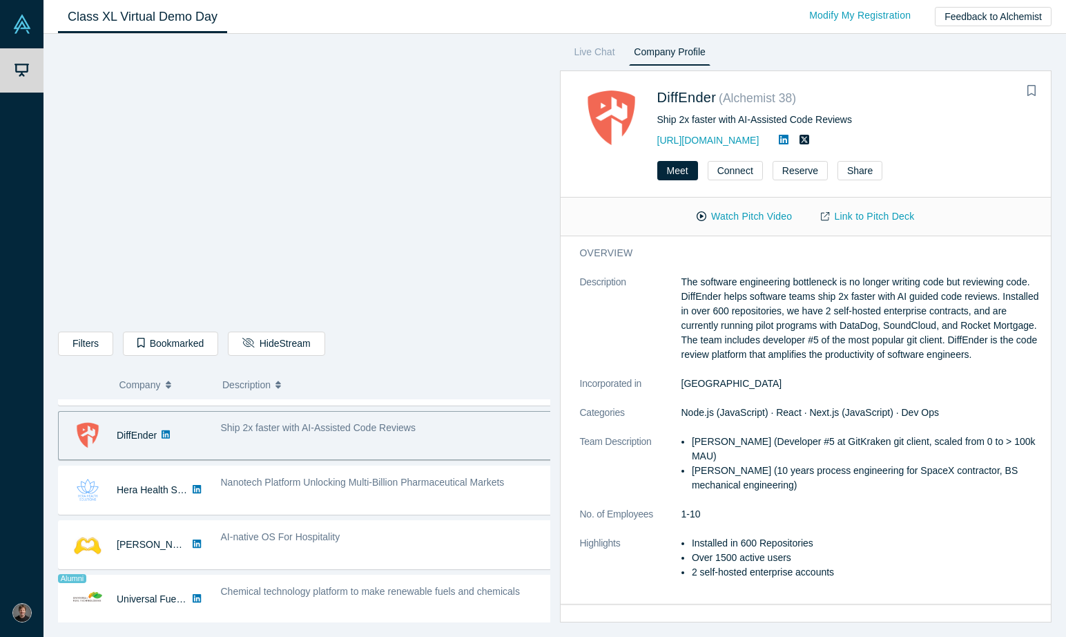
click at [755, 362] on p "The software engineering bottleneck is no longer writing code but reviewing cod…" at bounding box center [862, 318] width 361 height 87
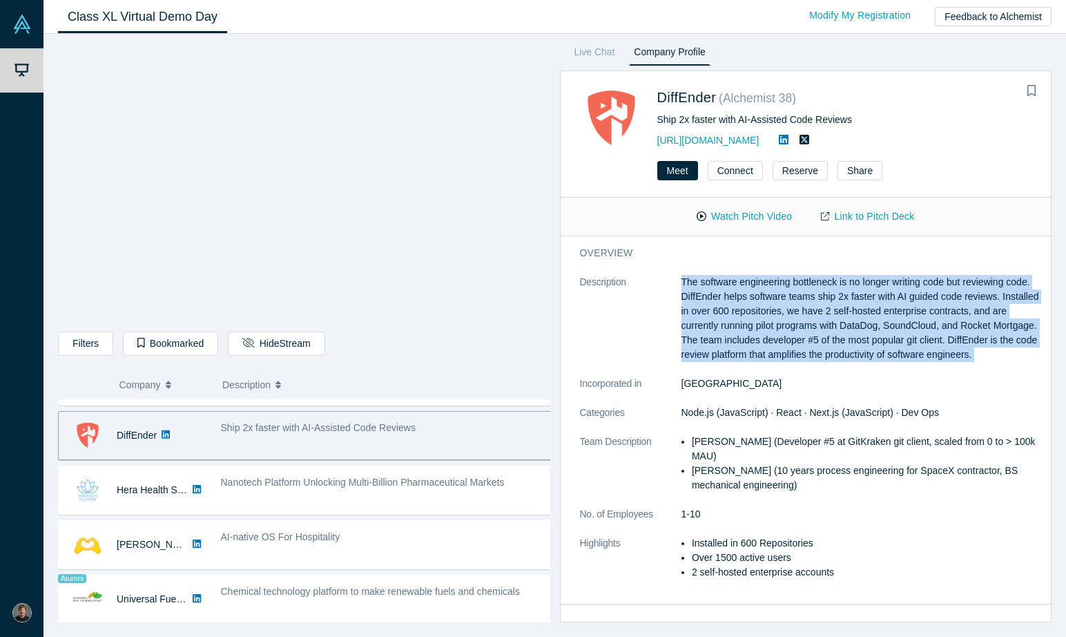
click at [755, 362] on p "The software engineering bottleneck is no longer writing code but reviewing cod…" at bounding box center [862, 318] width 361 height 87
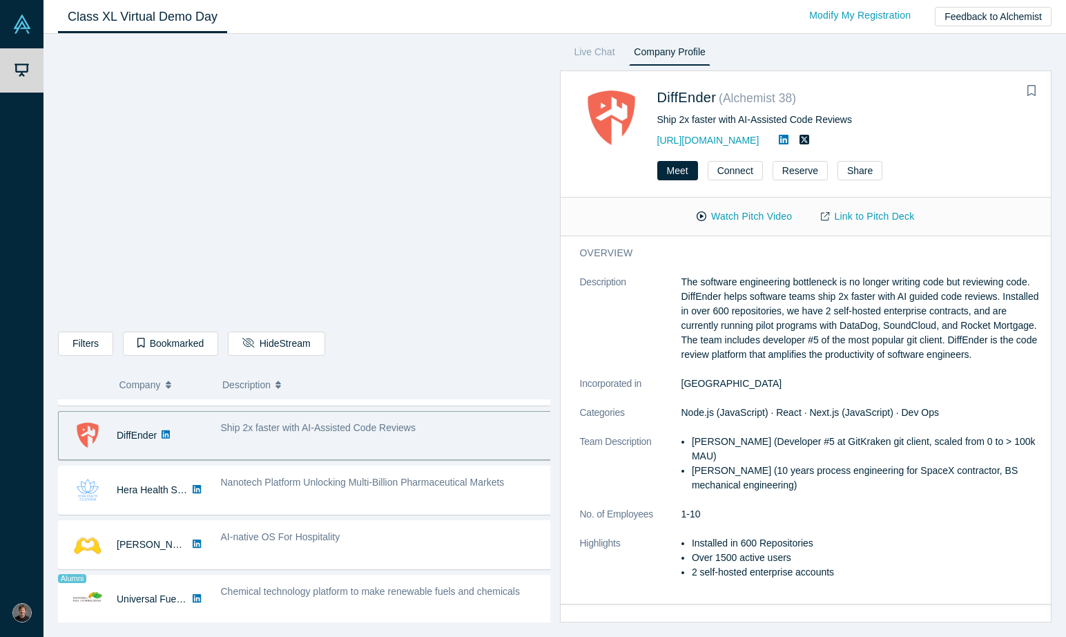
click at [763, 362] on p "The software engineering bottleneck is no longer writing code but reviewing cod…" at bounding box center [862, 318] width 361 height 87
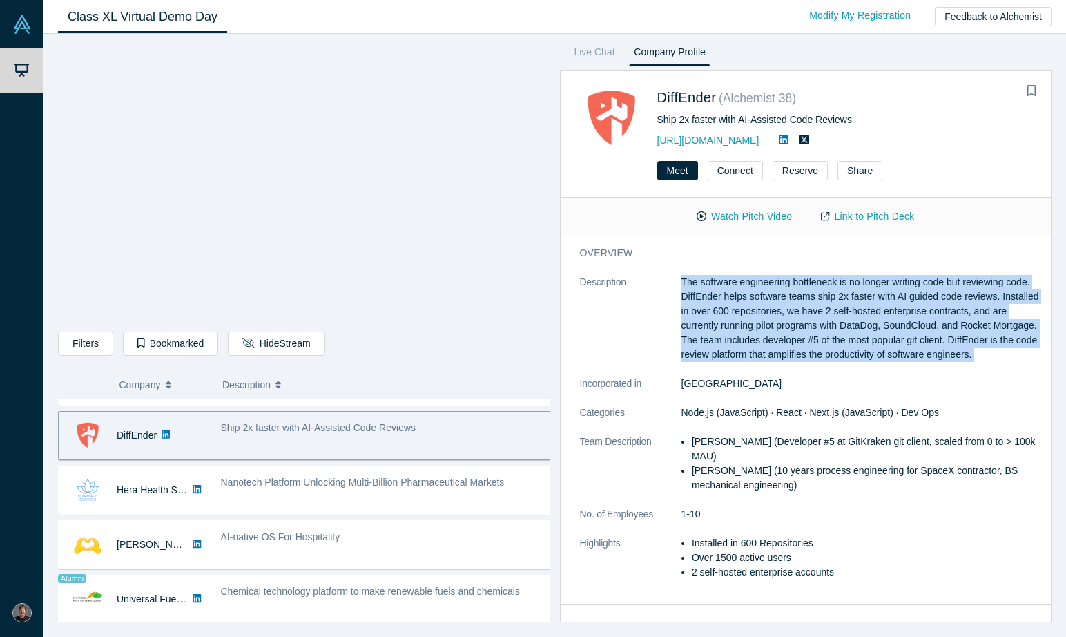
click at [763, 362] on p "The software engineering bottleneck is no longer writing code but reviewing cod…" at bounding box center [862, 318] width 361 height 87
click at [859, 215] on link "Link to Pitch Deck" at bounding box center [868, 216] width 122 height 24
click at [720, 307] on p "The software engineering bottleneck is no longer writing code but reviewing cod…" at bounding box center [862, 318] width 361 height 87
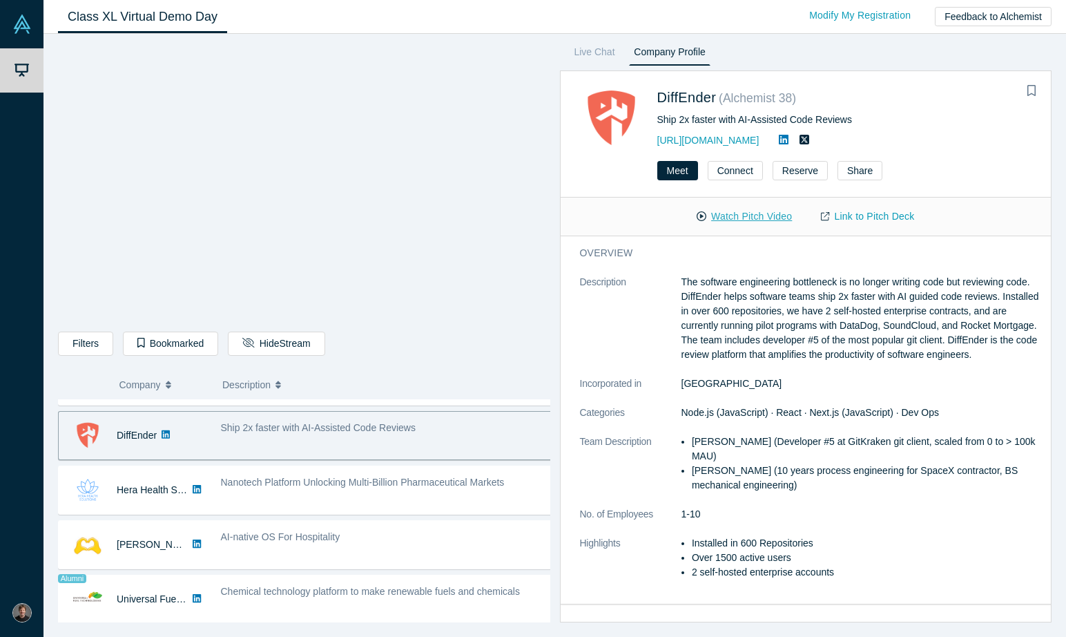
click at [760, 213] on button "Watch Pitch Video" at bounding box center [744, 216] width 124 height 24
click at [725, 142] on link "[URL][DOMAIN_NAME]" at bounding box center [709, 140] width 102 height 11
click at [0, 0] on div "Demo Day My Account My Profile Log Out Class XL Virtual Demo Day Livestream sta…" at bounding box center [533, 318] width 1066 height 637
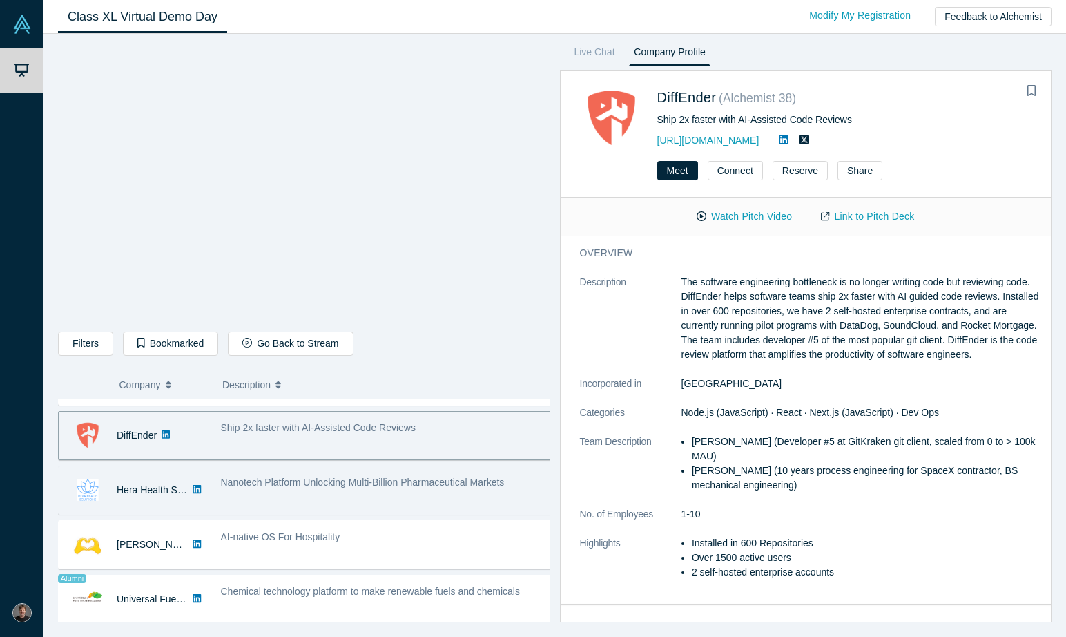
click at [287, 487] on span "Nanotech Platform Unlocking Multi-Billion Pharmaceutical Markets" at bounding box center [363, 482] width 284 height 11
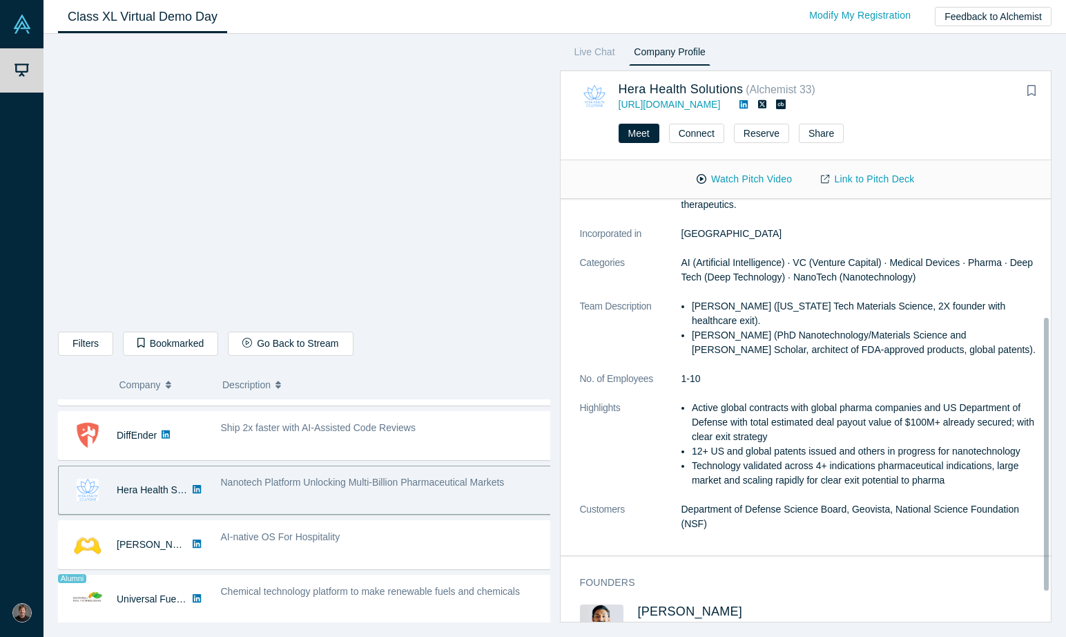
scroll to position [180, 0]
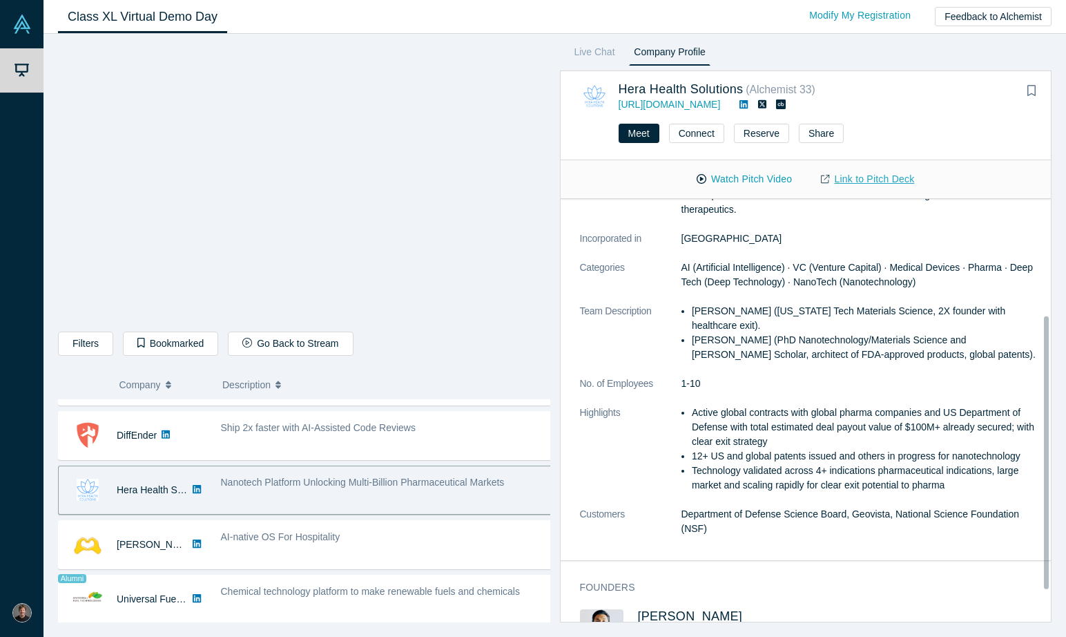
click at [852, 175] on link "Link to Pitch Deck" at bounding box center [868, 179] width 122 height 24
click at [294, 497] on div "Nanotech Platform Unlocking Multi-Billion Pharmaceutical Markets" at bounding box center [386, 490] width 347 height 44
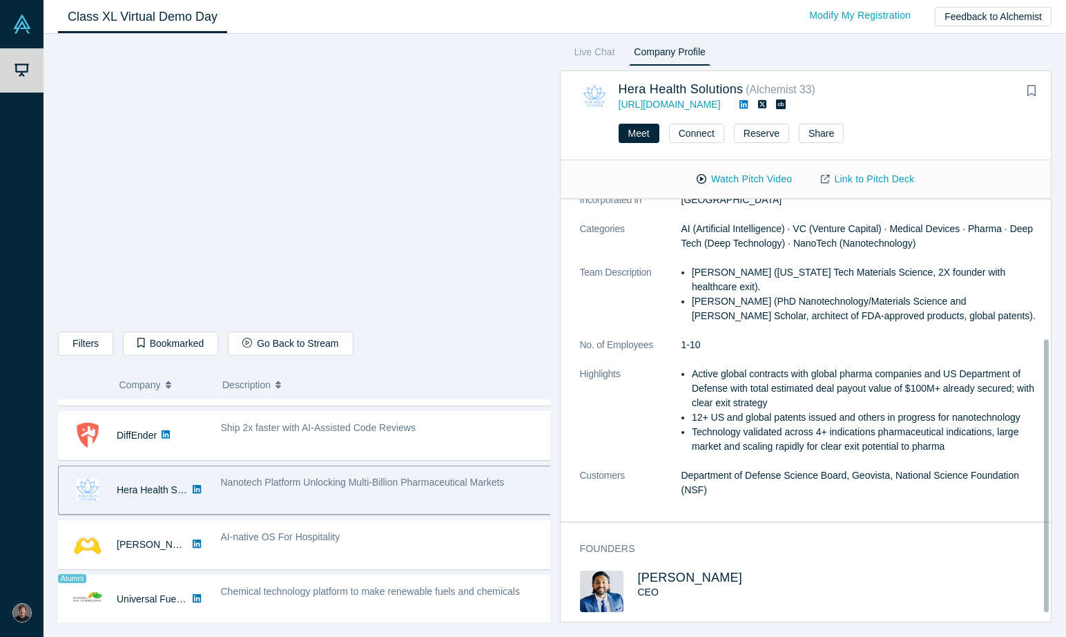
scroll to position [0, 0]
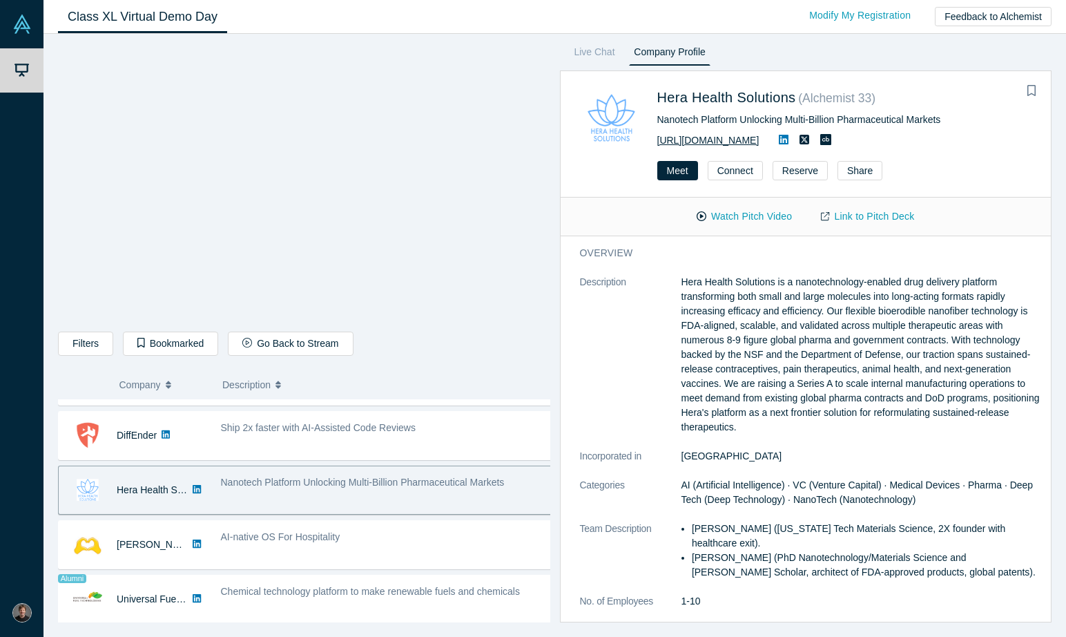
click at [749, 137] on link "[URL][DOMAIN_NAME]" at bounding box center [709, 140] width 102 height 11
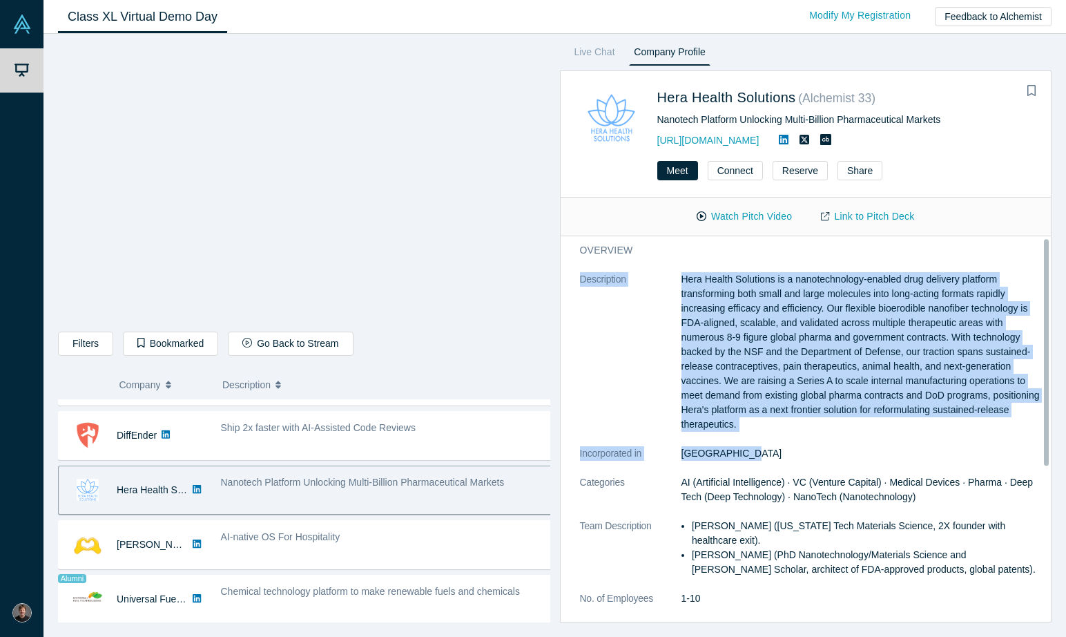
drag, startPoint x: 680, startPoint y: 271, endPoint x: 870, endPoint y: 456, distance: 264.3
click at [870, 457] on div "overview Description Hera Health Solutions is a nanotechnology-enabled drug del…" at bounding box center [811, 504] width 501 height 542
click at [870, 456] on dd "[GEOGRAPHIC_DATA]" at bounding box center [862, 453] width 361 height 15
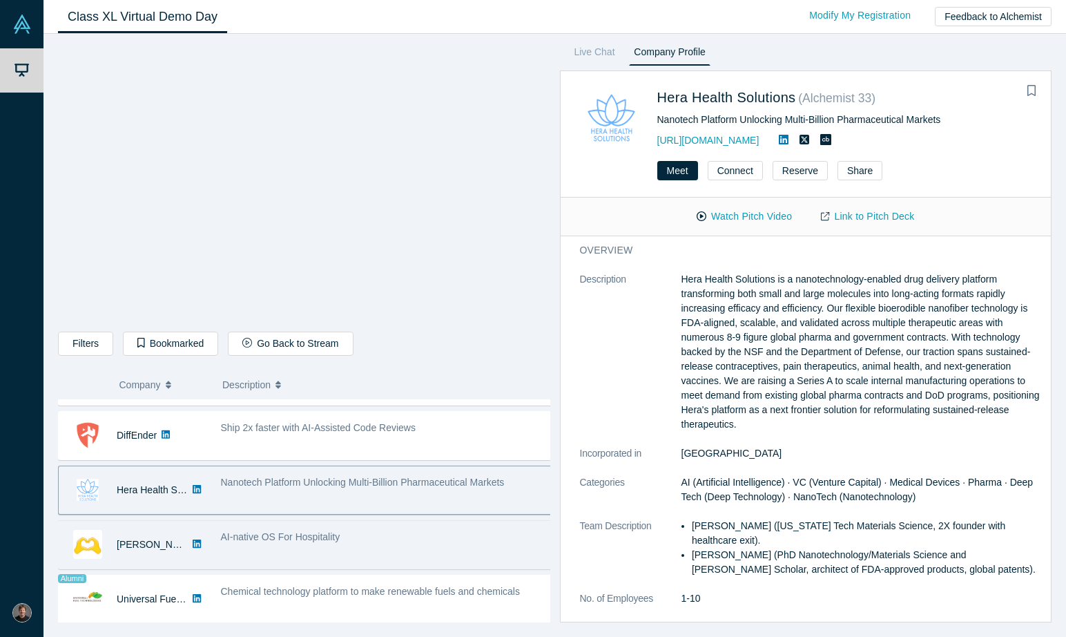
click at [383, 536] on div "AI-native OS For Hospitality" at bounding box center [387, 537] width 332 height 15
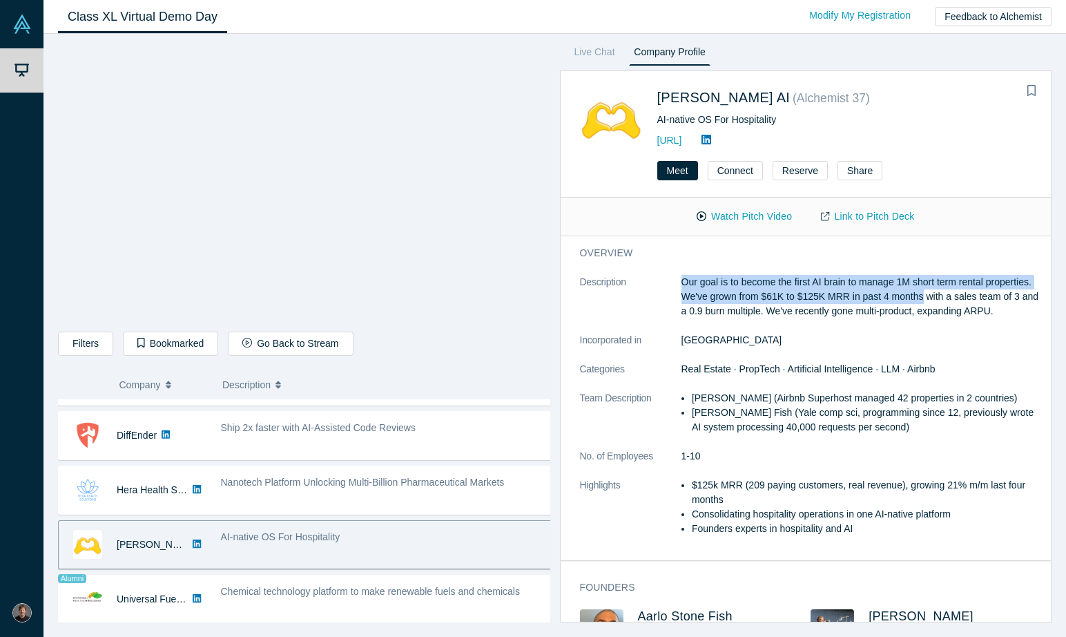
drag, startPoint x: 682, startPoint y: 282, endPoint x: 967, endPoint y: 299, distance: 285.8
click at [975, 299] on p "Our goal is to become the first AI brain to manage 1M short term rental propert…" at bounding box center [862, 297] width 361 height 44
copy p "Our goal is to become the first AI brain to manage 1M short term rental propert…"
click at [854, 218] on link "Link to Pitch Deck" at bounding box center [868, 216] width 122 height 24
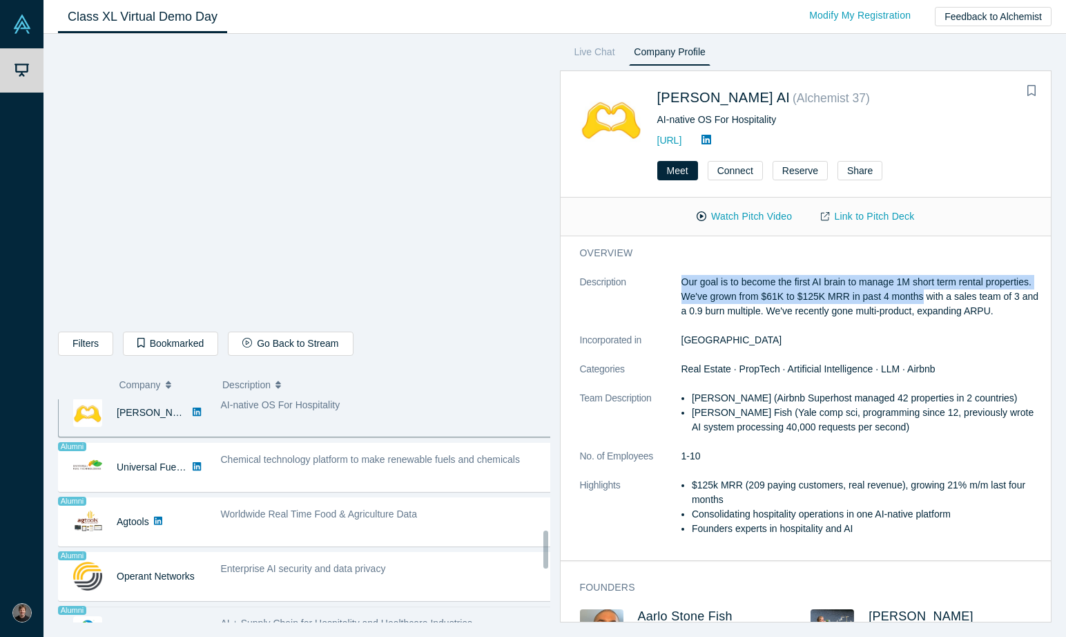
scroll to position [775, 0]
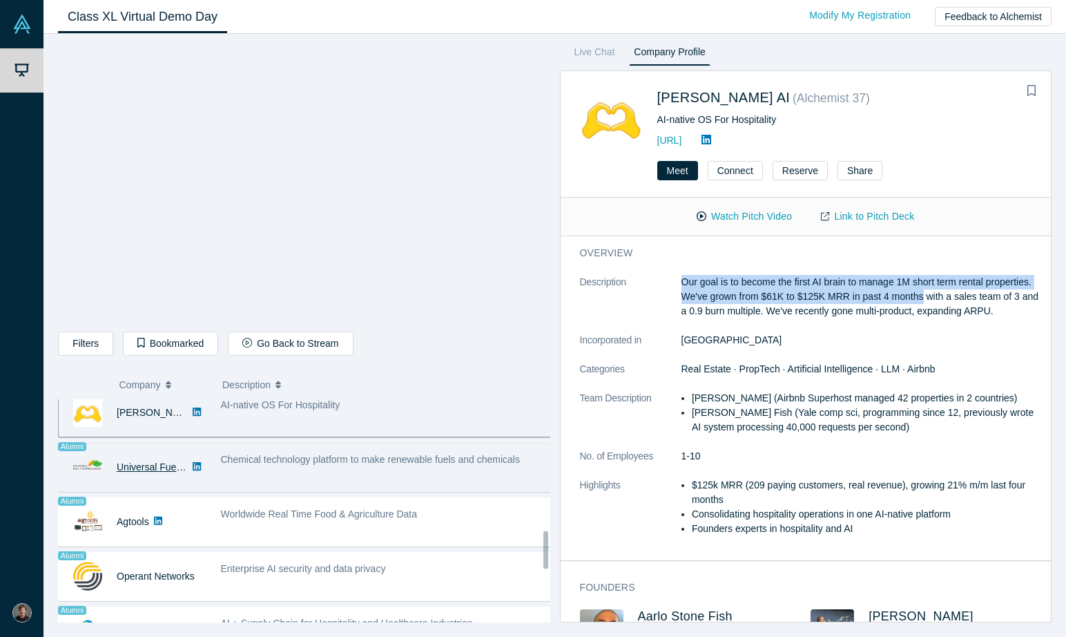
click at [146, 469] on link "Universal Fuel Technologies" at bounding box center [177, 466] width 121 height 11
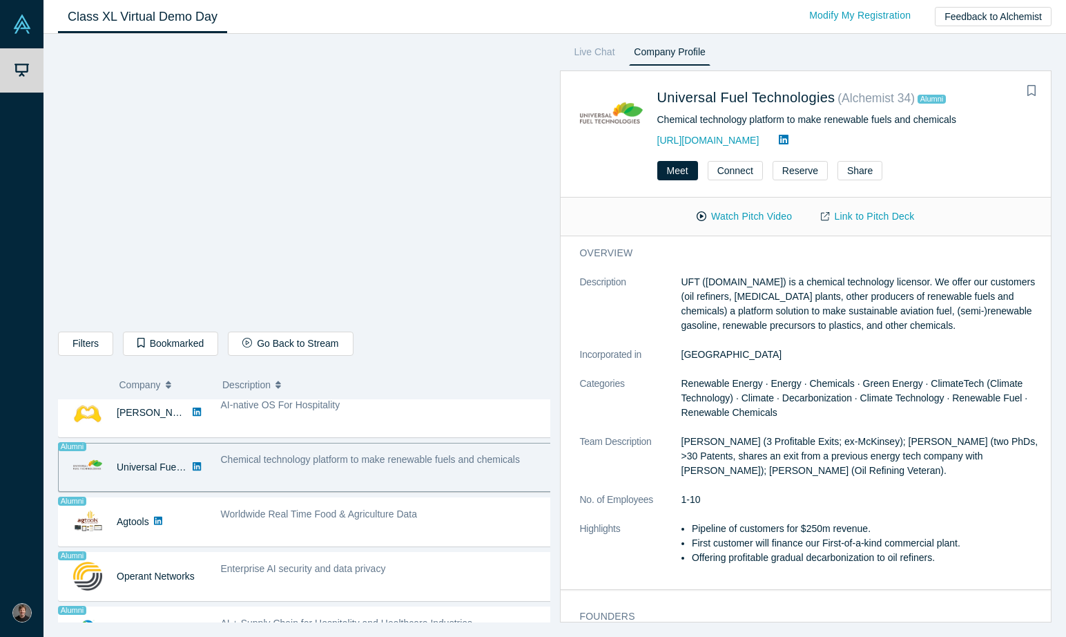
click at [348, 462] on span "Chemical technology platform to make renewable fuels and chemicals" at bounding box center [370, 459] width 299 height 11
click at [710, 138] on link "[URL][DOMAIN_NAME]" at bounding box center [709, 140] width 102 height 11
click at [890, 218] on link "Link to Pitch Deck" at bounding box center [868, 216] width 122 height 24
click at [0, 0] on div "Demo Day My Account My Profile Log Out Class XL Virtual Demo Day Livestream sta…" at bounding box center [533, 318] width 1066 height 637
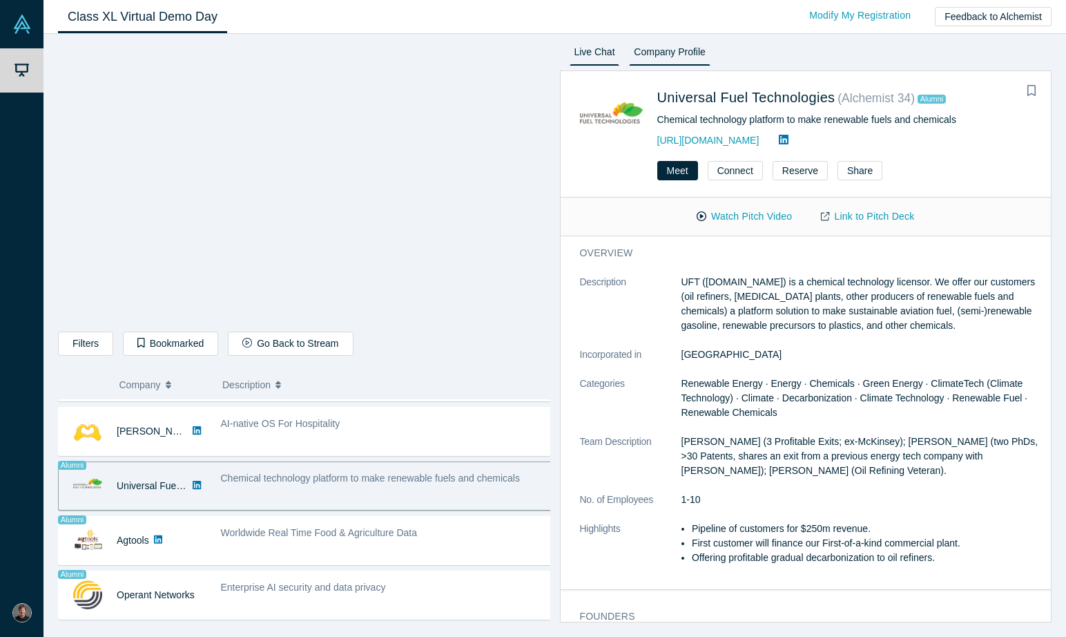
click at [601, 52] on link "Live Chat" at bounding box center [595, 55] width 50 height 22
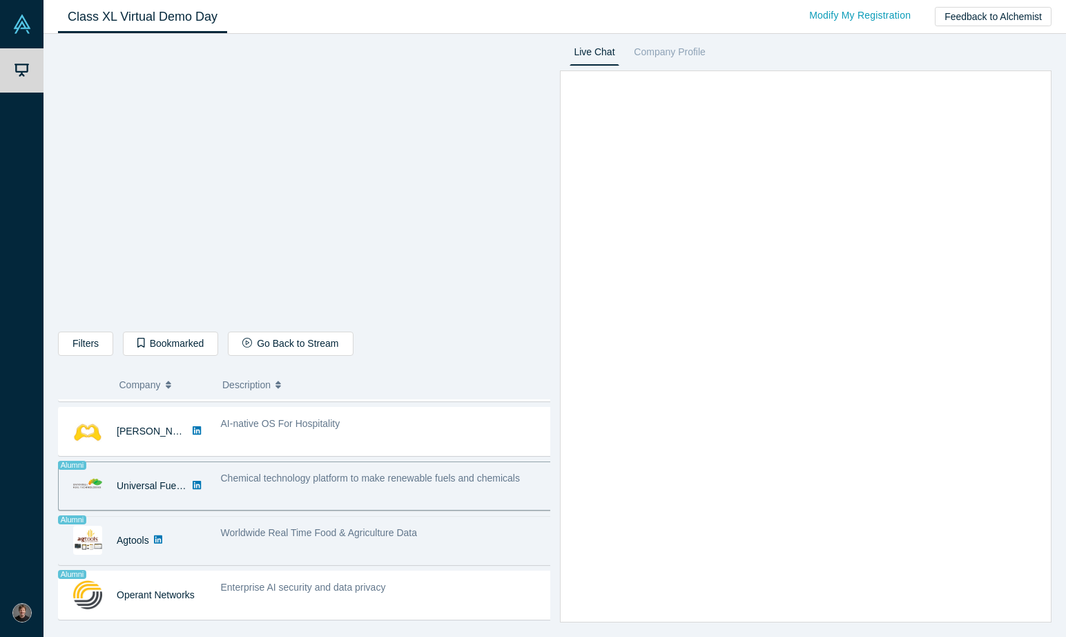
click at [279, 531] on span "Worldwide Real Time Food & Agriculture Data" at bounding box center [319, 532] width 197 height 11
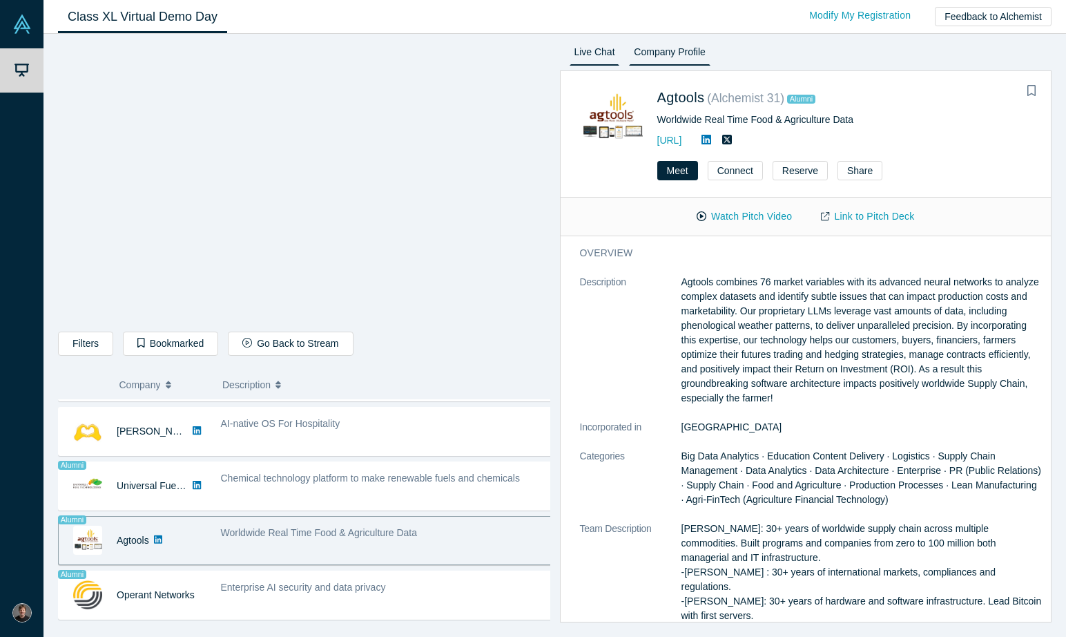
click at [598, 64] on link "Live Chat" at bounding box center [595, 55] width 50 height 22
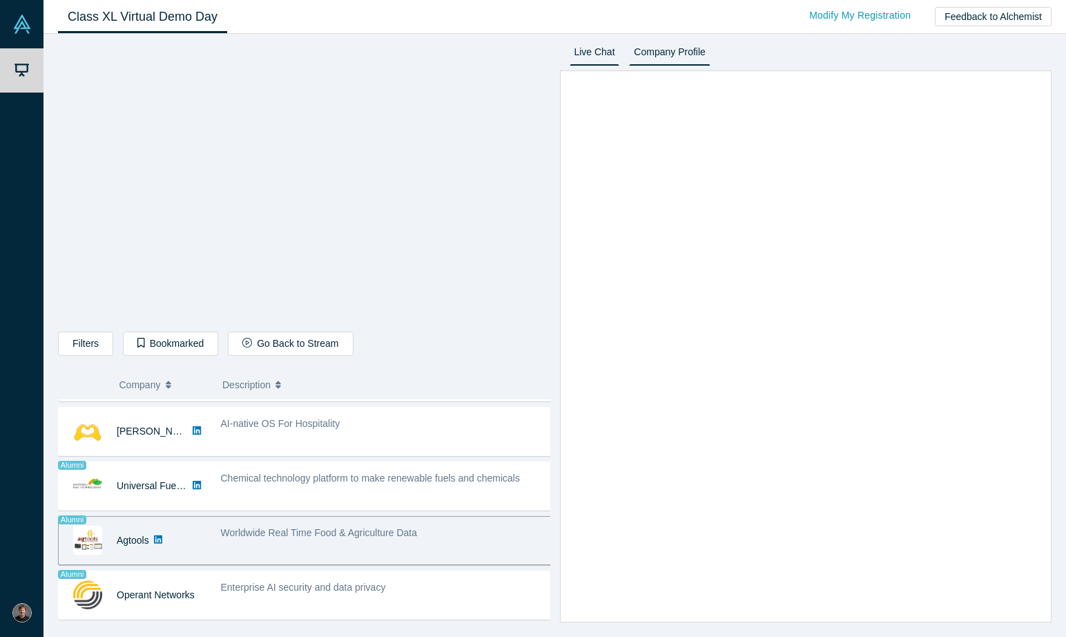
click at [658, 57] on link "Company Profile" at bounding box center [669, 55] width 81 height 22
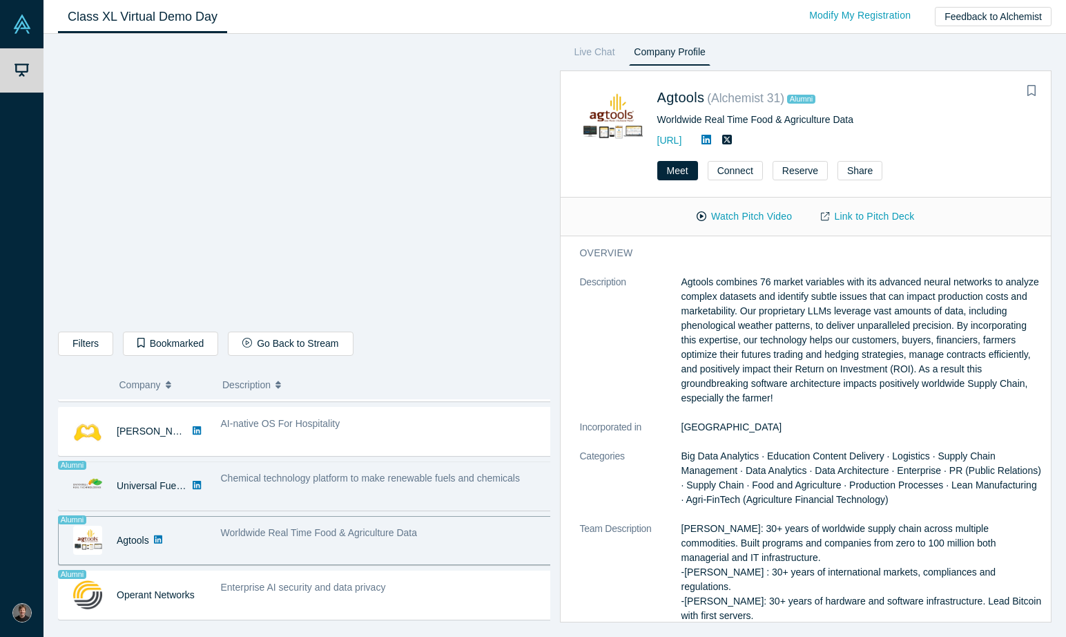
click at [247, 490] on div "Chemical technology platform to make renewable fuels and chemicals" at bounding box center [386, 486] width 347 height 44
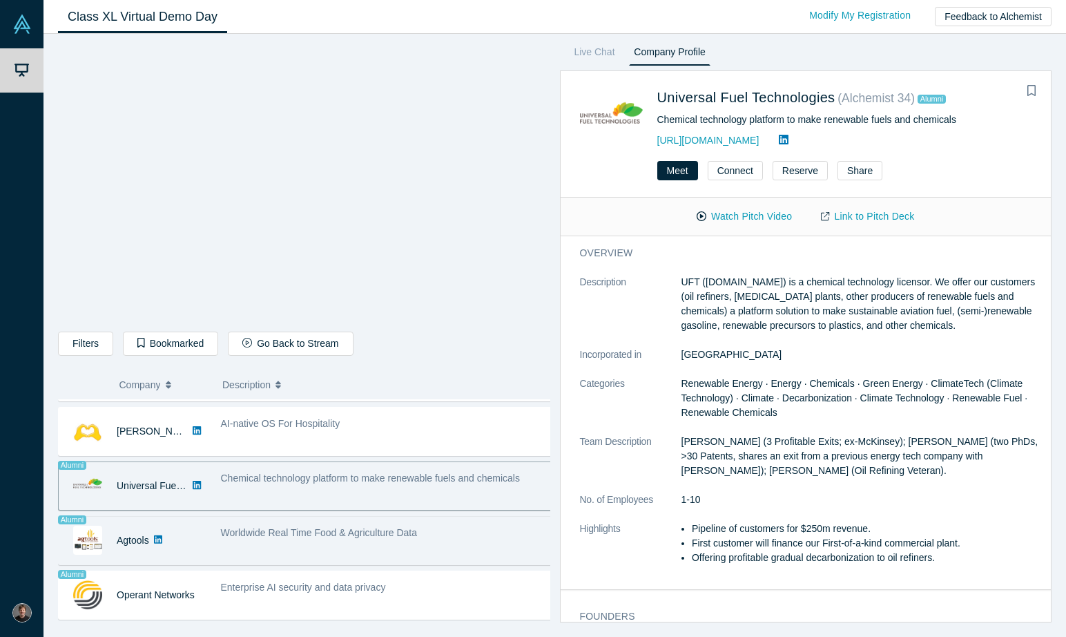
click at [294, 539] on div "Worldwide Real Time Food & Agriculture Data" at bounding box center [387, 533] width 332 height 15
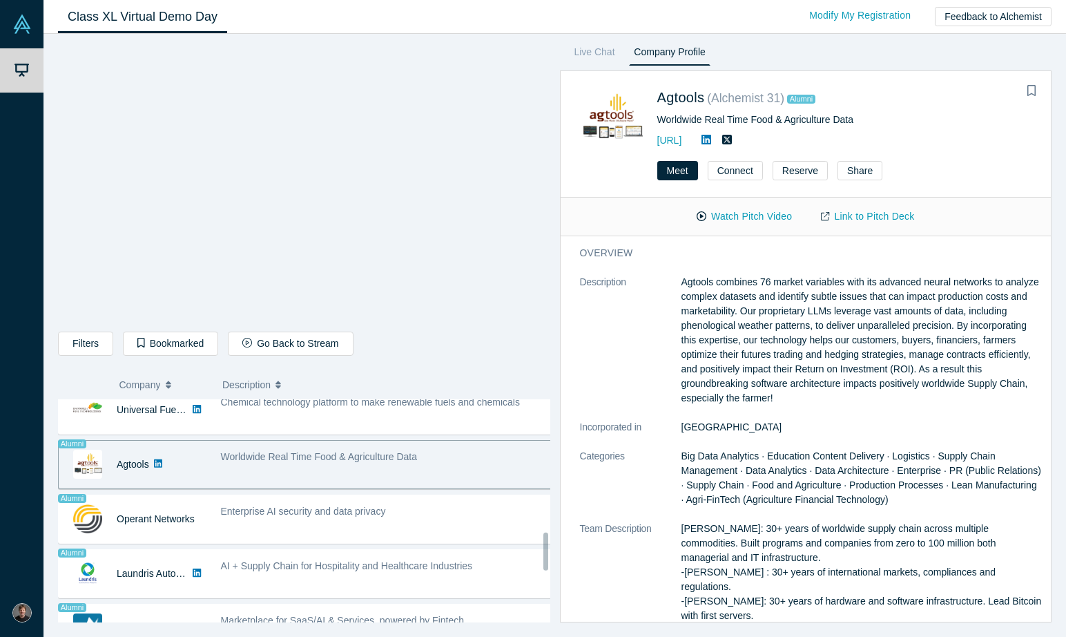
scroll to position [917, 0]
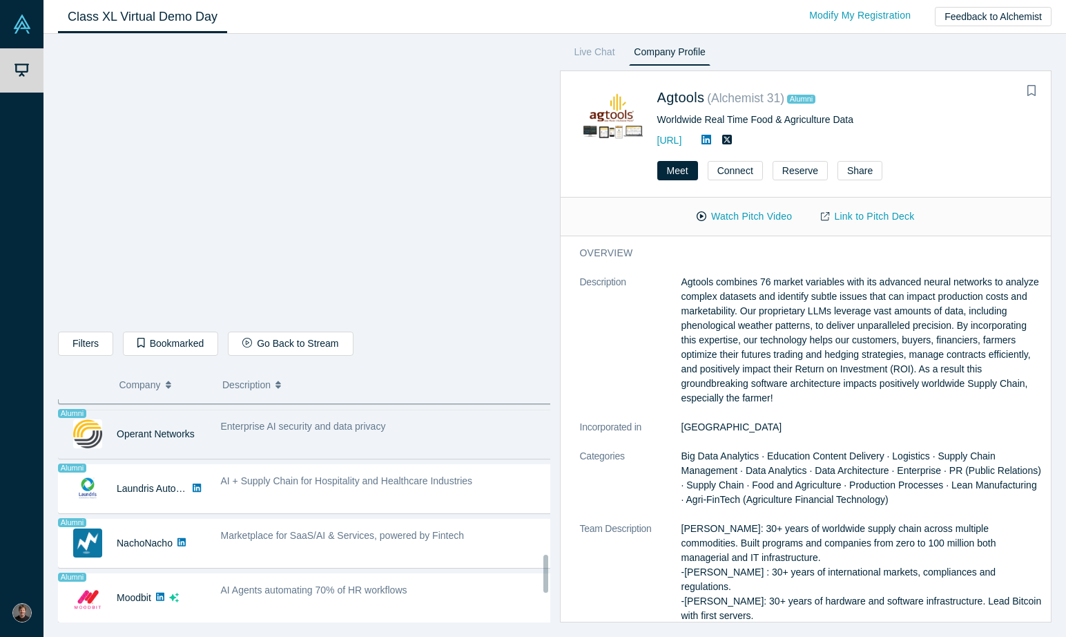
click at [300, 448] on div "Enterprise AI security and data privacy" at bounding box center [386, 434] width 347 height 44
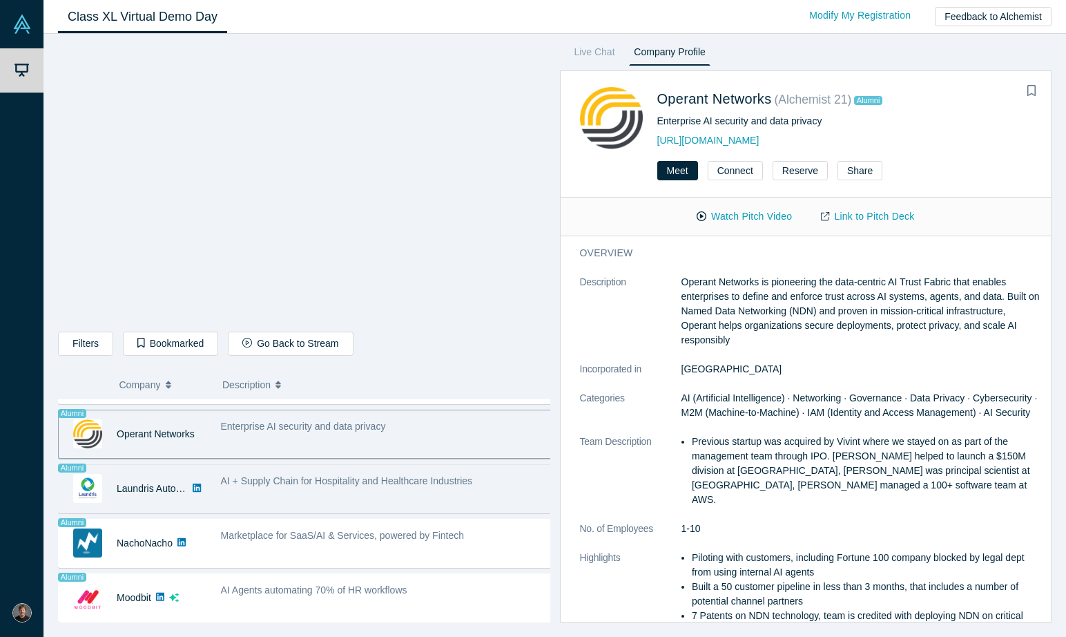
click at [303, 484] on span "AI + Supply Chain for Hospitality and Healthcare Industries" at bounding box center [347, 480] width 252 height 11
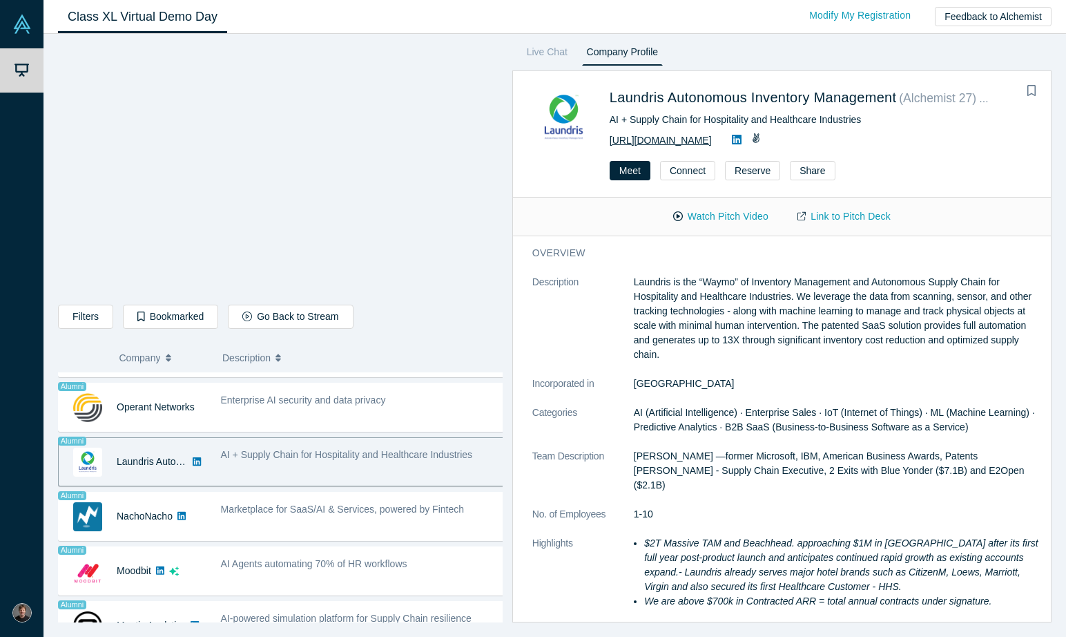
click at [668, 140] on link "[URL][DOMAIN_NAME]" at bounding box center [661, 140] width 102 height 11
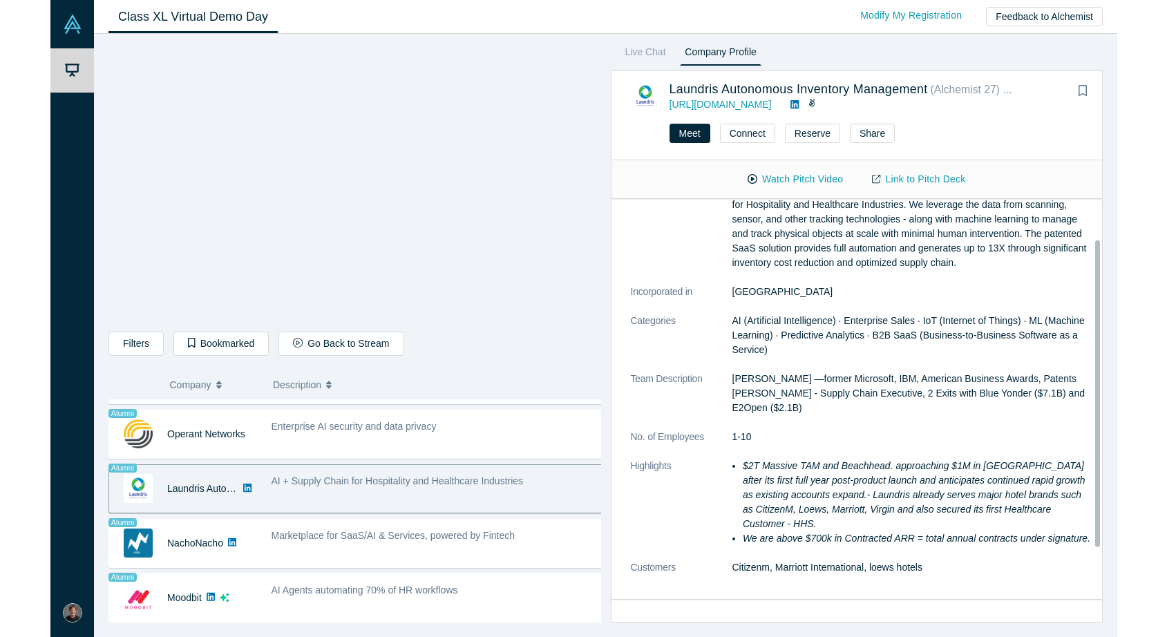
scroll to position [57, 0]
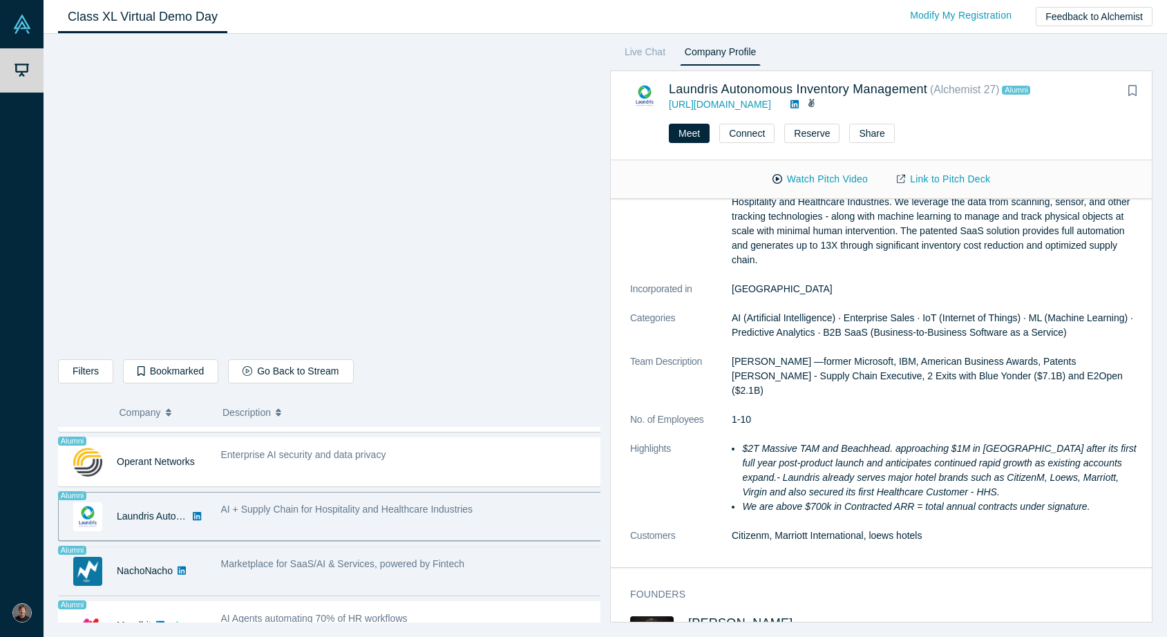
click at [341, 564] on span "Marketplace for SaaS/AI & Services, powered by Fintech" at bounding box center [343, 563] width 244 height 11
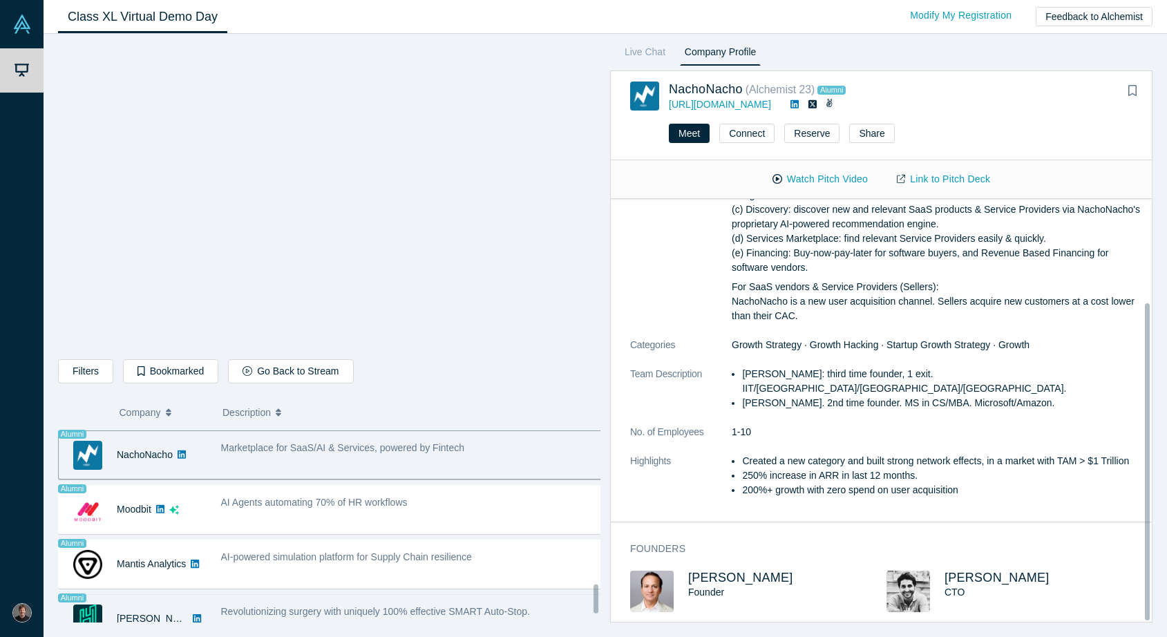
scroll to position [1062, 0]
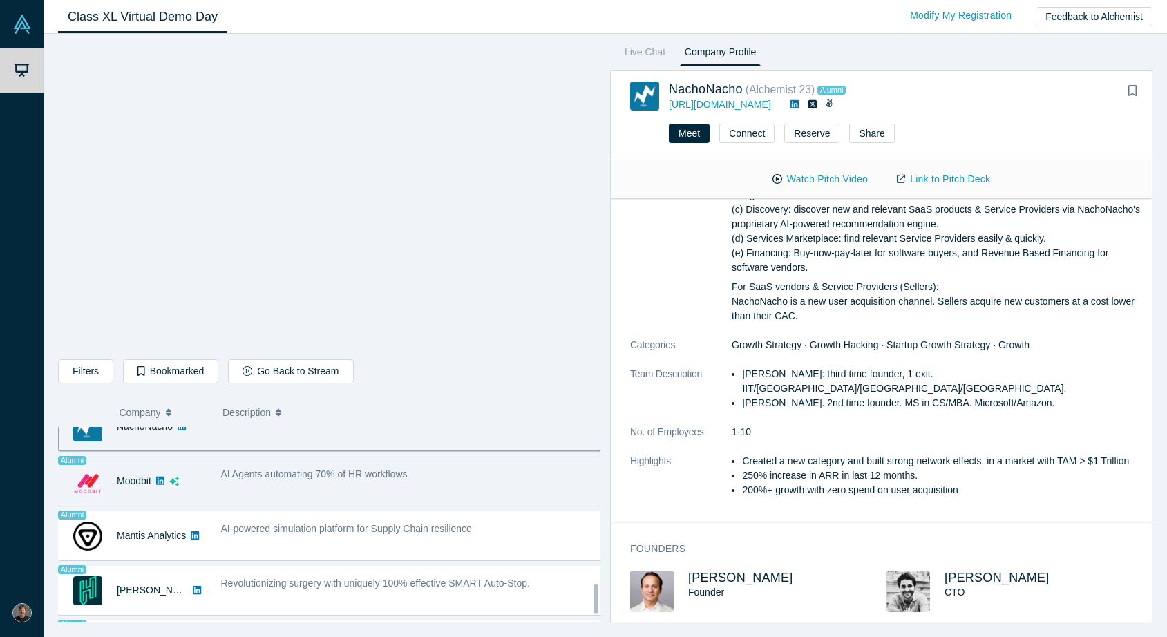
click at [276, 483] on div "AI Agents automating 70% of HR workflows" at bounding box center [411, 481] width 396 height 44
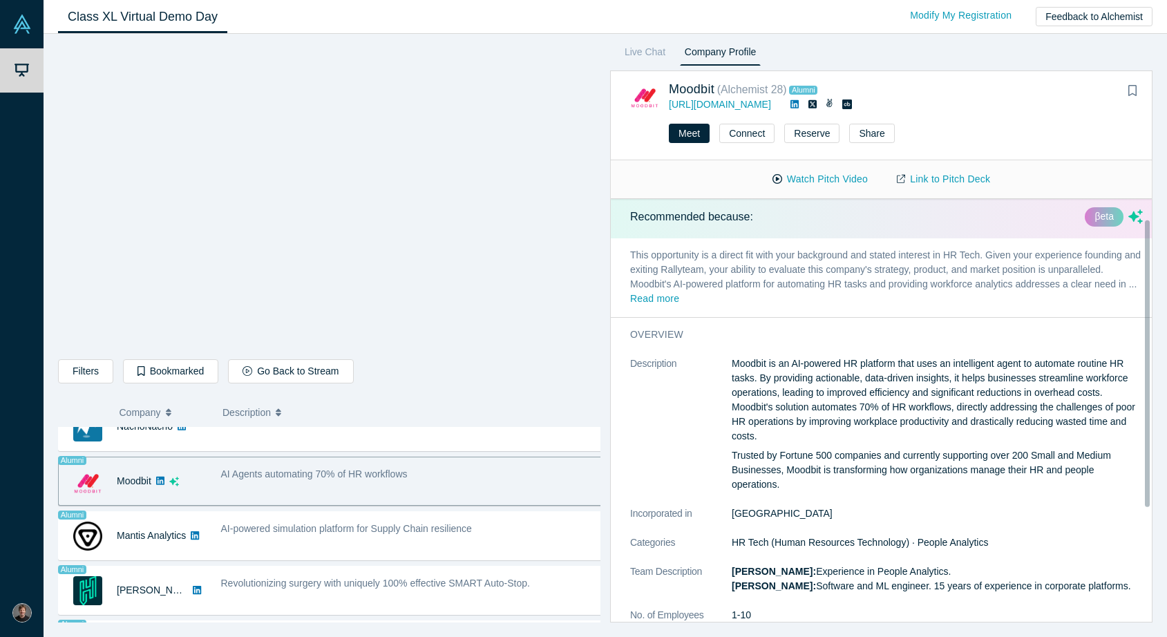
scroll to position [0, 0]
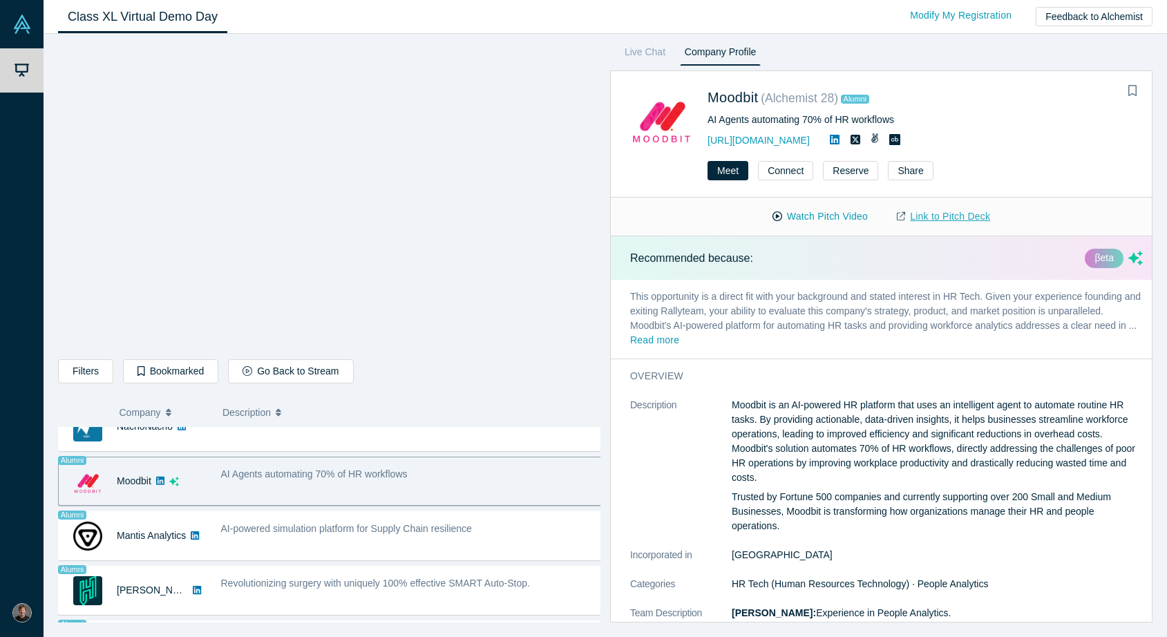
click at [953, 211] on link "Link to Pitch Deck" at bounding box center [943, 216] width 122 height 24
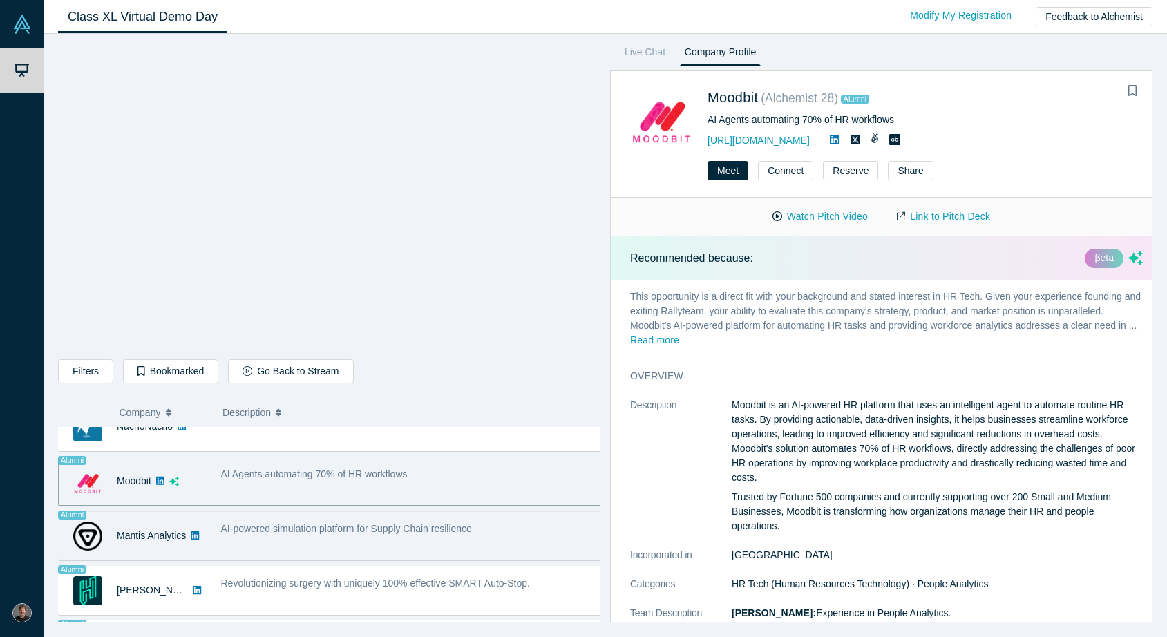
click at [270, 542] on div "AI-powered simulation platform for Supply Chain resilience" at bounding box center [411, 536] width 396 height 44
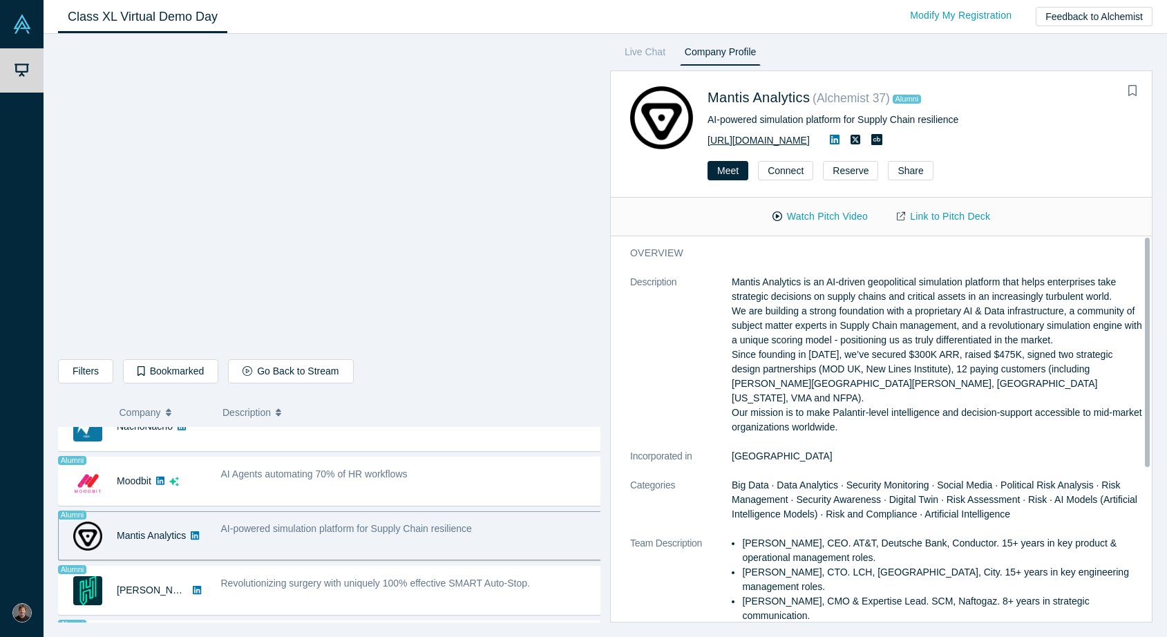
click at [807, 137] on link "[URL][DOMAIN_NAME]" at bounding box center [758, 140] width 102 height 11
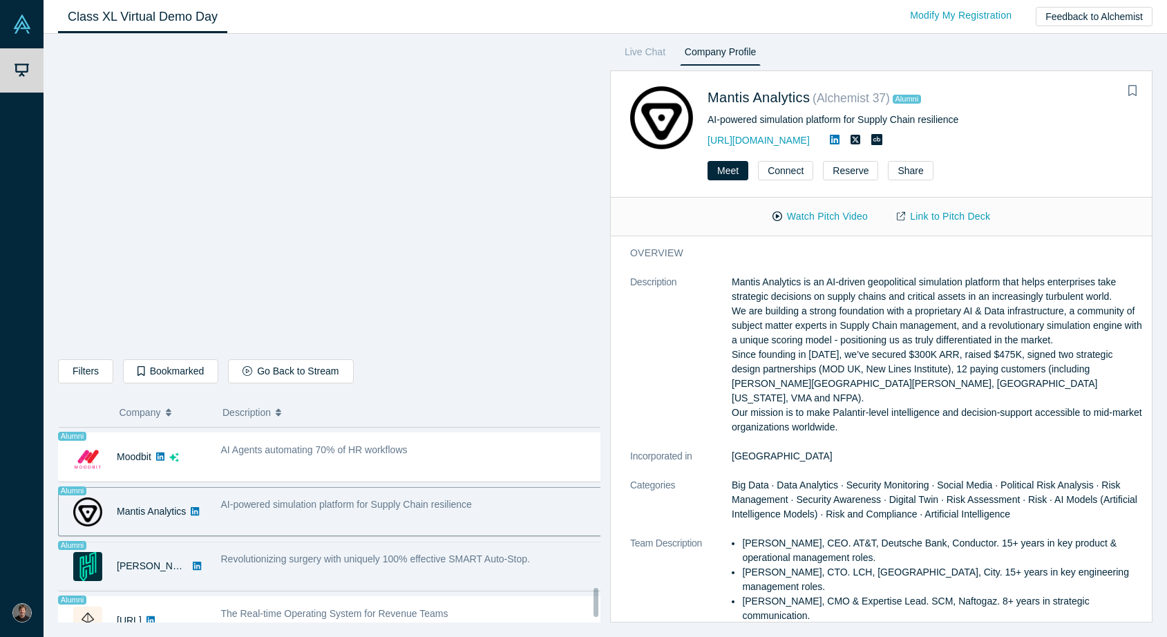
scroll to position [1086, 0]
click at [327, 556] on span "Revolutionizing surgery with uniquely 100% effective SMART Auto-Stop." at bounding box center [375, 558] width 309 height 11
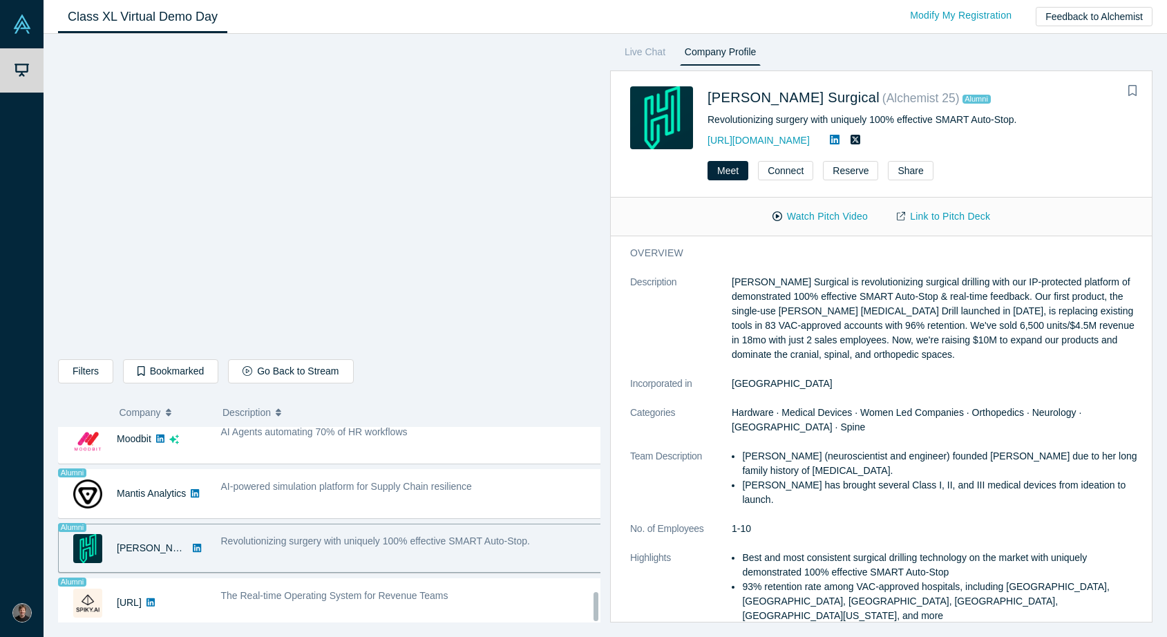
scroll to position [1114, 0]
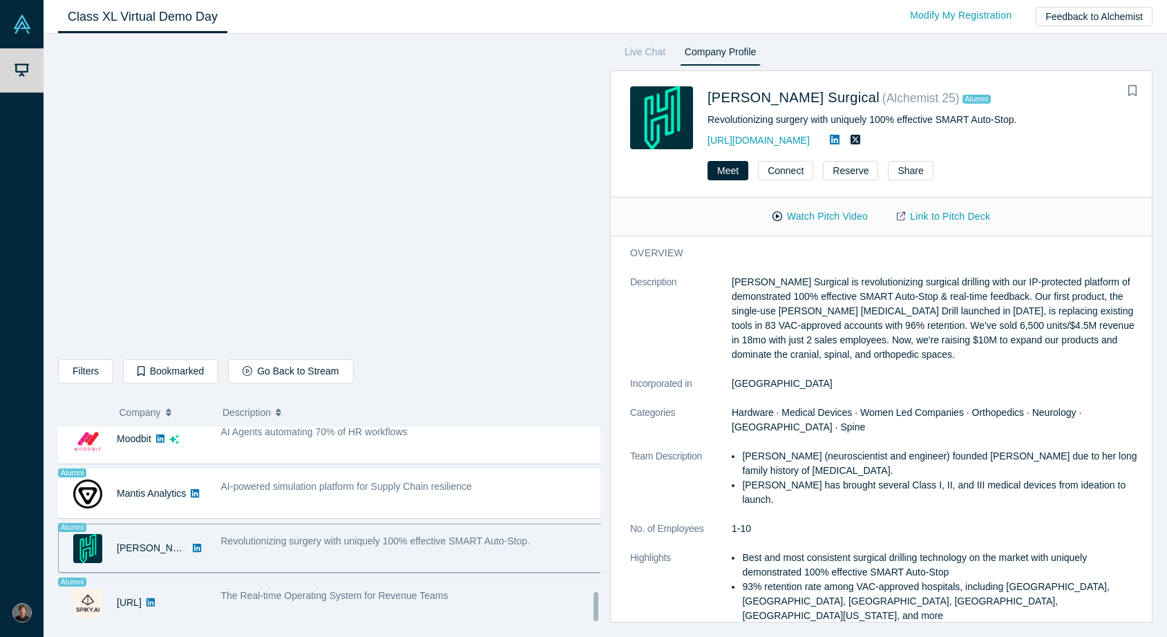
click at [321, 590] on span "The Real-time Operating System for Revenue Teams" at bounding box center [334, 595] width 227 height 11
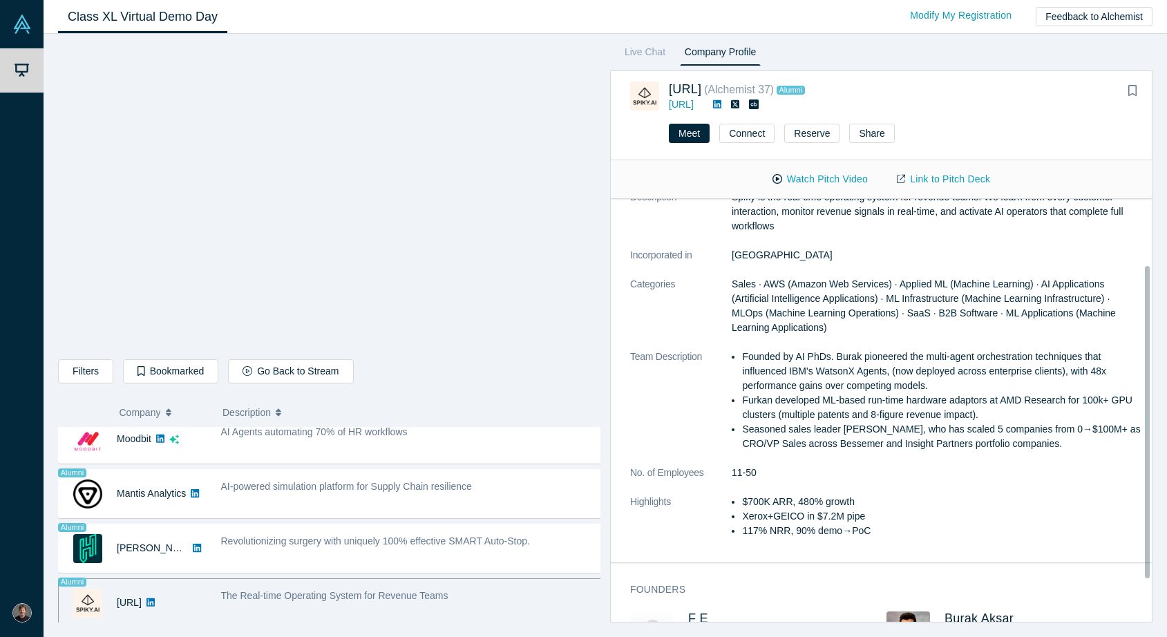
scroll to position [99, 0]
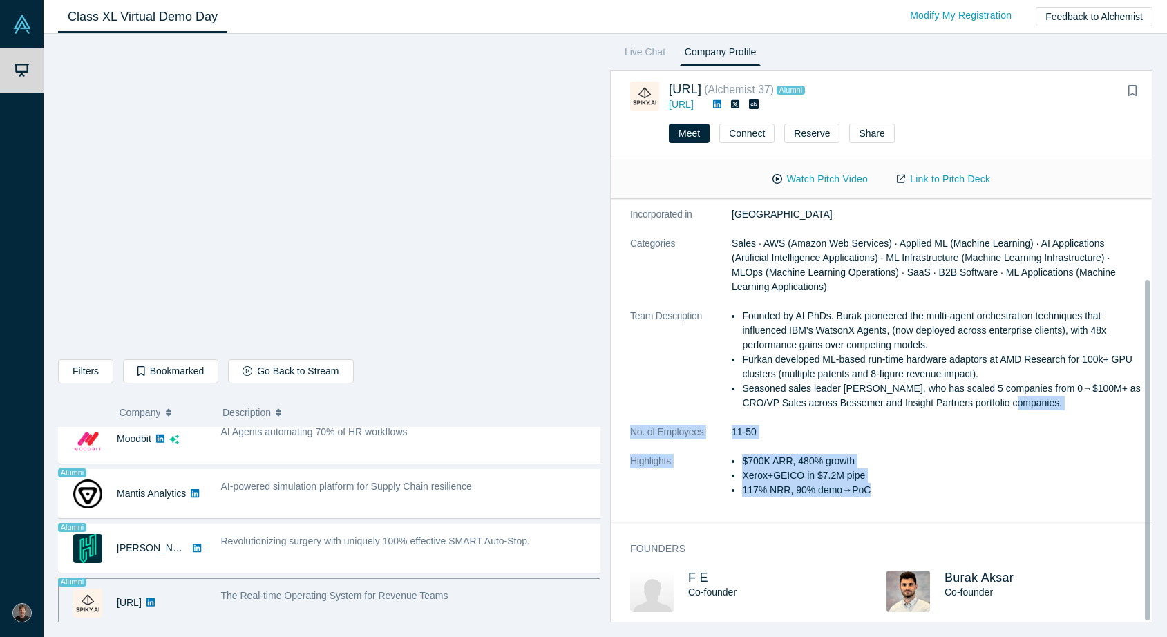
drag, startPoint x: 848, startPoint y: 403, endPoint x: 899, endPoint y: 495, distance: 104.5
click at [899, 495] on dl "Description Spiky is the real-time operating system for revenue teams. We learn…" at bounding box center [886, 330] width 513 height 363
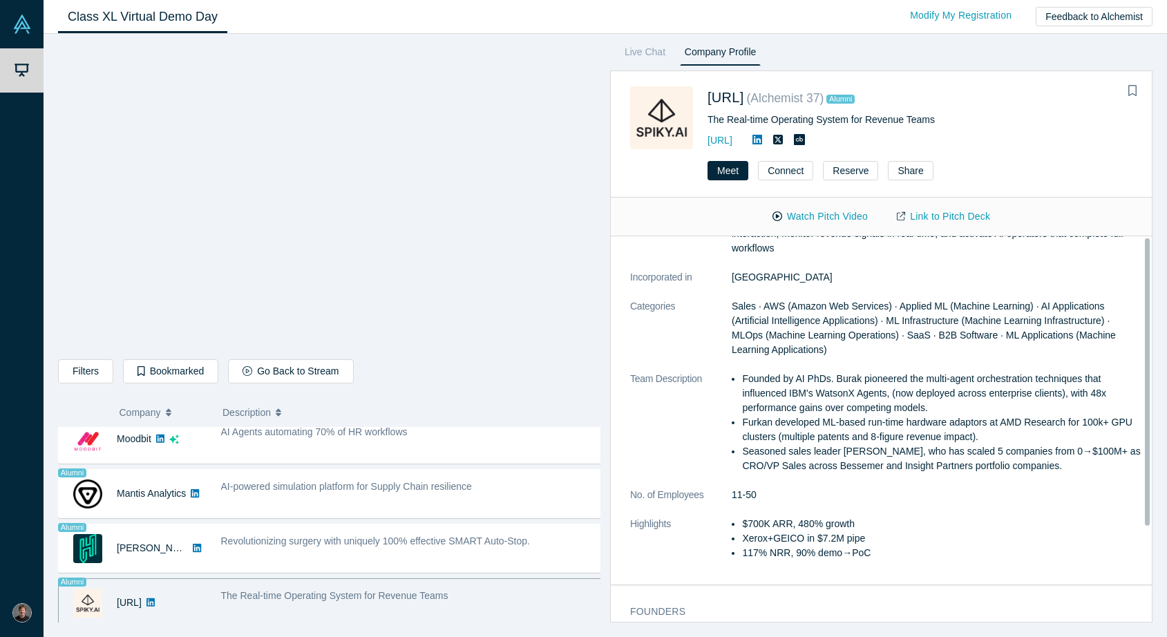
scroll to position [0, 0]
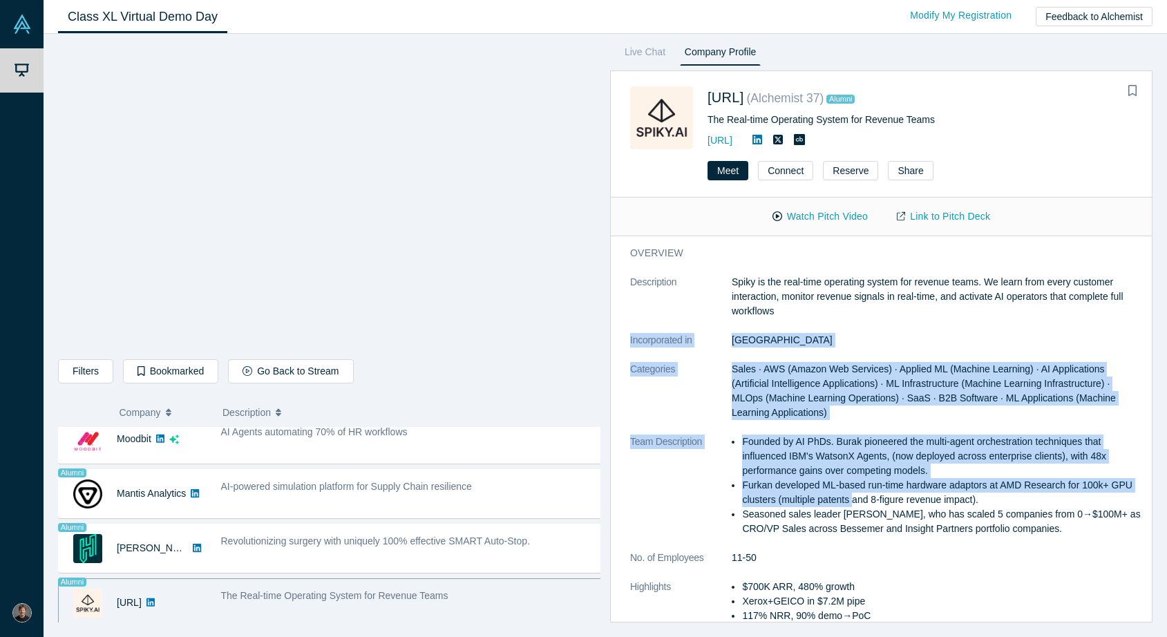
drag, startPoint x: 763, startPoint y: 320, endPoint x: 877, endPoint y: 500, distance: 213.3
click at [877, 500] on dl "Description Spiky is the real-time operating system for revenue teams. We learn…" at bounding box center [886, 456] width 513 height 363
click at [877, 500] on li "Furkan developed ML-based run-time hardware adaptors at AMD Research for 100k+ …" at bounding box center [942, 492] width 401 height 29
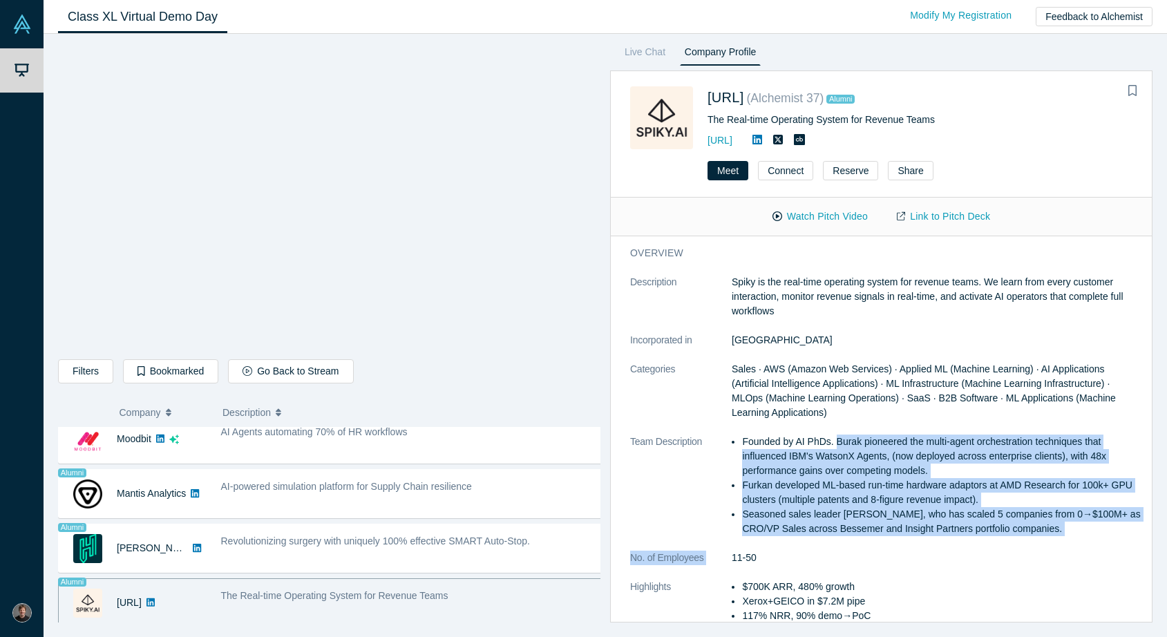
drag, startPoint x: 989, startPoint y: 547, endPoint x: 837, endPoint y: 439, distance: 186.7
click at [837, 439] on dl "Description Spiky is the real-time operating system for revenue teams. We learn…" at bounding box center [886, 456] width 513 height 363
click at [837, 439] on li "Founded by AI PhDs. Burak pioneered the multi-agent orchestration techniques th…" at bounding box center [942, 456] width 401 height 44
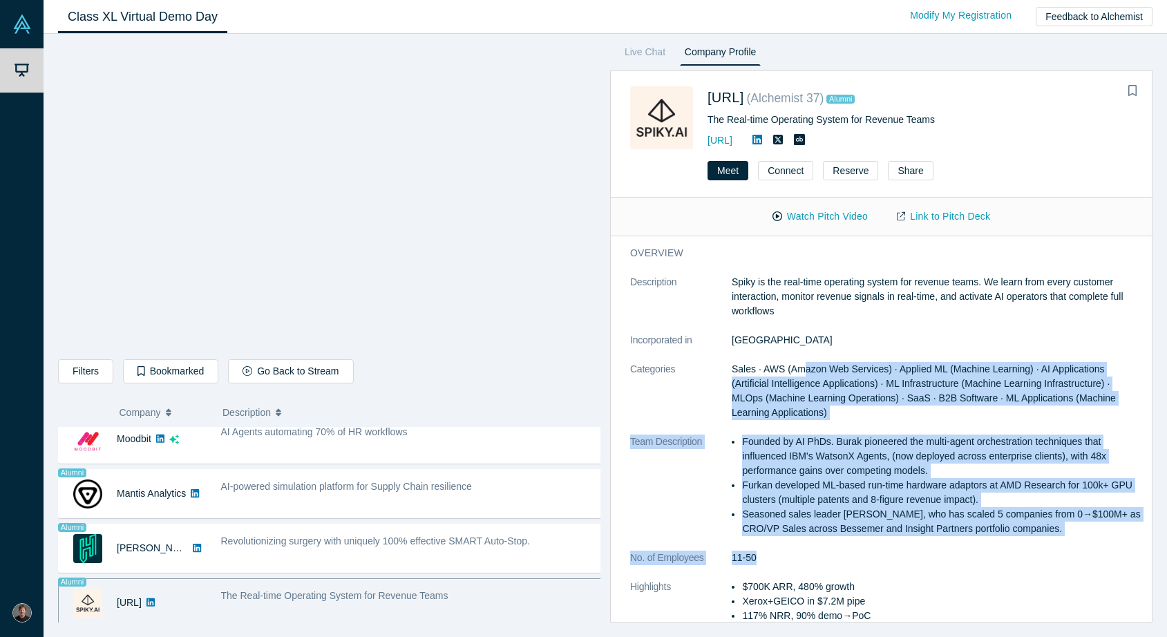
drag, startPoint x: 805, startPoint y: 363, endPoint x: 1058, endPoint y: 570, distance: 326.9
click at [1040, 571] on dl "Description Spiky is the real-time operating system for revenue teams. We learn…" at bounding box center [886, 456] width 513 height 363
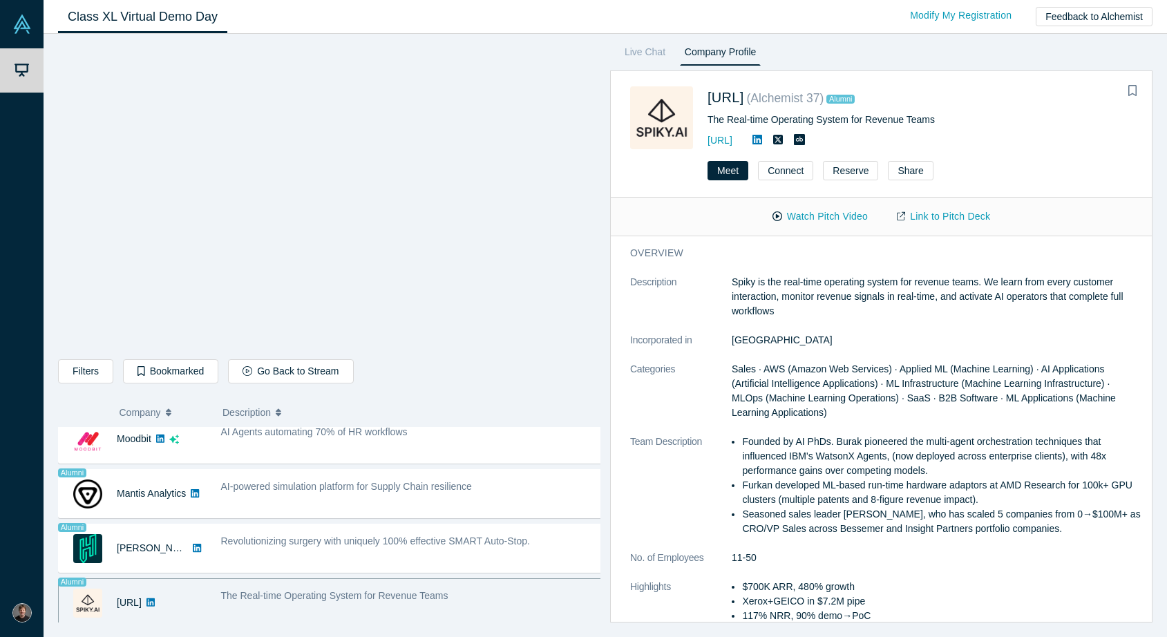
click at [1040, 559] on dd "11-50" at bounding box center [936, 558] width 411 height 15
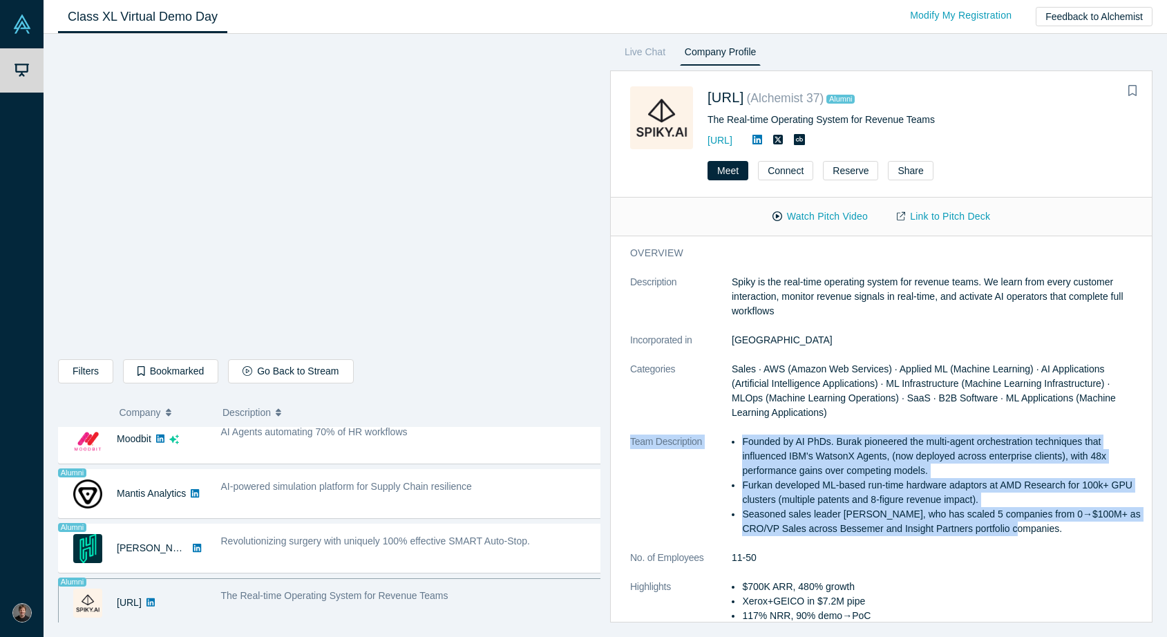
drag, startPoint x: 1022, startPoint y: 539, endPoint x: 869, endPoint y: 410, distance: 200.4
click at [869, 410] on dl "Description Spiky is the real-time operating system for revenue teams. We learn…" at bounding box center [886, 456] width 513 height 363
click at [868, 410] on dd "Sales · AWS (Amazon Web Services) · Applied ML (Machine Learning) · AI Applicat…" at bounding box center [936, 391] width 411 height 58
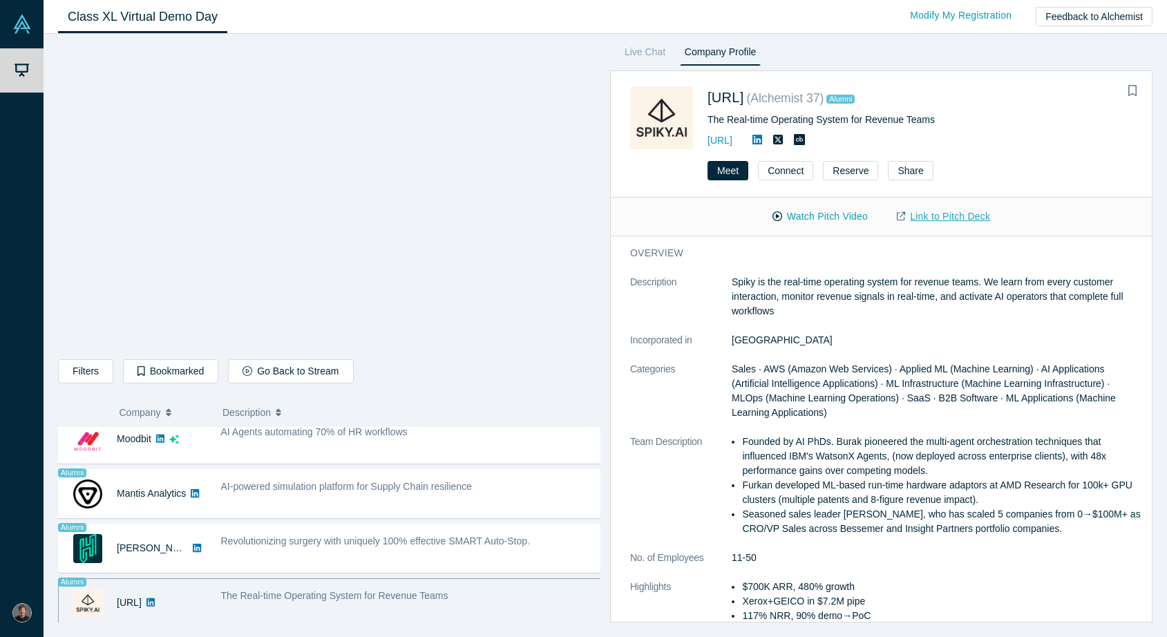
click at [919, 216] on link "Link to Pitch Deck" at bounding box center [943, 216] width 122 height 24
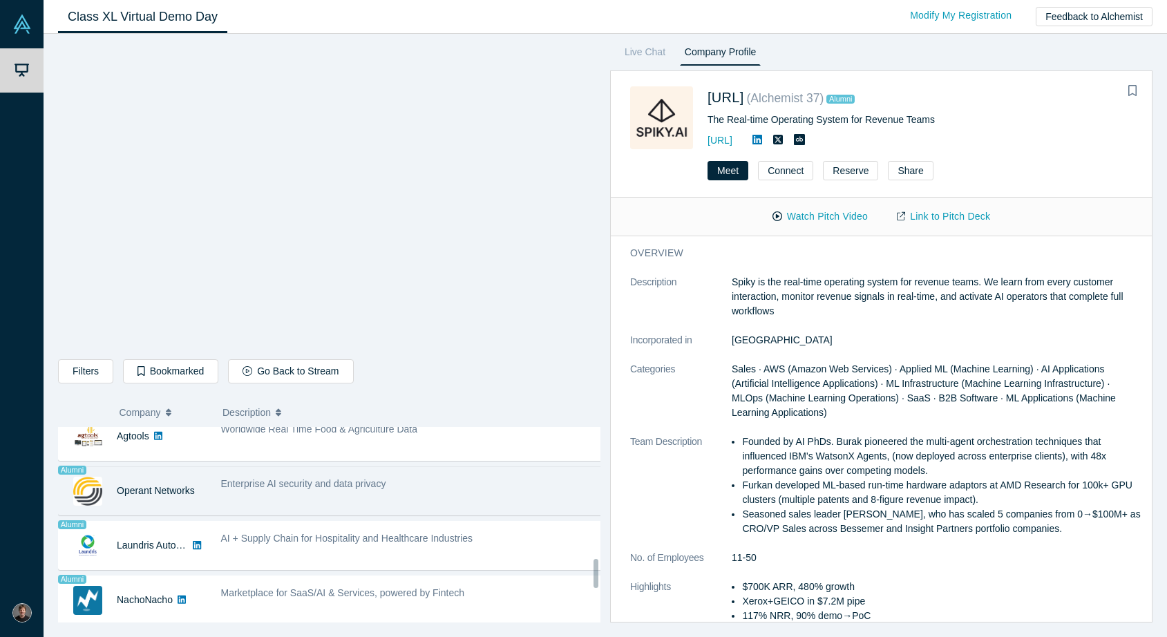
scroll to position [880, 0]
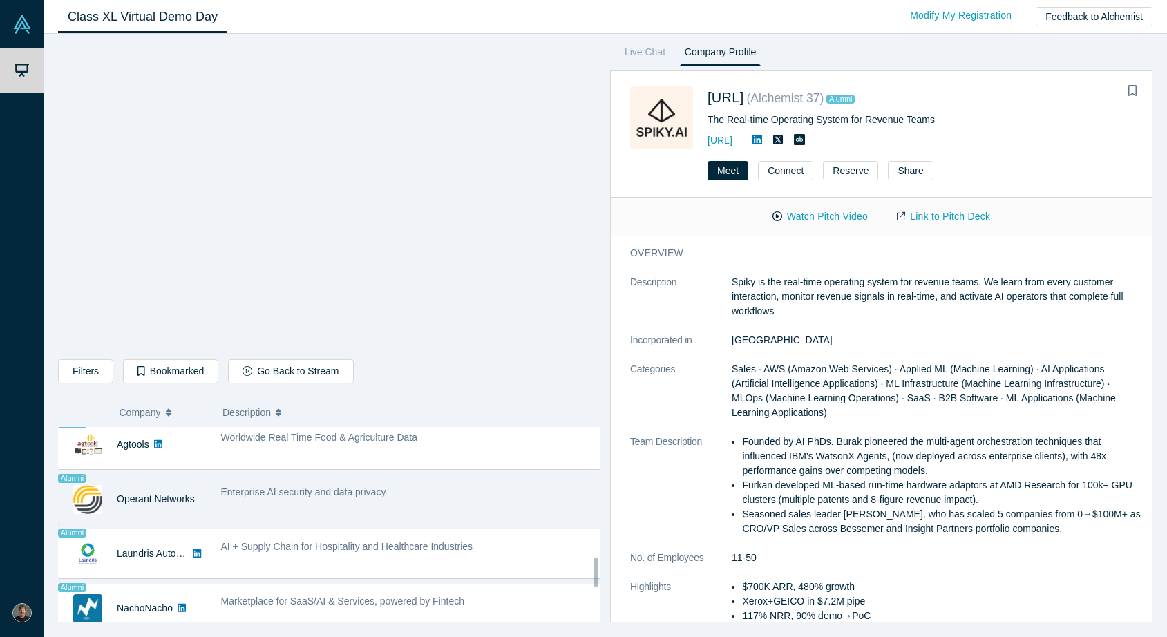
click at [301, 509] on div "Enterprise AI security and data privacy" at bounding box center [411, 499] width 396 height 44
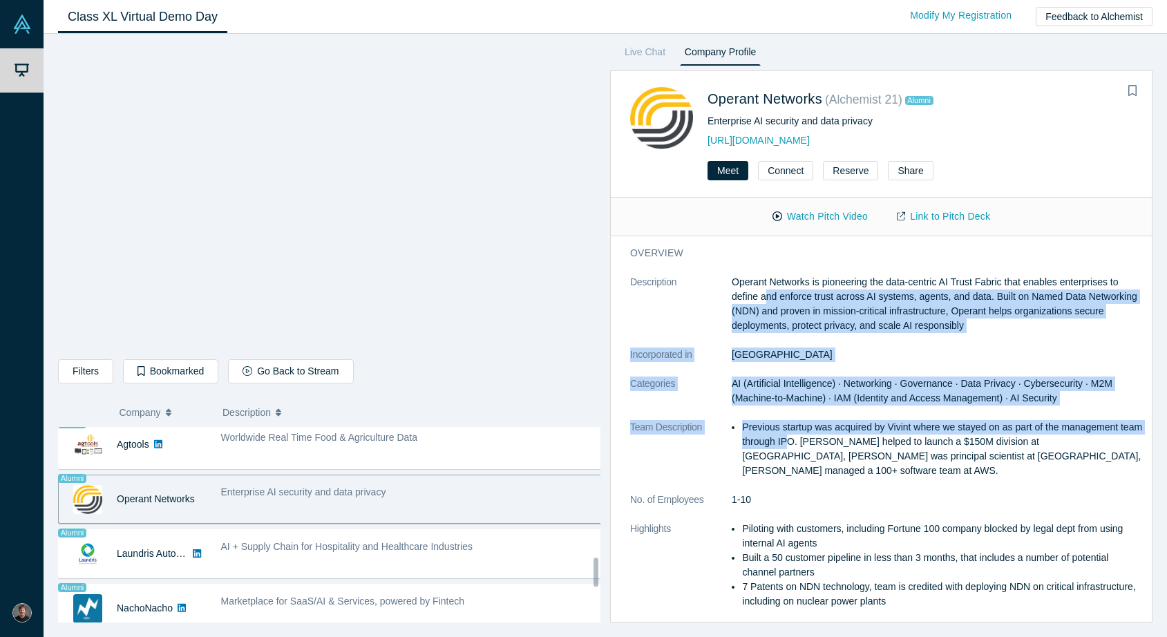
click at [812, 434] on dl "Description Operant Networks is pioneering the data-centric AI Trust Fabric tha…" at bounding box center [886, 449] width 513 height 348
click at [812, 432] on li "Previous startup was acquired by Vivint where we stayed on as part of the manag…" at bounding box center [942, 449] width 401 height 58
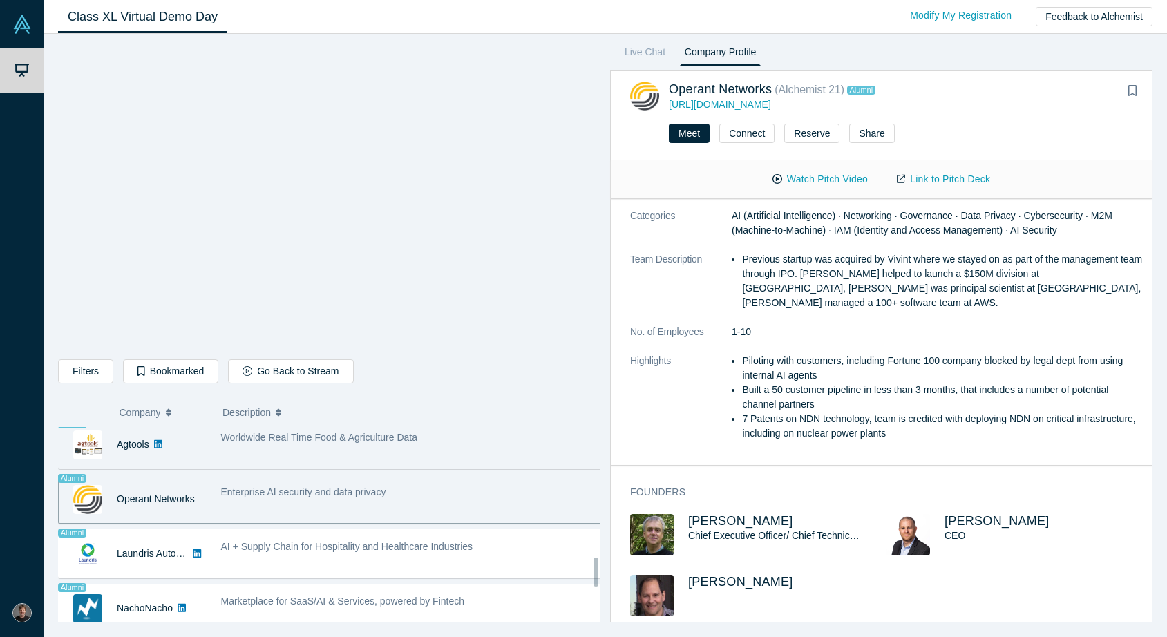
scroll to position [877, 0]
click at [207, 467] on div "Alumni Agtools" at bounding box center [136, 447] width 155 height 48
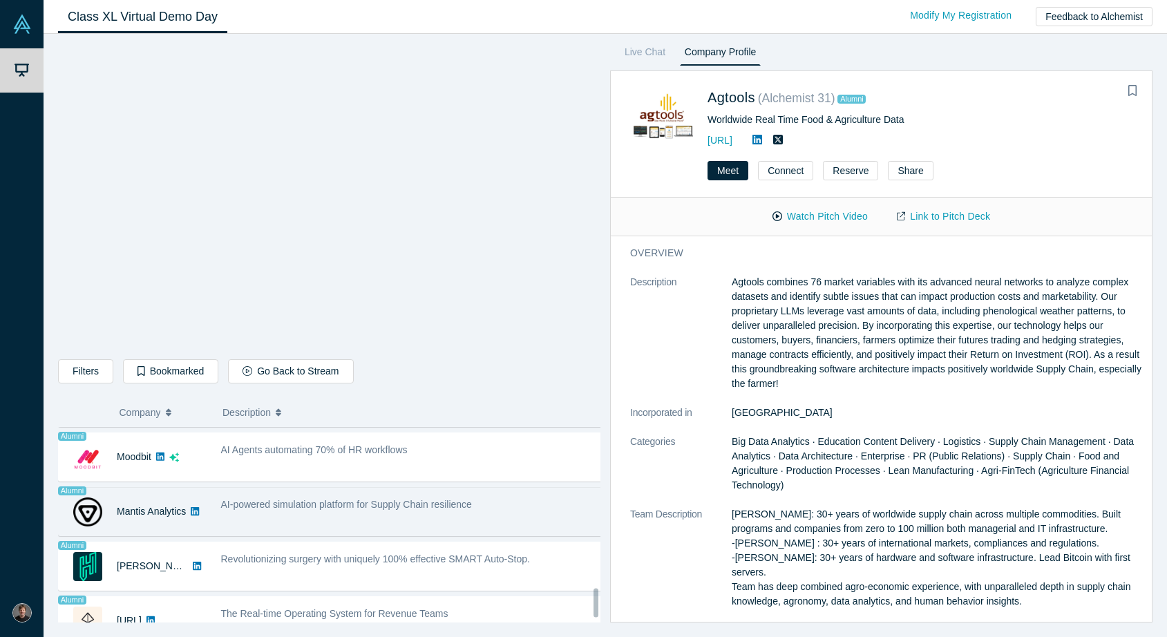
scroll to position [1114, 0]
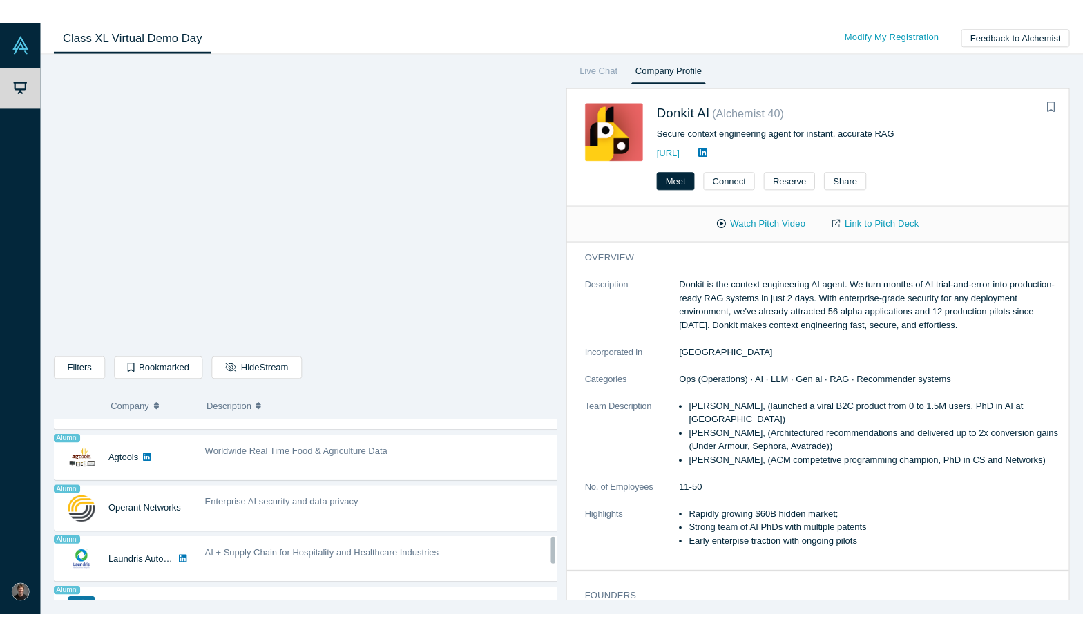
scroll to position [857, 0]
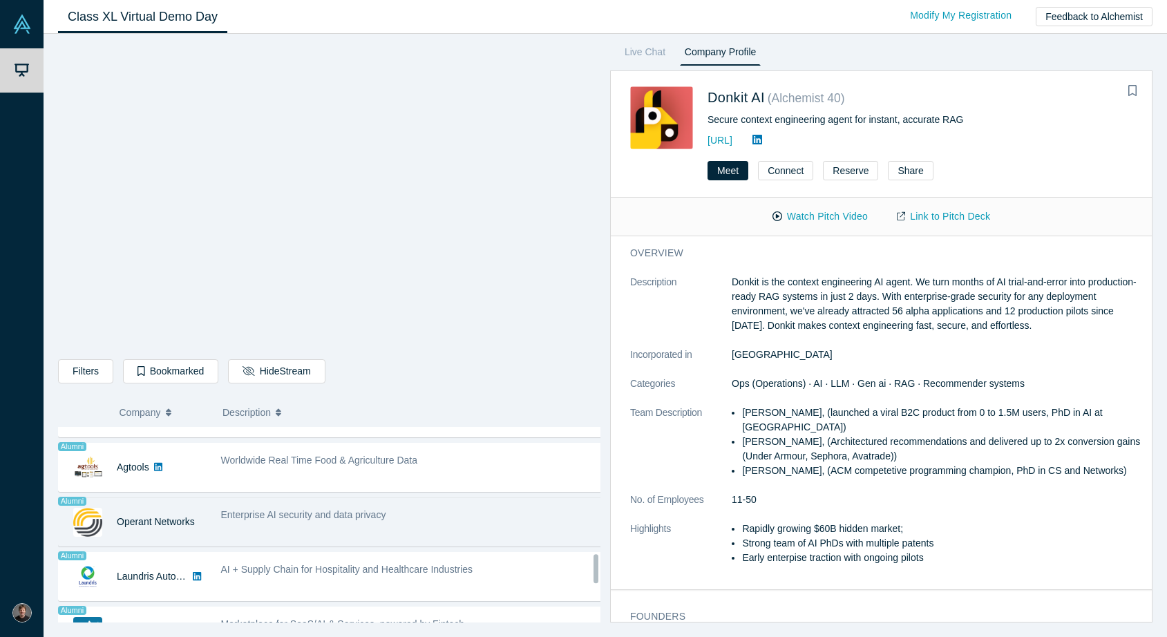
click at [362, 514] on span "Enterprise AI security and data privacy" at bounding box center [303, 514] width 165 height 11
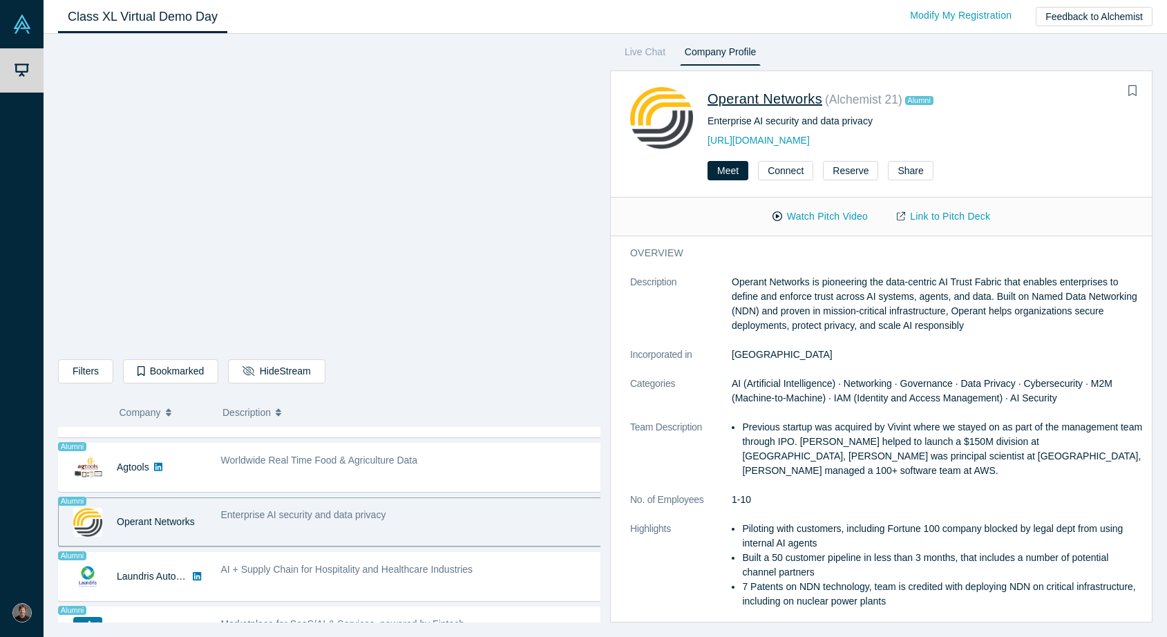
click at [740, 95] on link "Operant Networks" at bounding box center [764, 98] width 115 height 15
click at [0, 0] on div "Demo Day My Account My Profile Log Out Class XL Virtual Demo Day Livestream sta…" at bounding box center [583, 318] width 1167 height 637
